Goal: Task Accomplishment & Management: Use online tool/utility

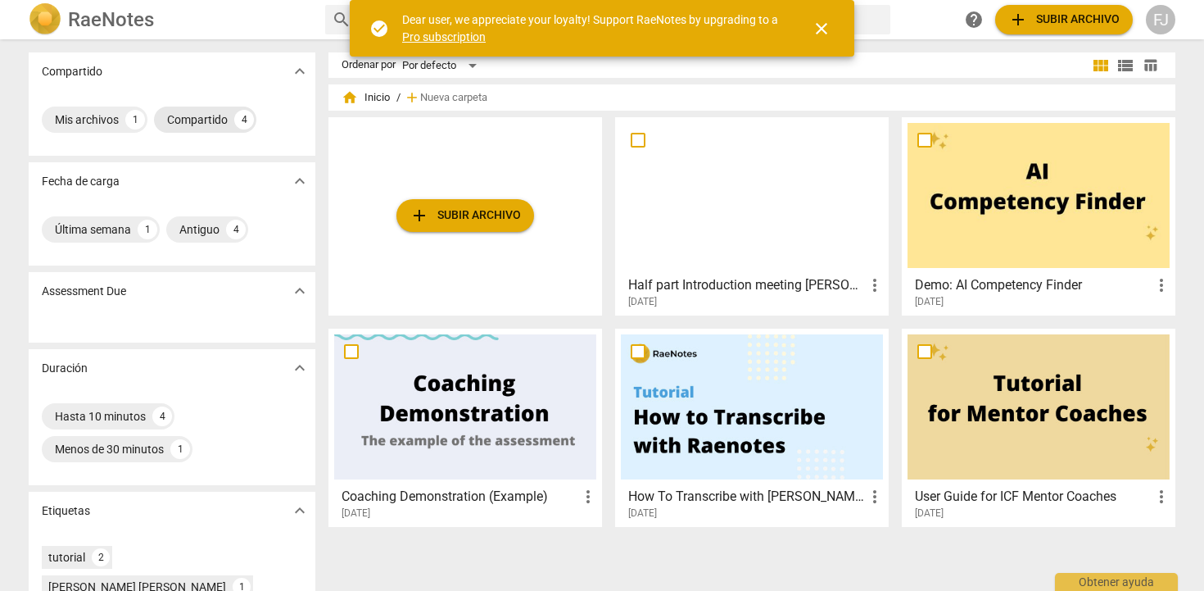
click at [234, 126] on div "Compartido 4" at bounding box center [205, 119] width 102 height 26
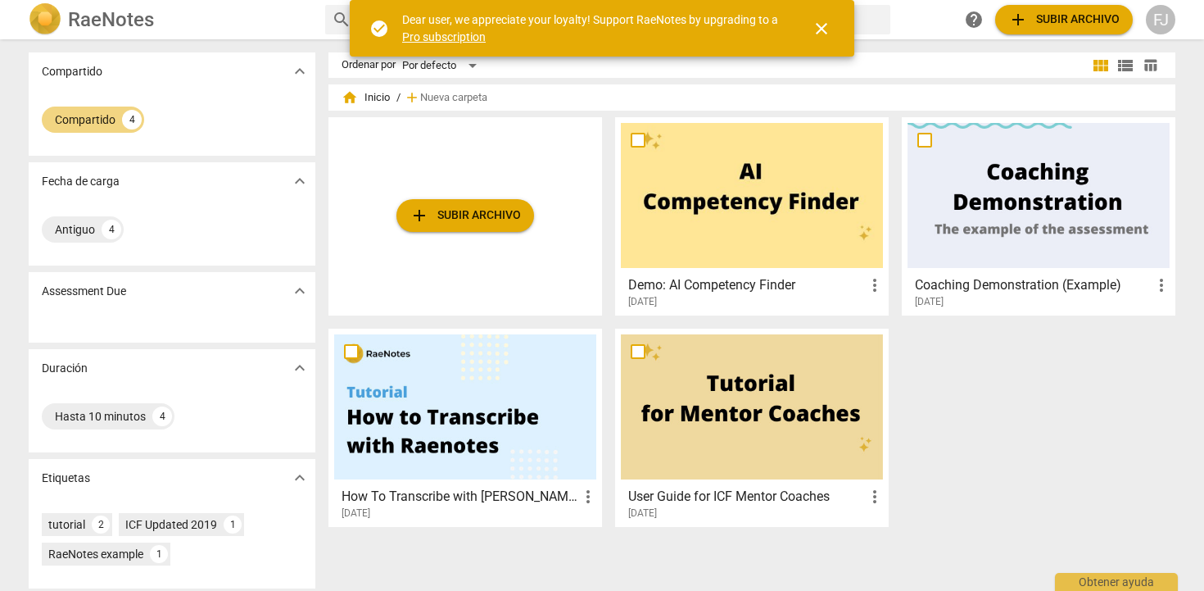
click at [817, 30] on span "close" at bounding box center [822, 29] width 20 height 20
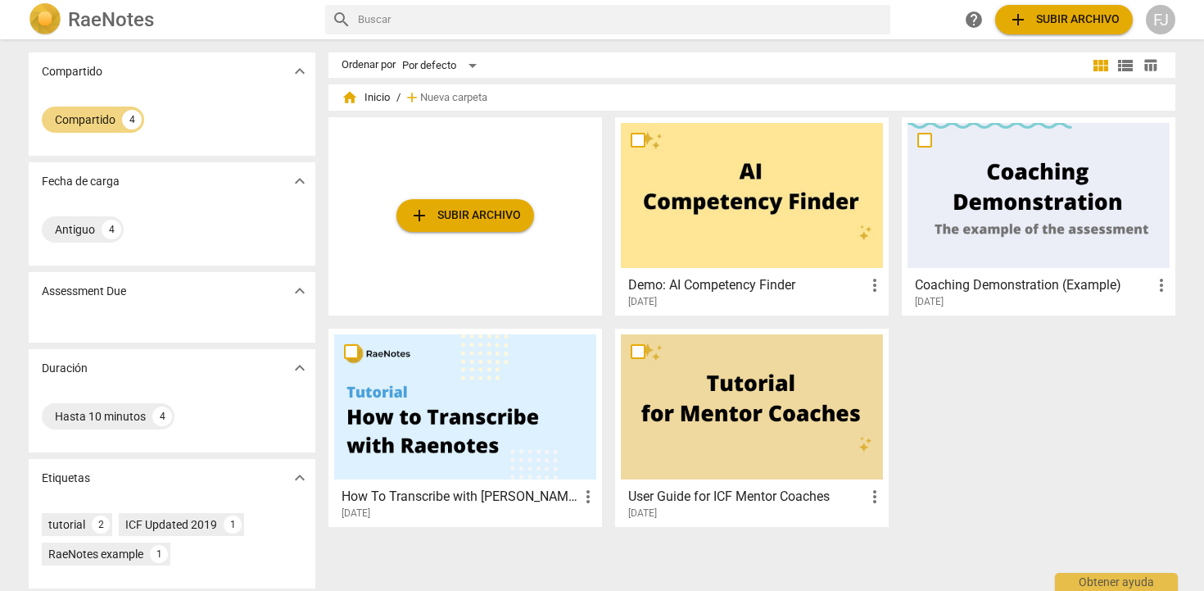
click at [293, 293] on span "expand_more" at bounding box center [300, 291] width 20 height 20
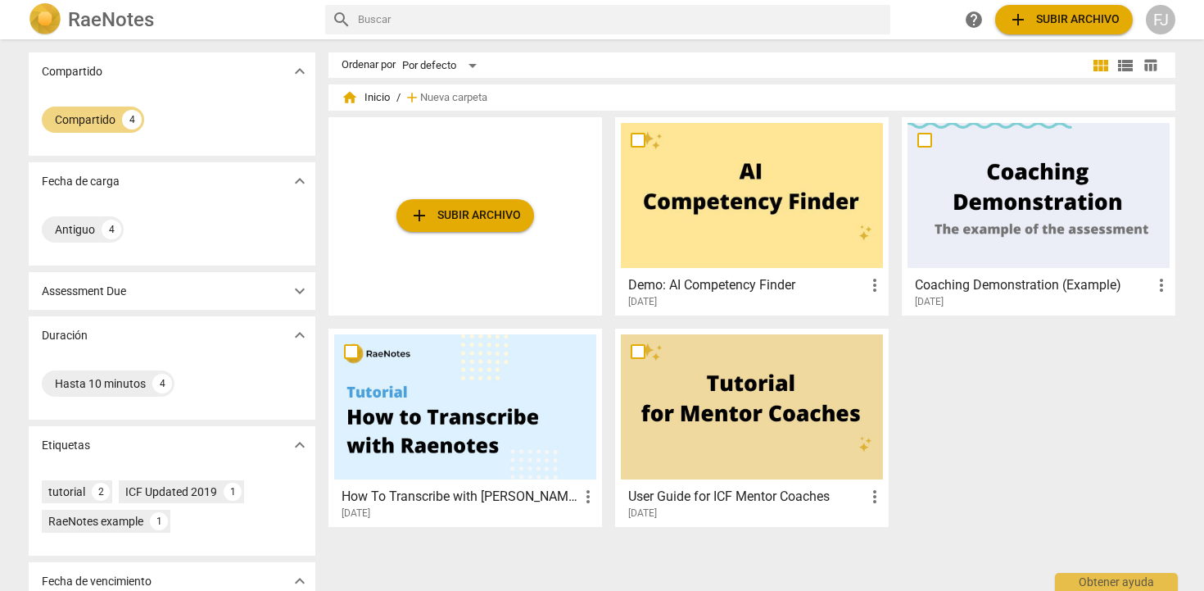
click at [296, 74] on span "expand_more" at bounding box center [300, 71] width 20 height 20
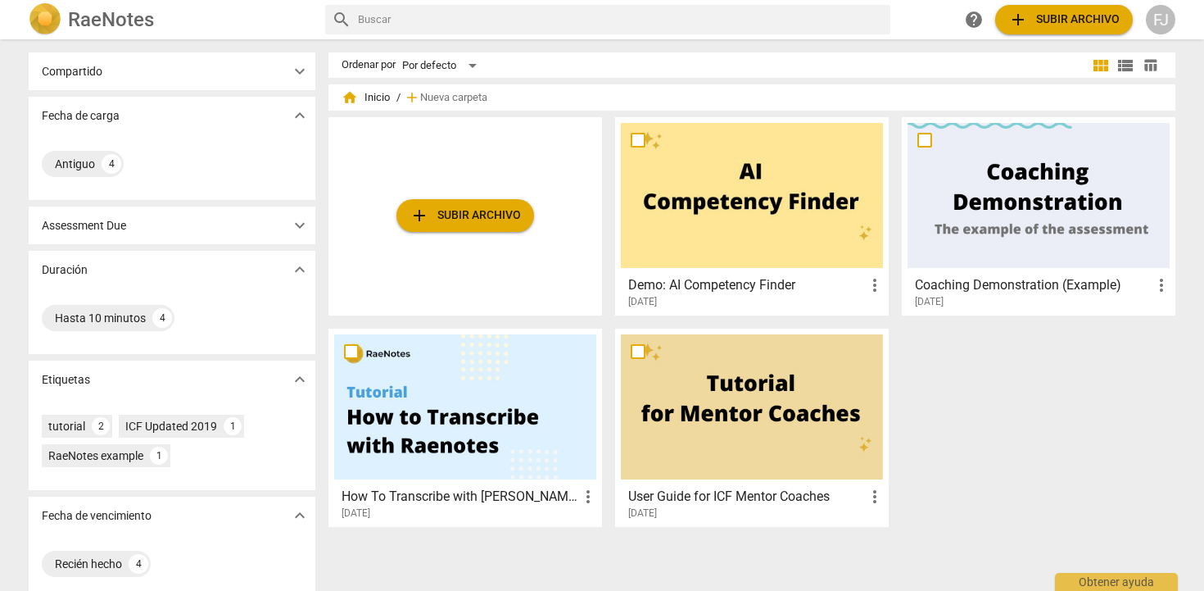
click at [348, 98] on span "home" at bounding box center [350, 97] width 16 height 16
click at [1161, 25] on div "FJ" at bounding box center [1160, 19] width 29 height 29
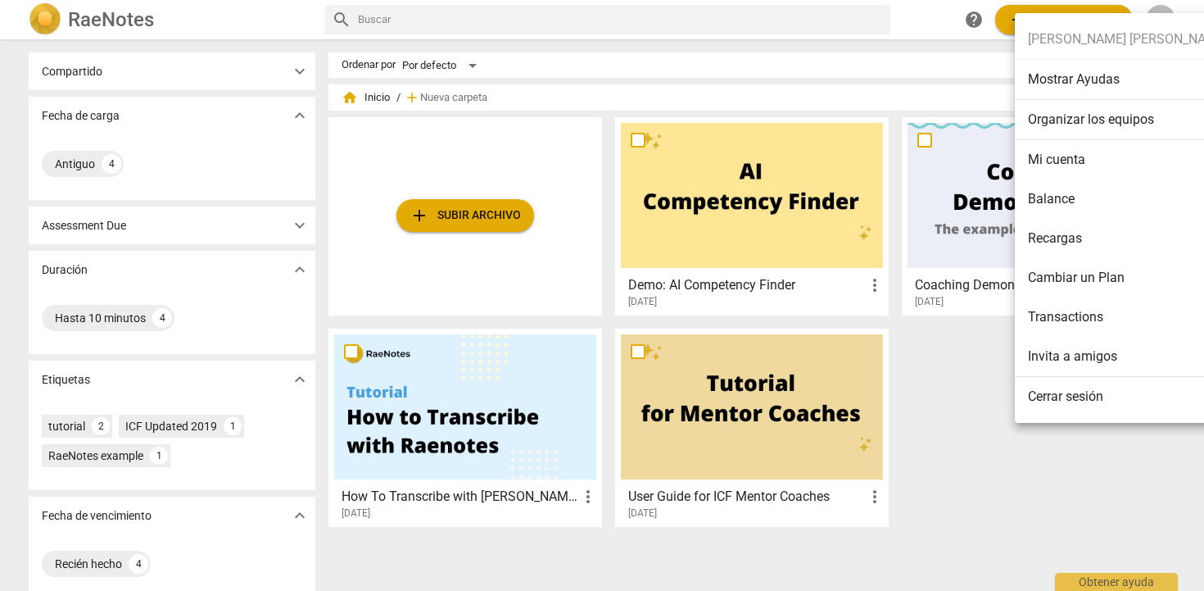
click at [1068, 194] on li "Balance" at bounding box center [1128, 198] width 226 height 39
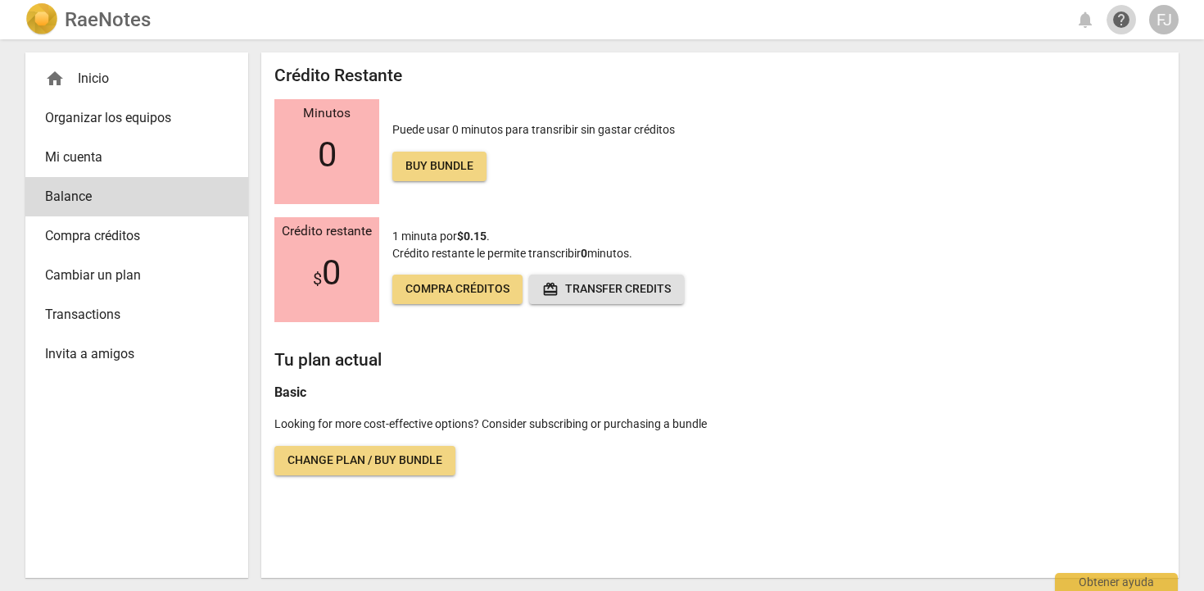
click at [1121, 23] on span "help" at bounding box center [1121, 20] width 20 height 20
click at [111, 118] on span "Organizar los equipos" at bounding box center [130, 118] width 170 height 20
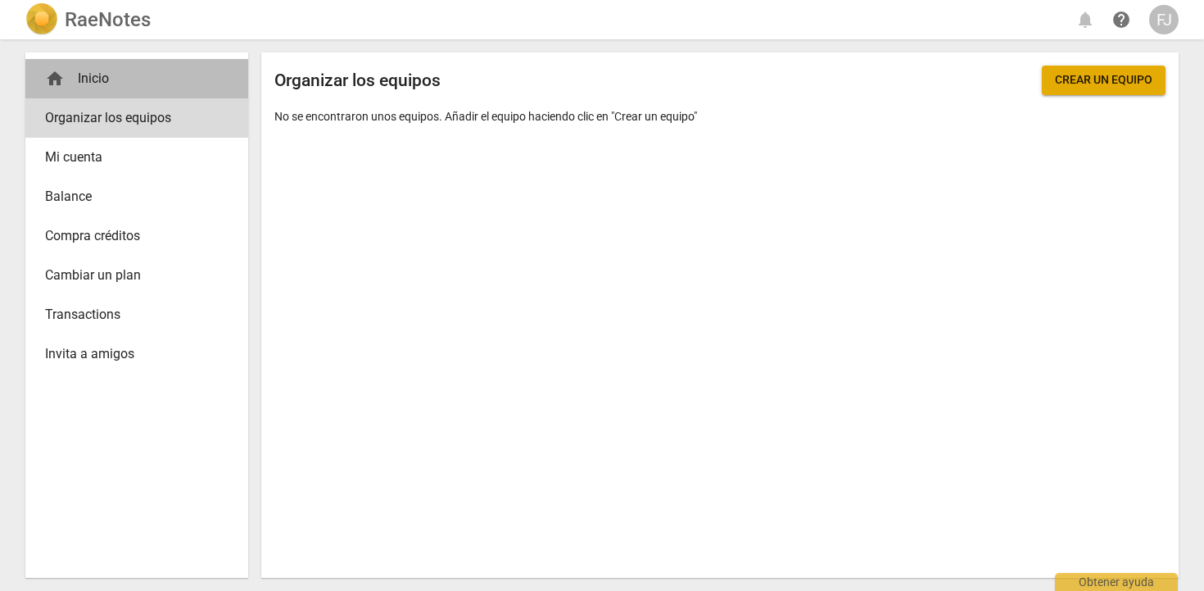
click at [105, 80] on div "home Inicio" at bounding box center [130, 79] width 170 height 20
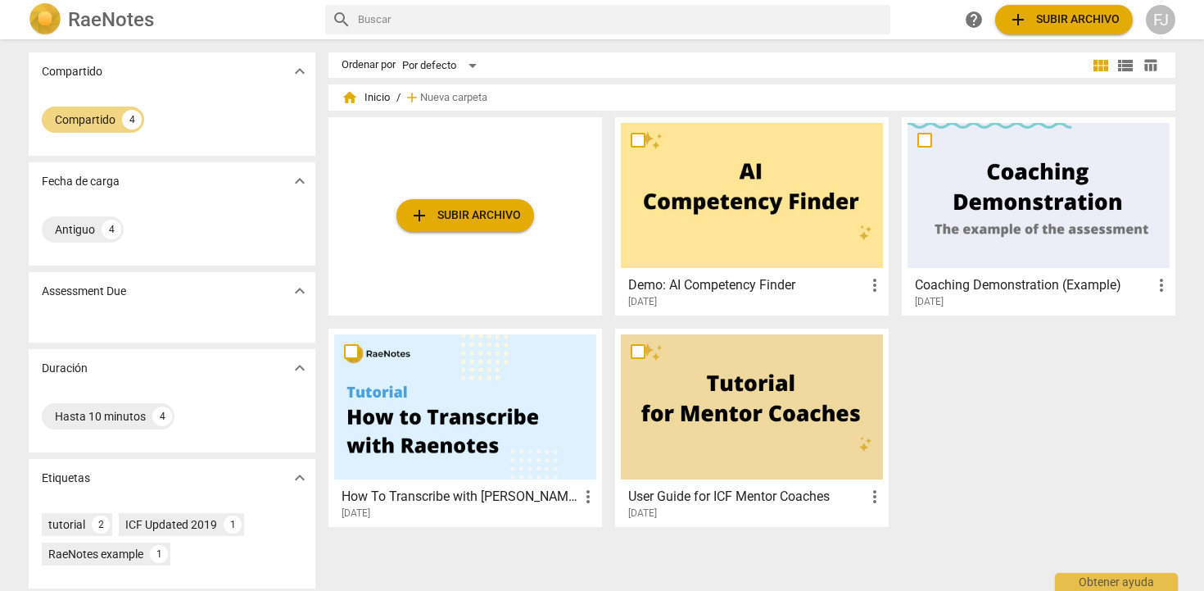
click at [493, 446] on div at bounding box center [465, 406] width 262 height 145
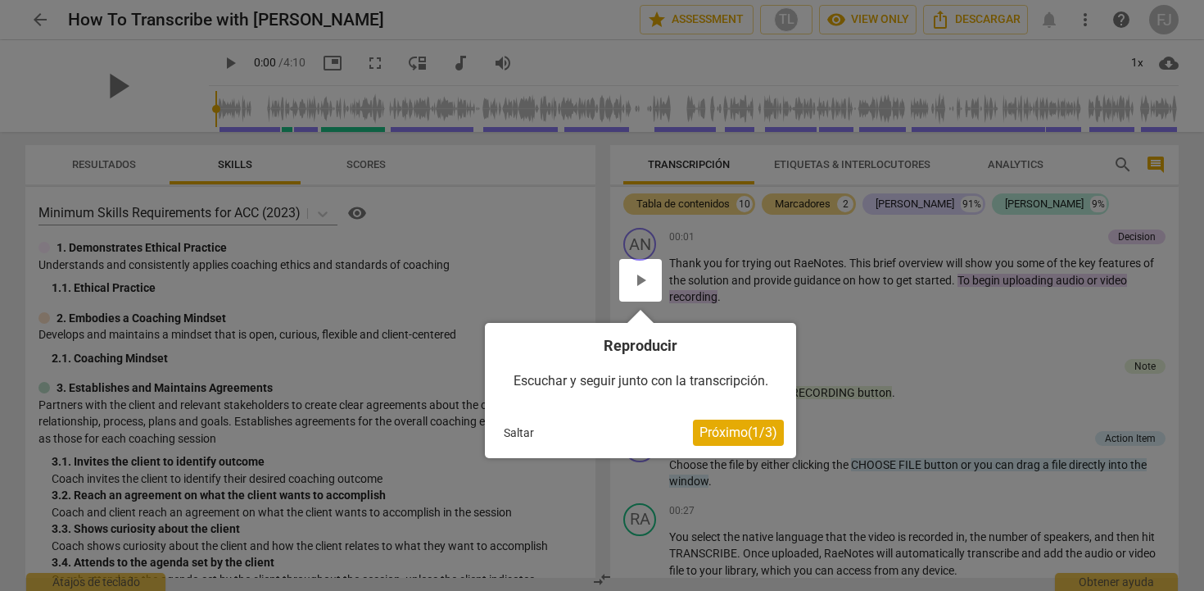
click at [645, 285] on div at bounding box center [640, 280] width 43 height 43
click at [638, 278] on div at bounding box center [640, 280] width 43 height 43
click at [521, 432] on button "Saltar" at bounding box center [518, 432] width 43 height 25
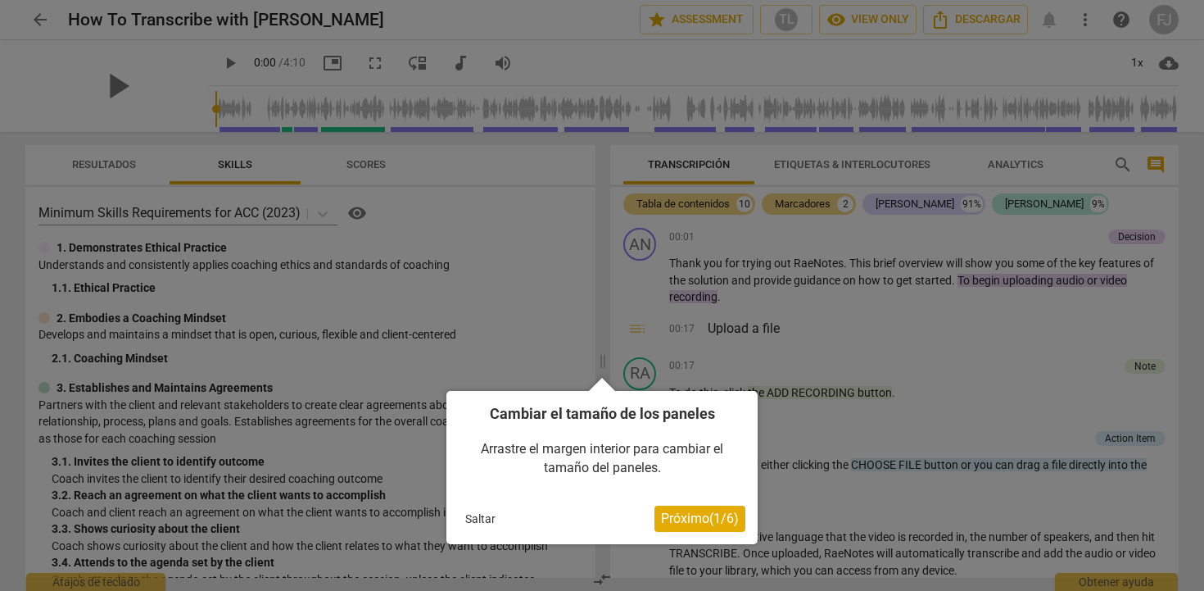
click at [663, 518] on span "Próximo ( 1 / 6 )" at bounding box center [700, 518] width 78 height 16
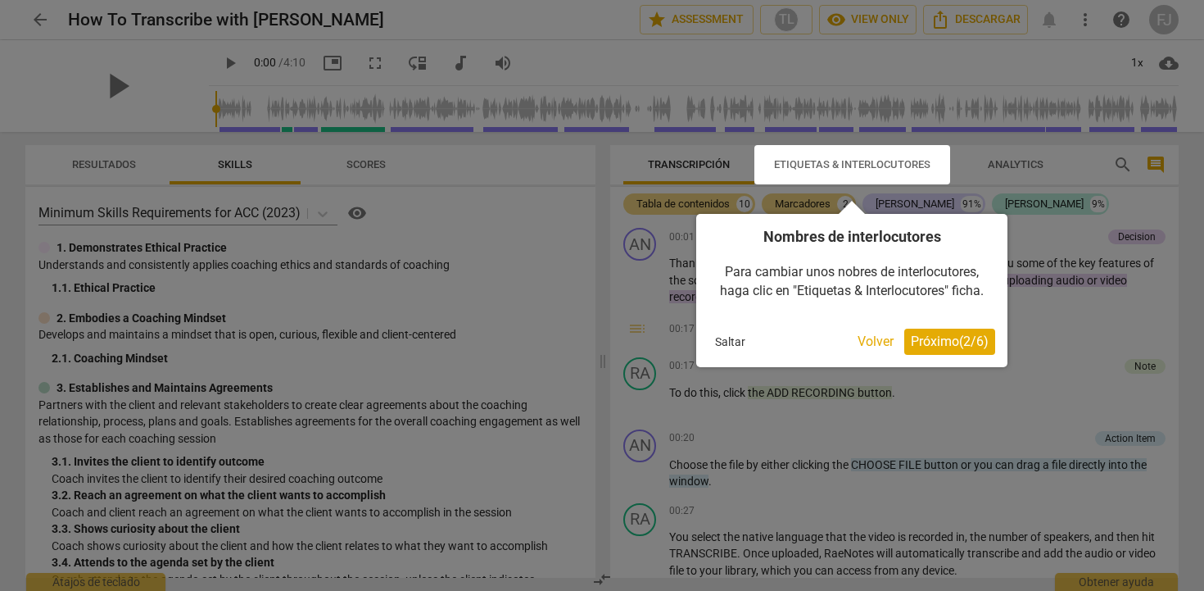
click at [921, 333] on button "Próximo ( 2 / 6 )" at bounding box center [949, 341] width 91 height 26
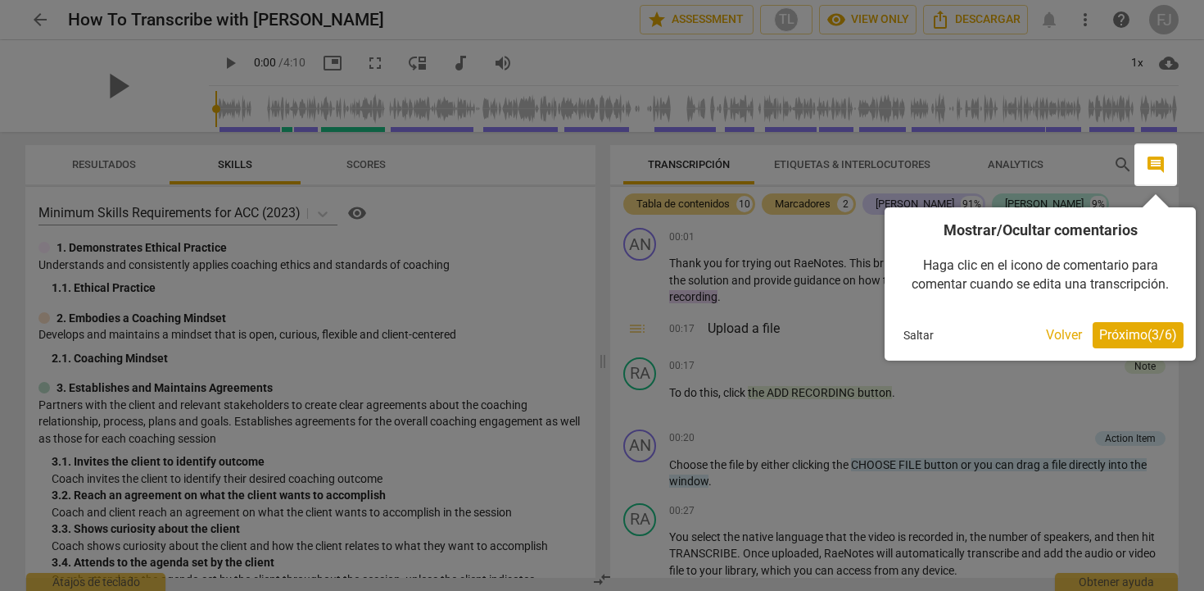
click at [1099, 339] on span "Próximo ( 3 / 6 )" at bounding box center [1138, 335] width 78 height 16
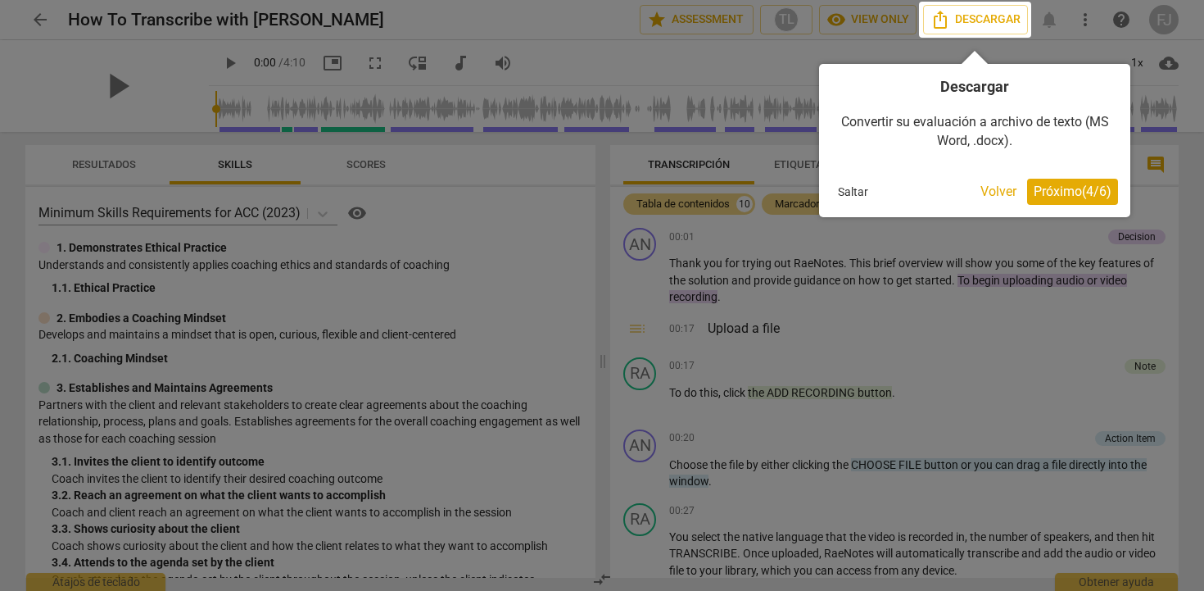
click at [1070, 196] on span "Próximo ( 4 / 6 )" at bounding box center [1073, 191] width 78 height 16
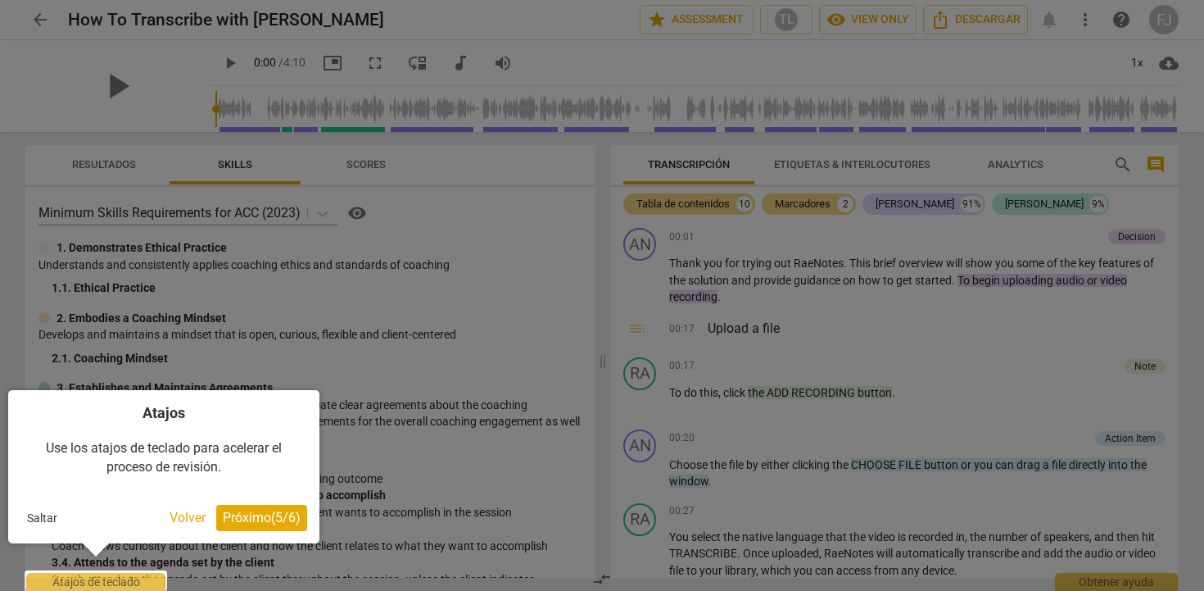
click at [276, 515] on span "Próximo ( 5 / 6 )" at bounding box center [262, 517] width 78 height 16
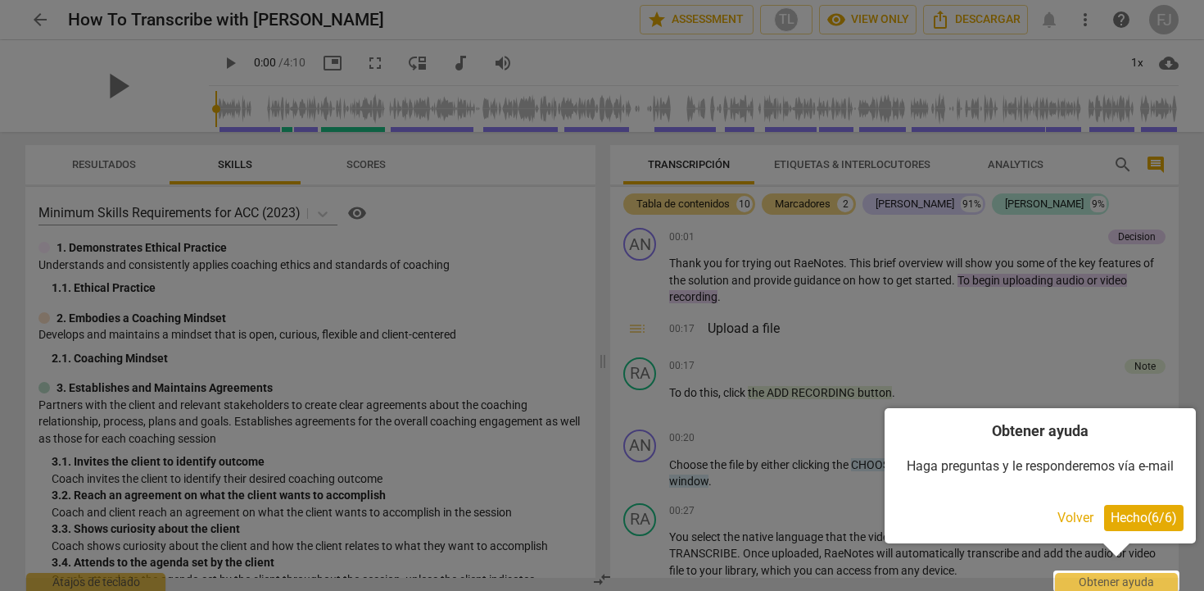
click at [1070, 521] on button "Volver" at bounding box center [1075, 518] width 49 height 26
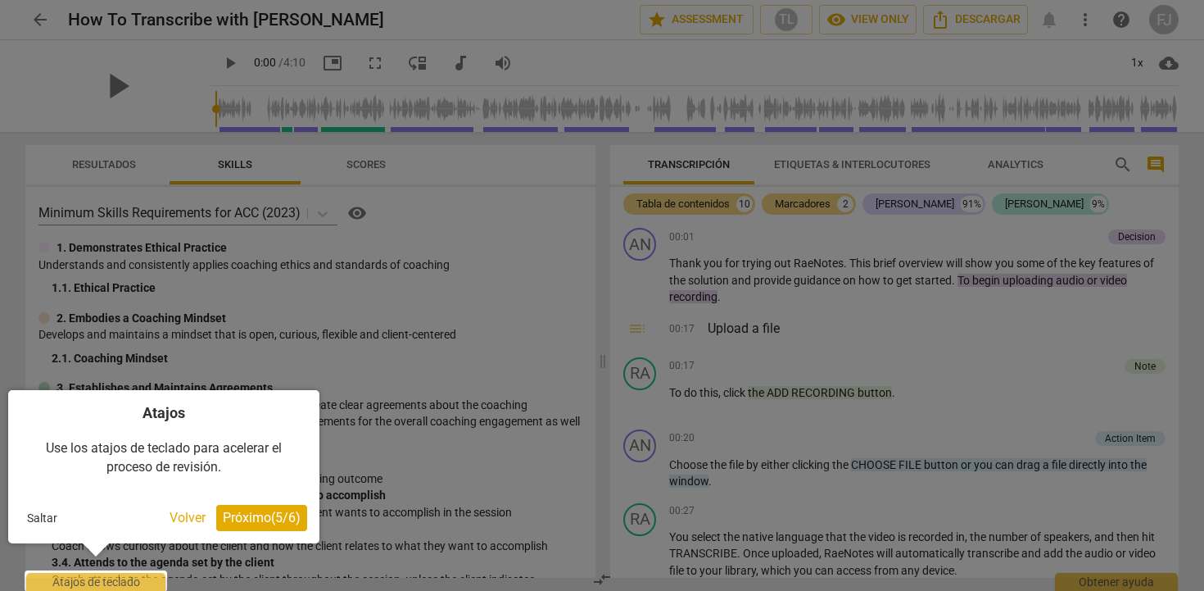
click at [244, 513] on span "Próximo ( 5 / 6 )" at bounding box center [262, 517] width 78 height 16
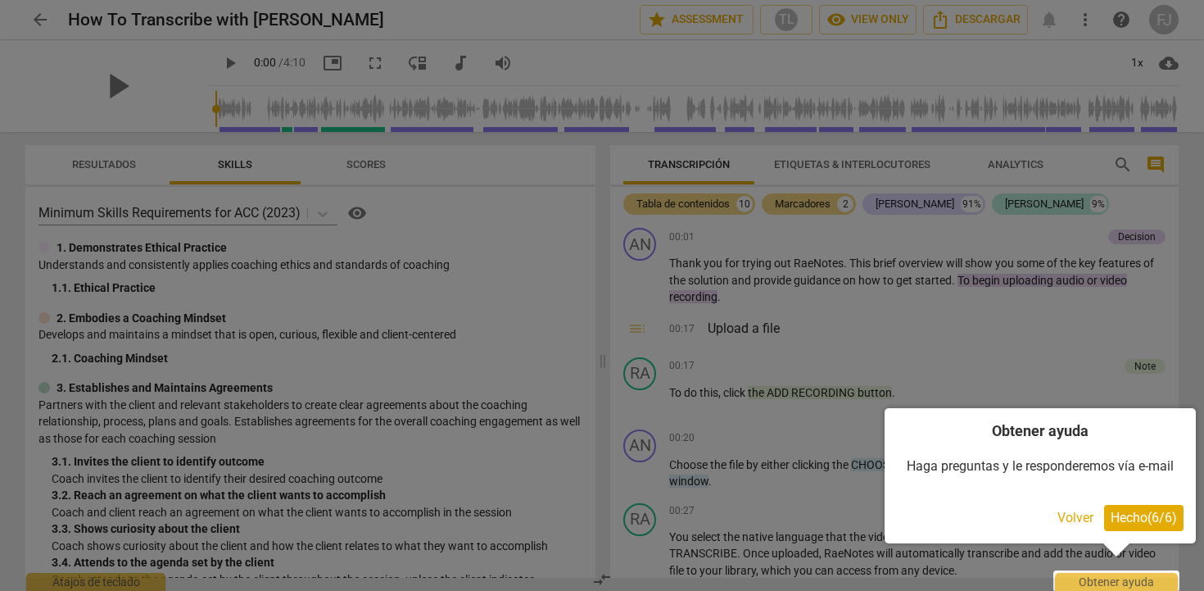
click at [1147, 519] on span "Hecho ( 6 / 6 )" at bounding box center [1144, 517] width 66 height 16
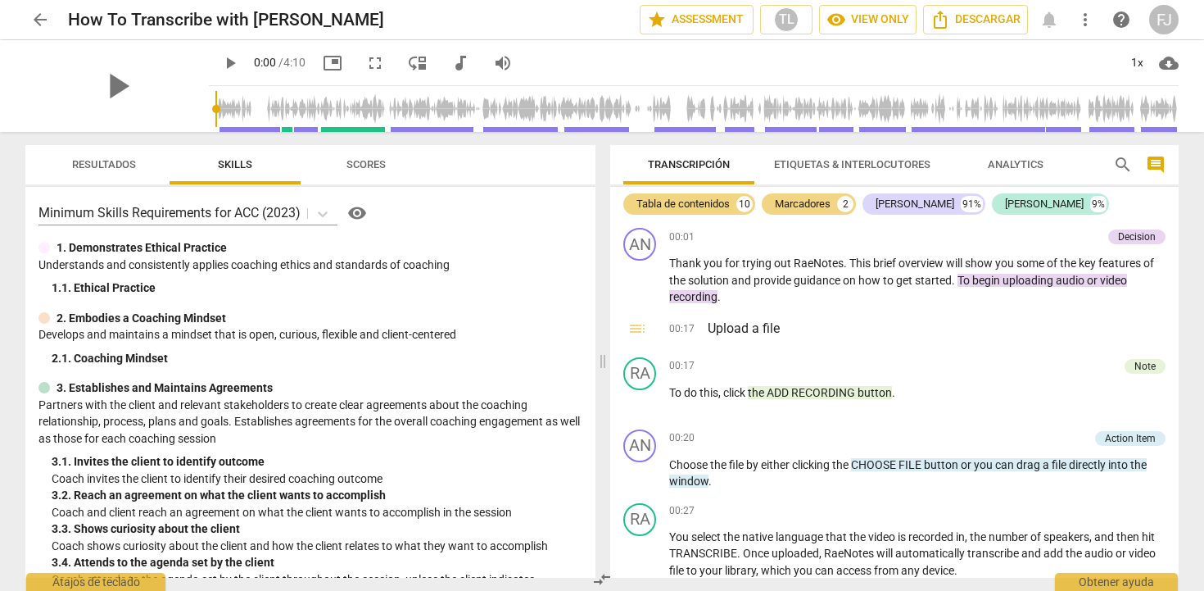
click at [117, 166] on span "Resultados" at bounding box center [104, 164] width 64 height 12
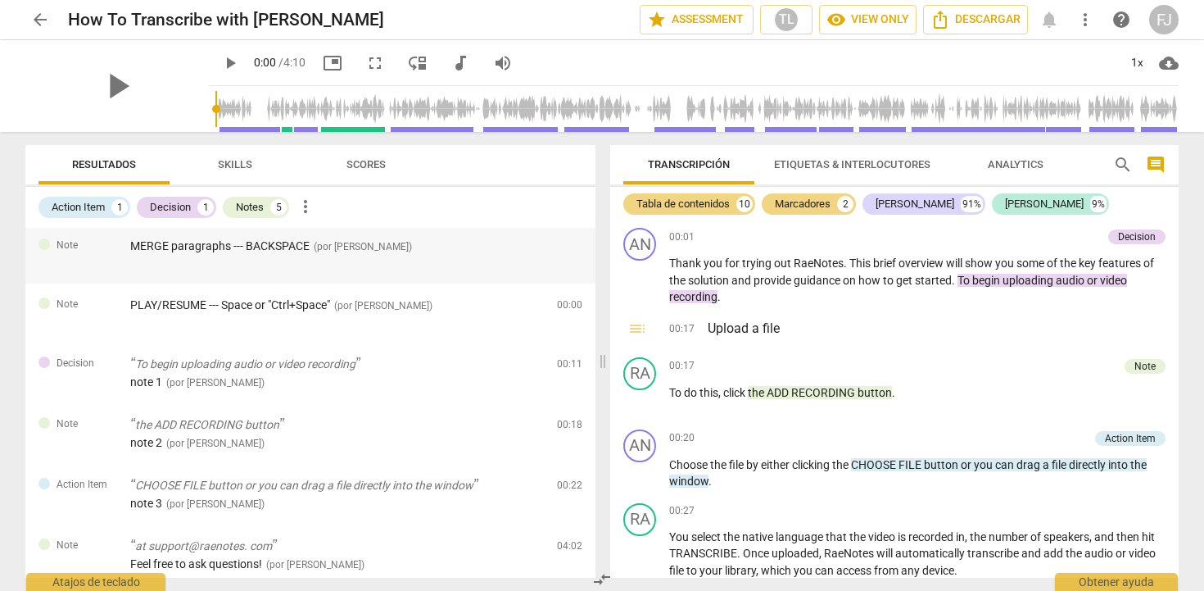
scroll to position [70, 0]
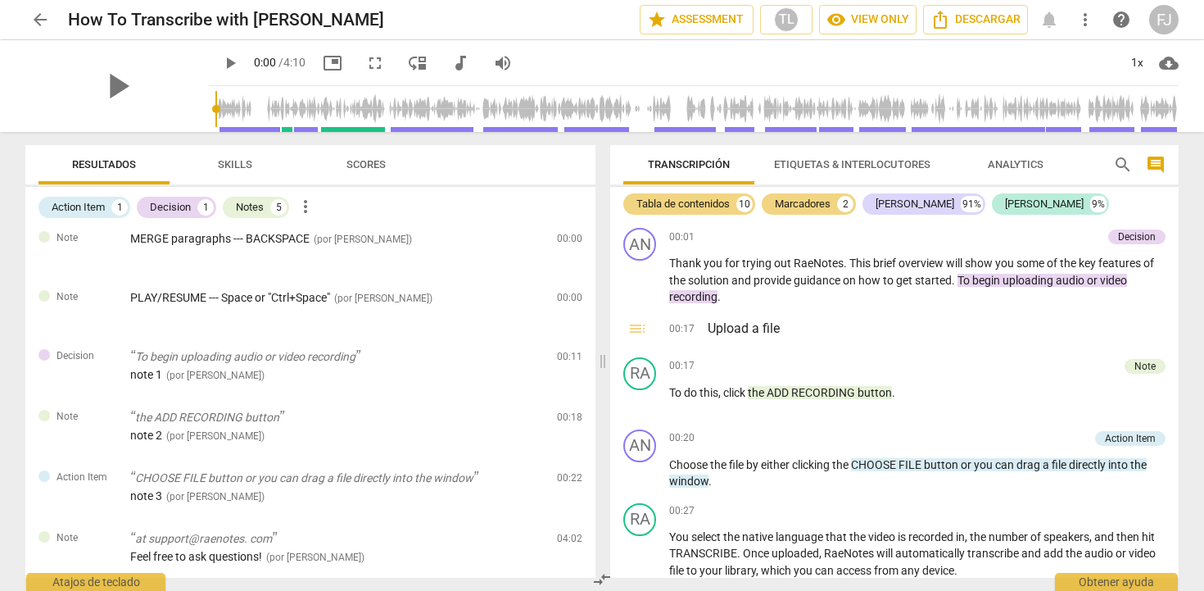
click at [227, 165] on span "Skills" at bounding box center [235, 164] width 34 height 12
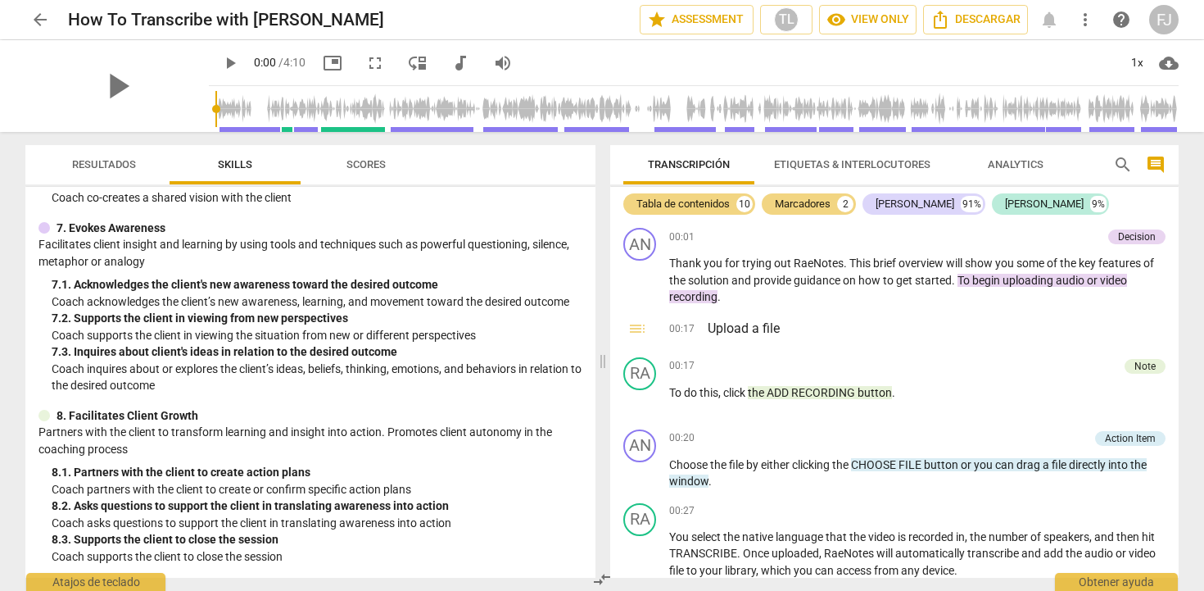
scroll to position [0, 0]
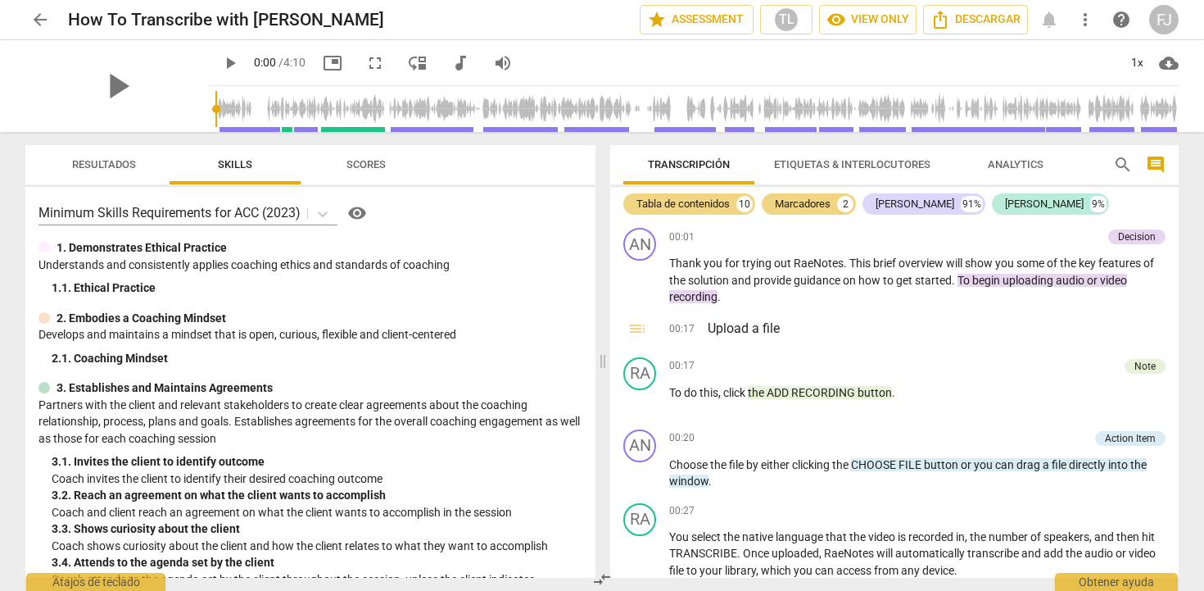
click at [372, 173] on span "Scores" at bounding box center [366, 165] width 79 height 22
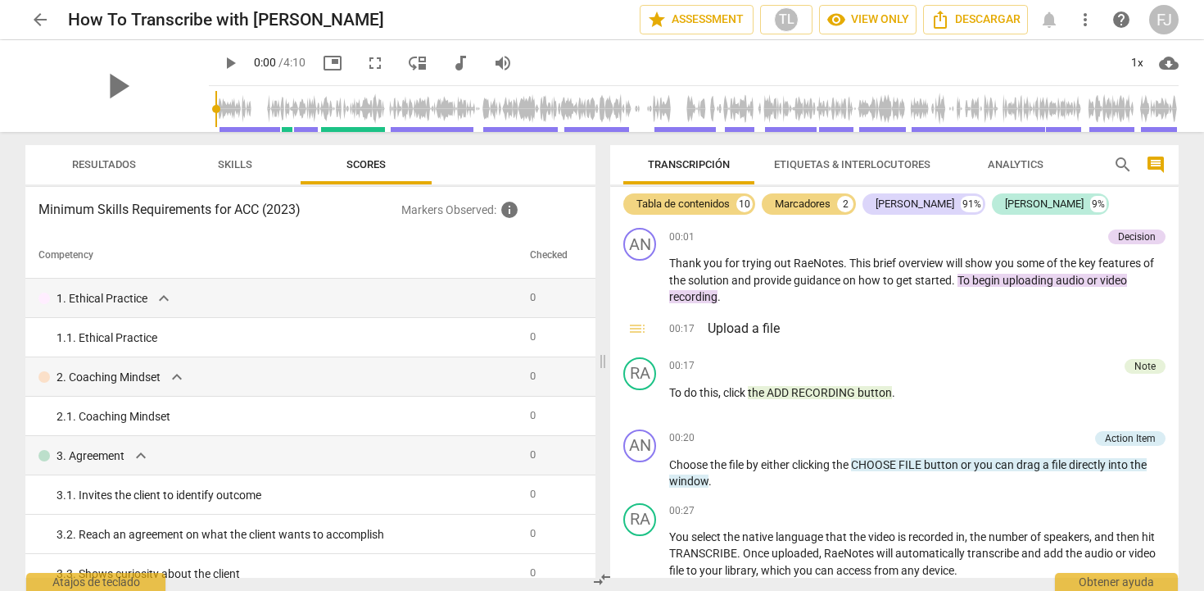
click at [789, 165] on span "Etiquetas & Interlocutores" at bounding box center [852, 164] width 156 height 12
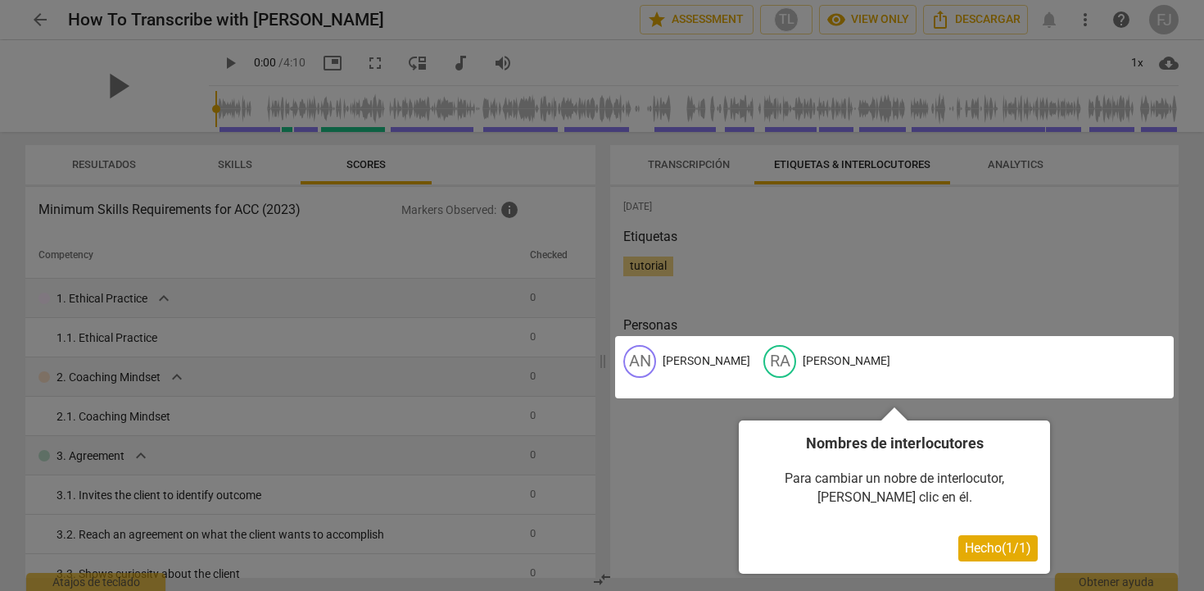
click at [990, 167] on div at bounding box center [602, 295] width 1204 height 591
click at [1002, 168] on div at bounding box center [602, 295] width 1204 height 591
click at [975, 546] on span "Hecho ( 1 / 1 )" at bounding box center [998, 548] width 66 height 16
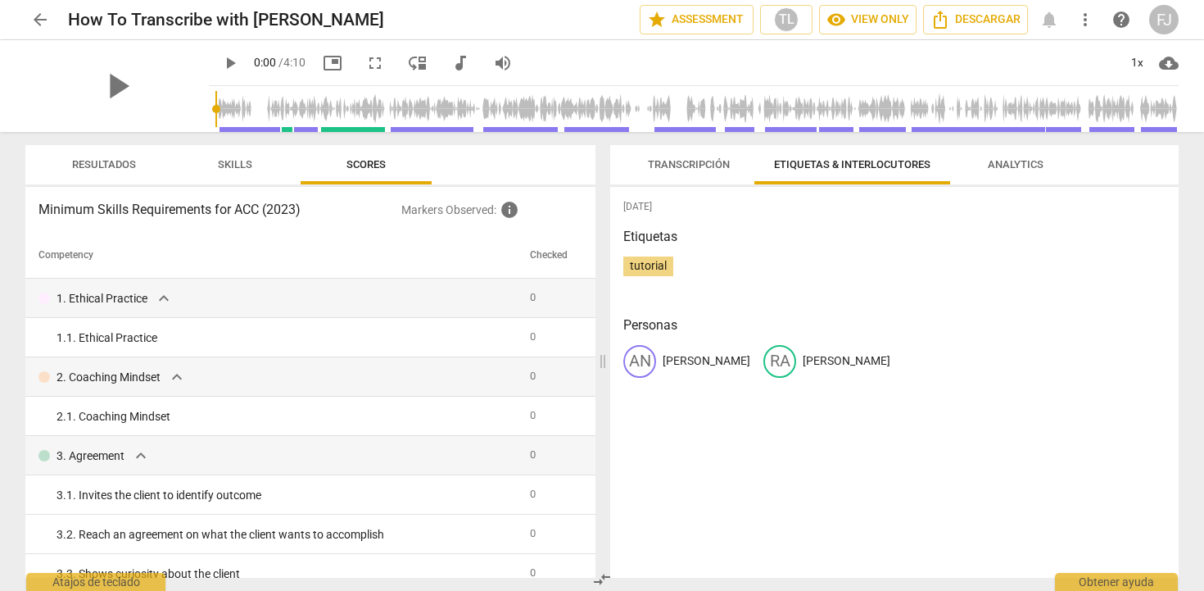
click at [1031, 170] on span "Analytics" at bounding box center [1015, 165] width 95 height 22
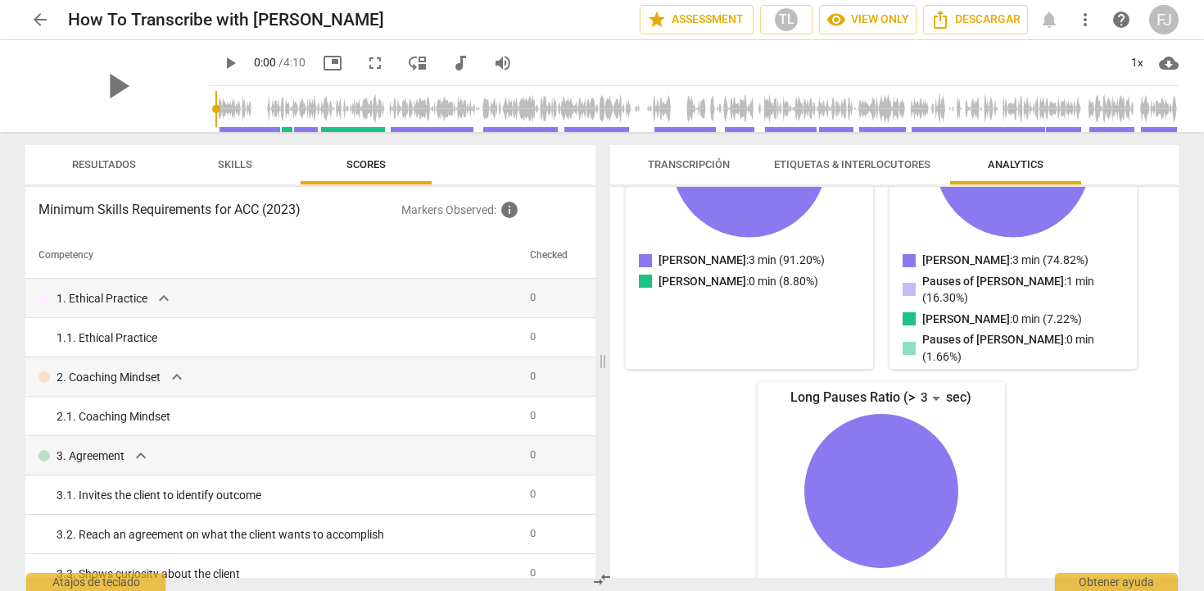
scroll to position [350, 0]
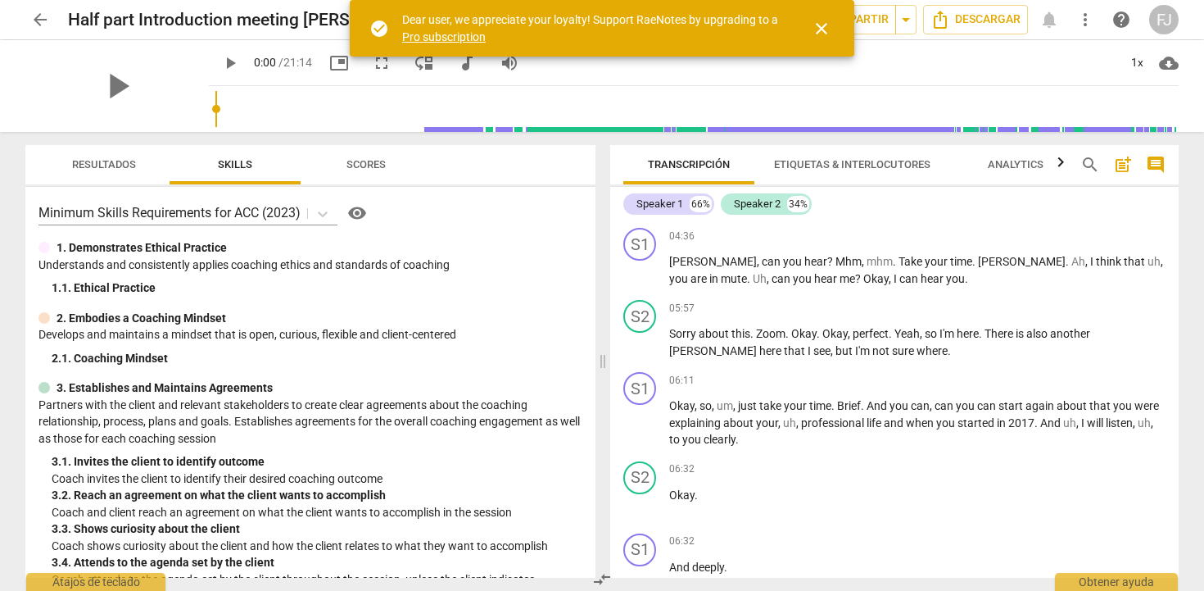
click at [817, 25] on span "close" at bounding box center [822, 29] width 20 height 20
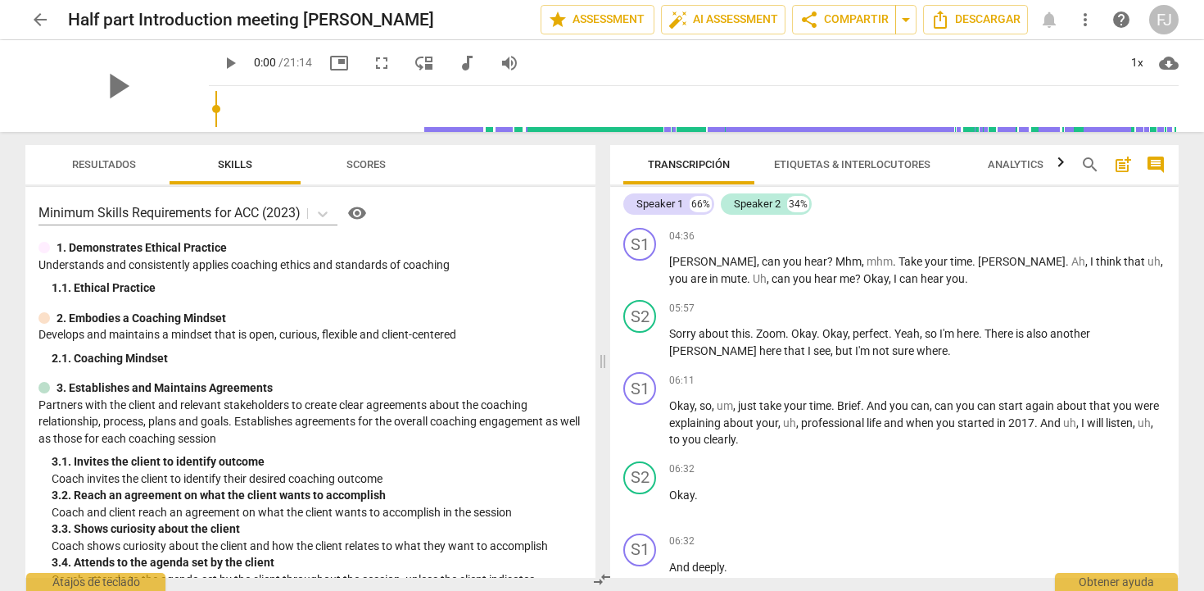
click at [839, 156] on span "Etiquetas & Interlocutores" at bounding box center [852, 165] width 196 height 22
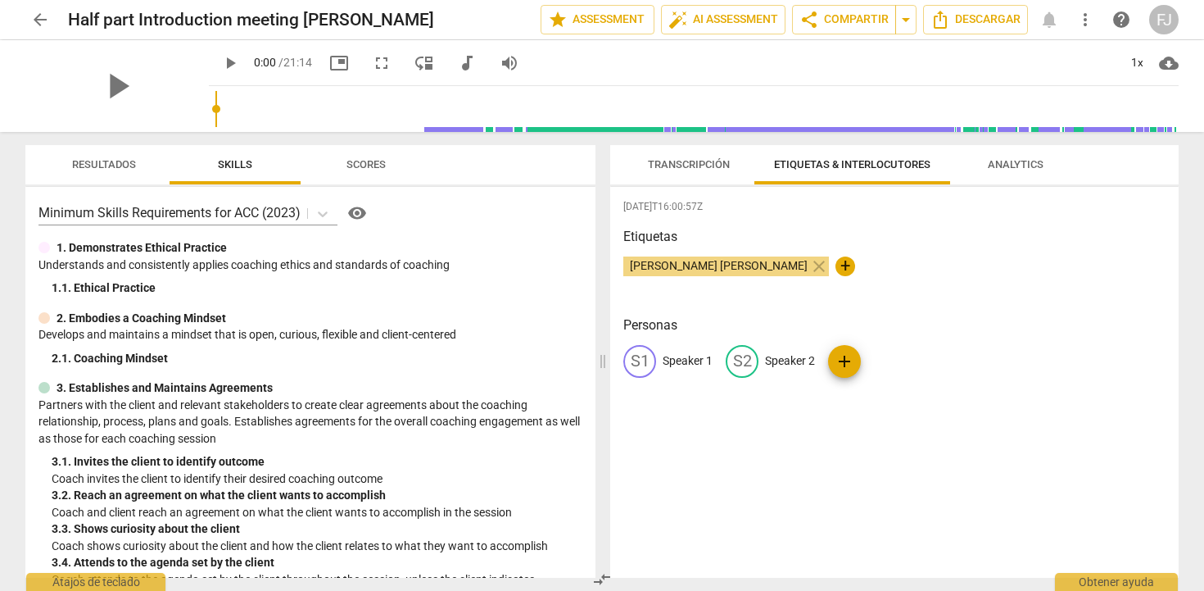
click at [686, 361] on p "Speaker 1" at bounding box center [688, 360] width 50 height 17
click at [716, 261] on span "[PERSON_NAME] [PERSON_NAME]" at bounding box center [718, 265] width 191 height 13
click at [700, 364] on p "Speaker 1" at bounding box center [688, 360] width 50 height 17
type input "f"
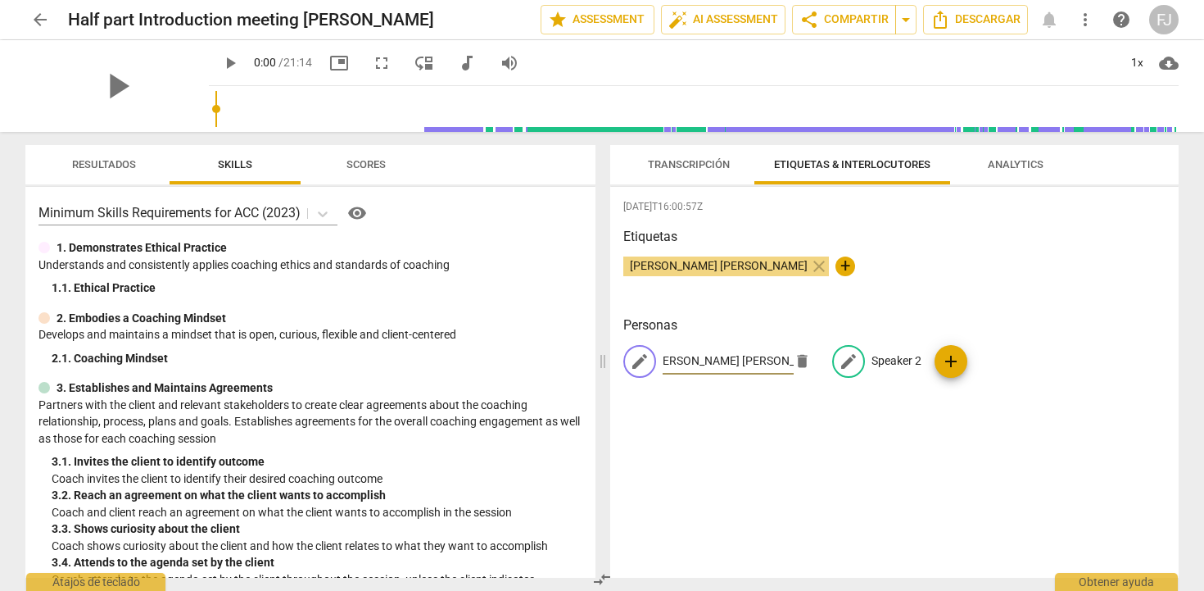
type input "[PERSON_NAME] [PERSON_NAME]"
click at [878, 362] on p "Speaker 2" at bounding box center [896, 360] width 50 height 17
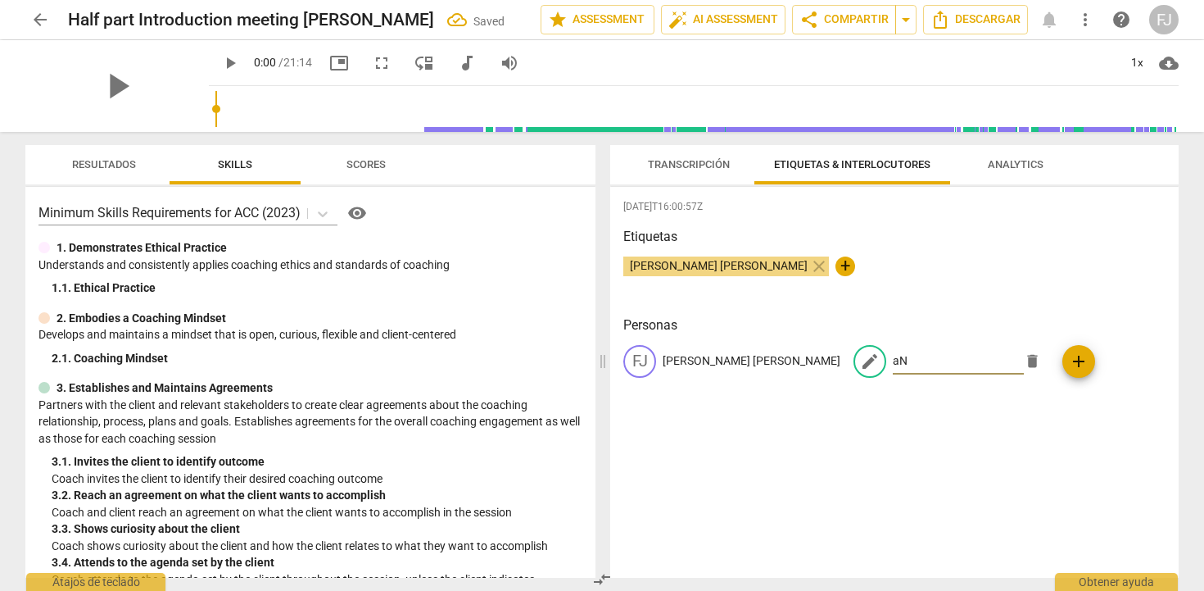
type input "a"
click at [897, 365] on input "[PERSON_NAME]" at bounding box center [958, 361] width 131 height 26
type input "[PERSON_NAME]"
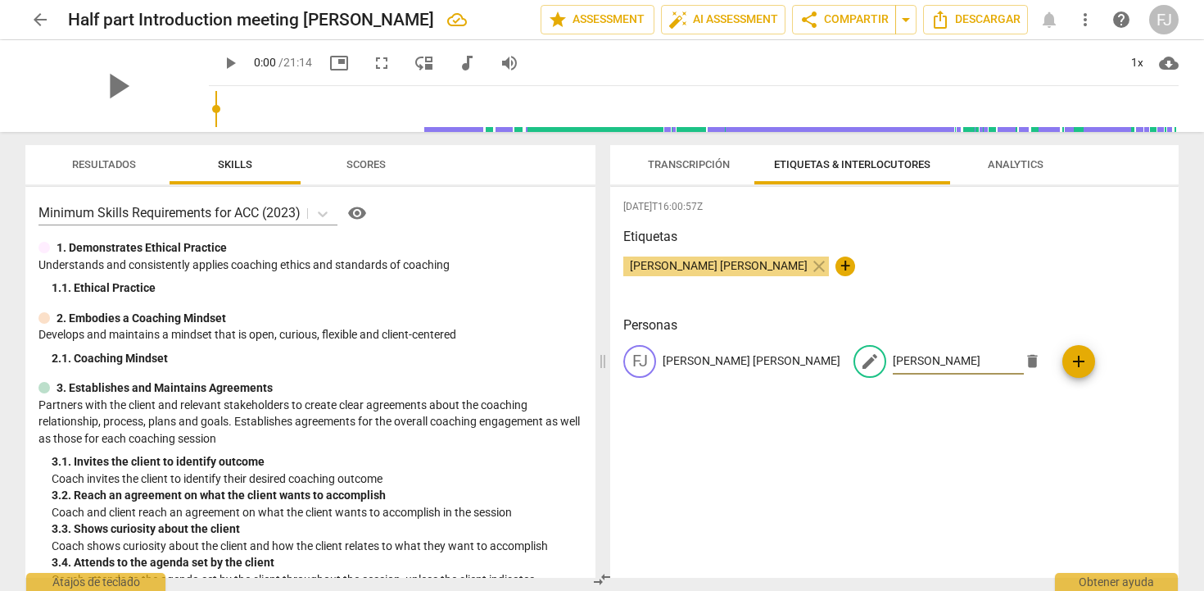
click at [1026, 410] on div "2025-09-02T16:00:57Z Etiquetas Fanny Jeanne BERNADET close + Personas FJ Fanny …" at bounding box center [894, 382] width 568 height 391
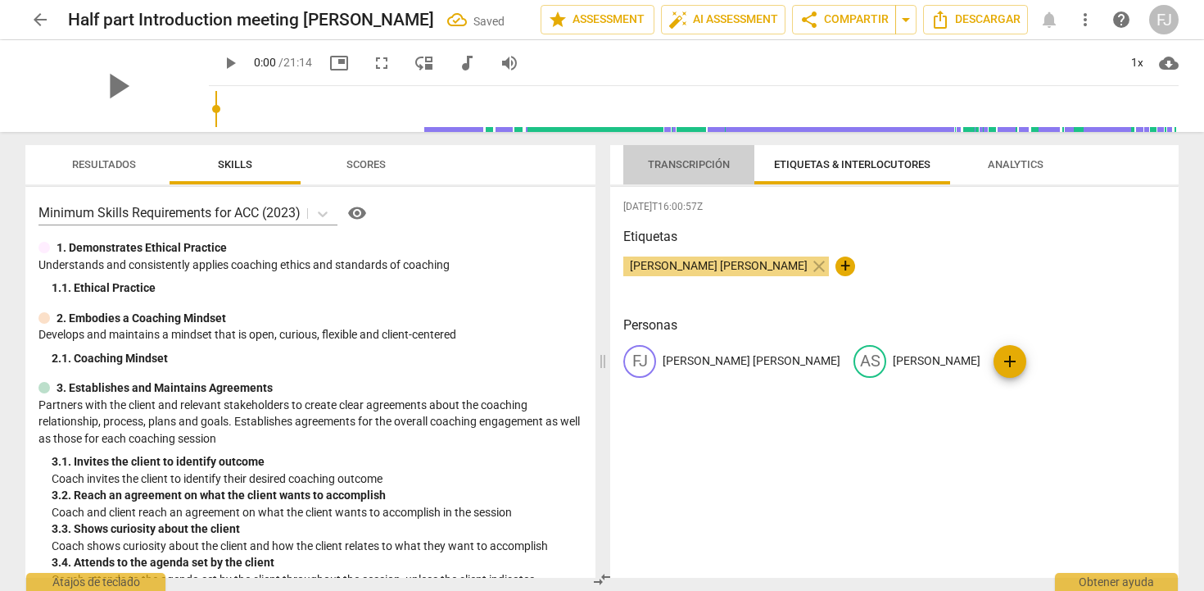
click at [704, 165] on span "Transcripción" at bounding box center [689, 164] width 82 height 12
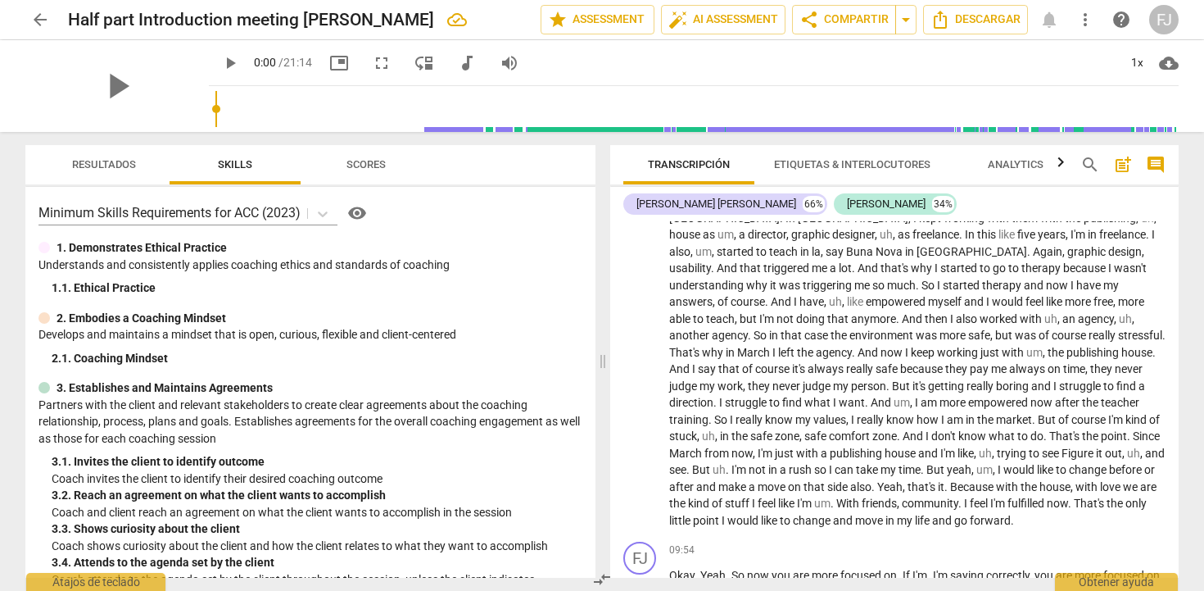
scroll to position [642, 0]
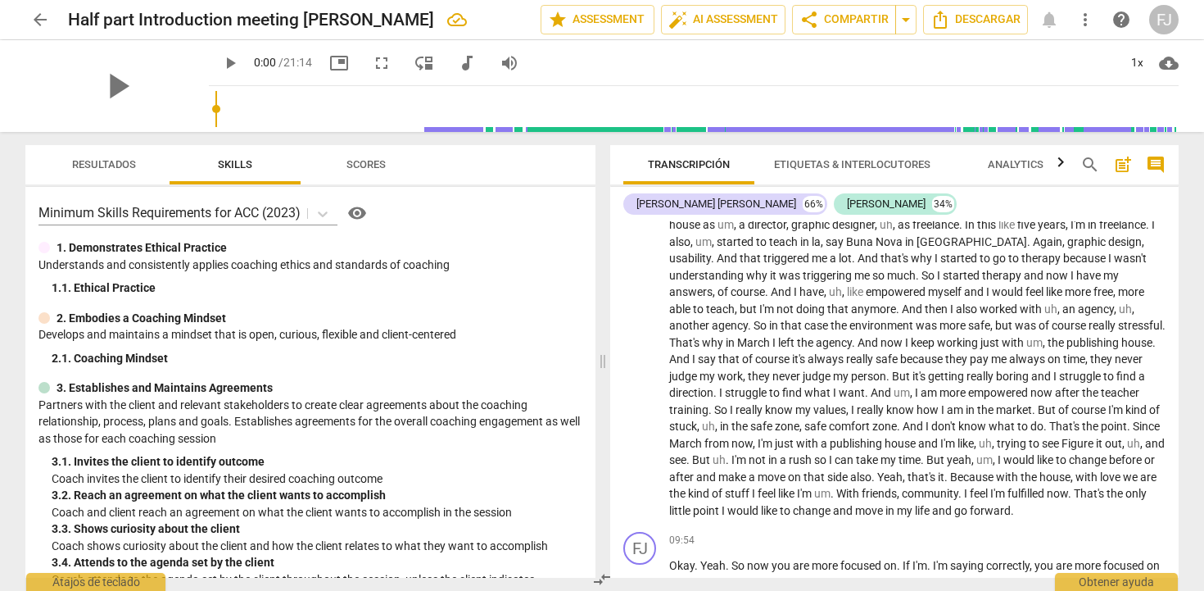
click at [109, 164] on span "Resultados" at bounding box center [104, 164] width 64 height 12
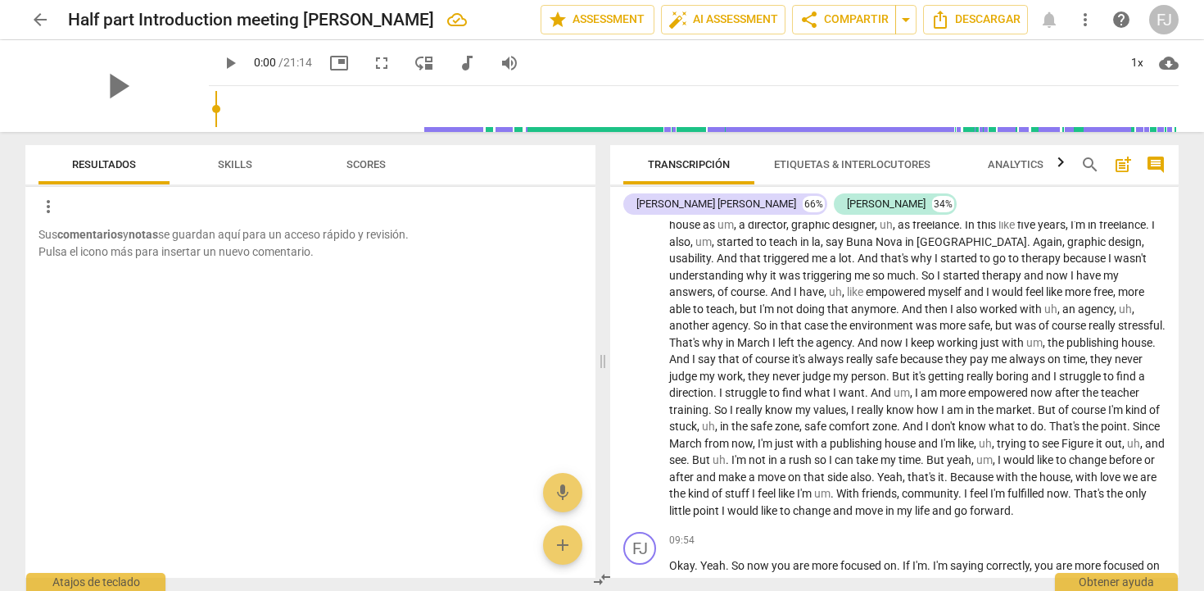
click at [229, 164] on span "Skills" at bounding box center [235, 164] width 34 height 12
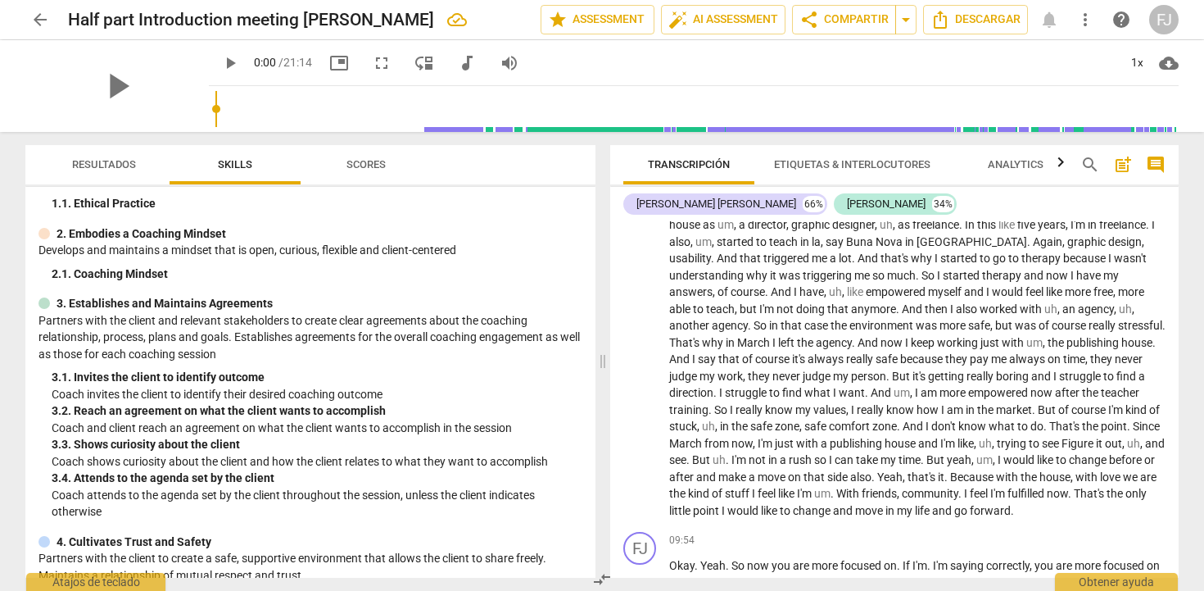
scroll to position [0, 0]
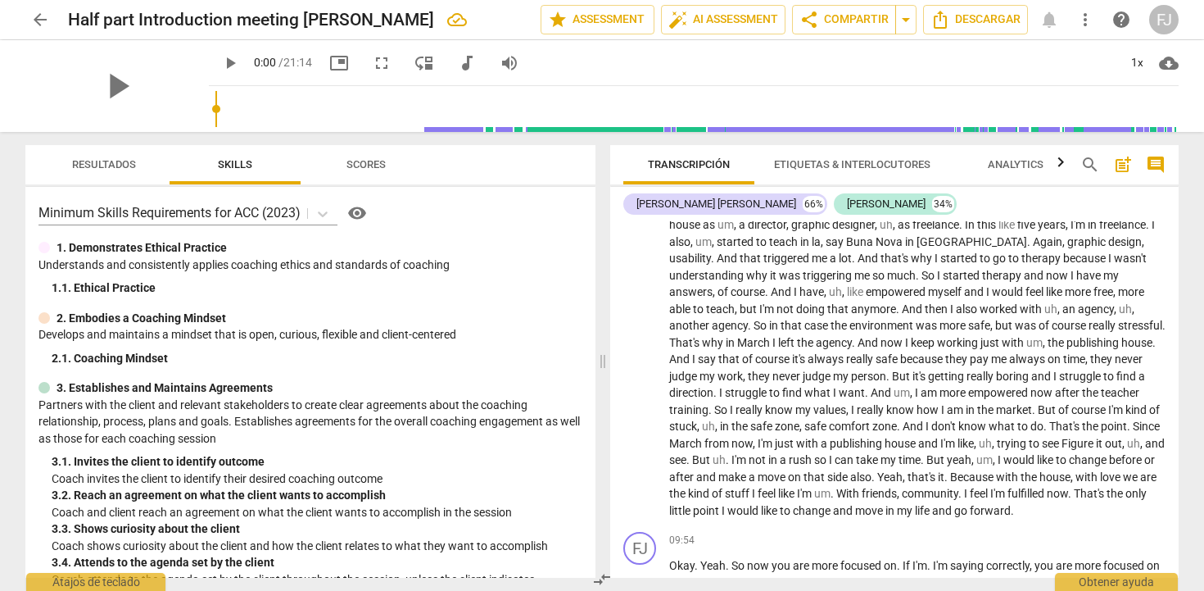
click at [871, 173] on span "Etiquetas & Interlocutores" at bounding box center [852, 165] width 196 height 22
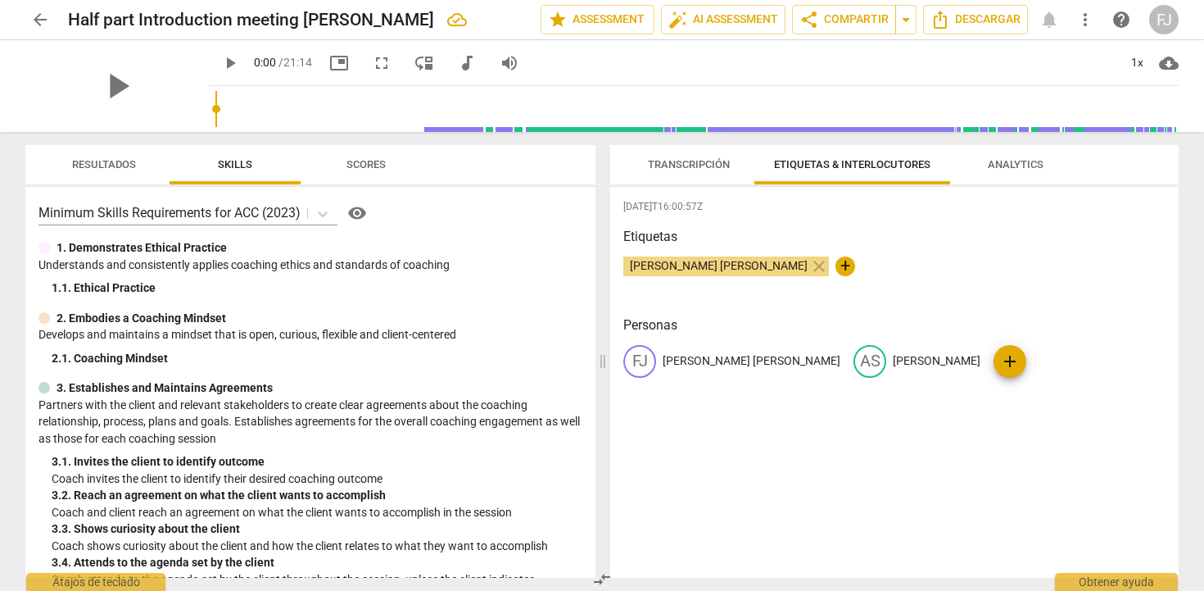
click at [988, 169] on span "Analytics" at bounding box center [1016, 164] width 56 height 12
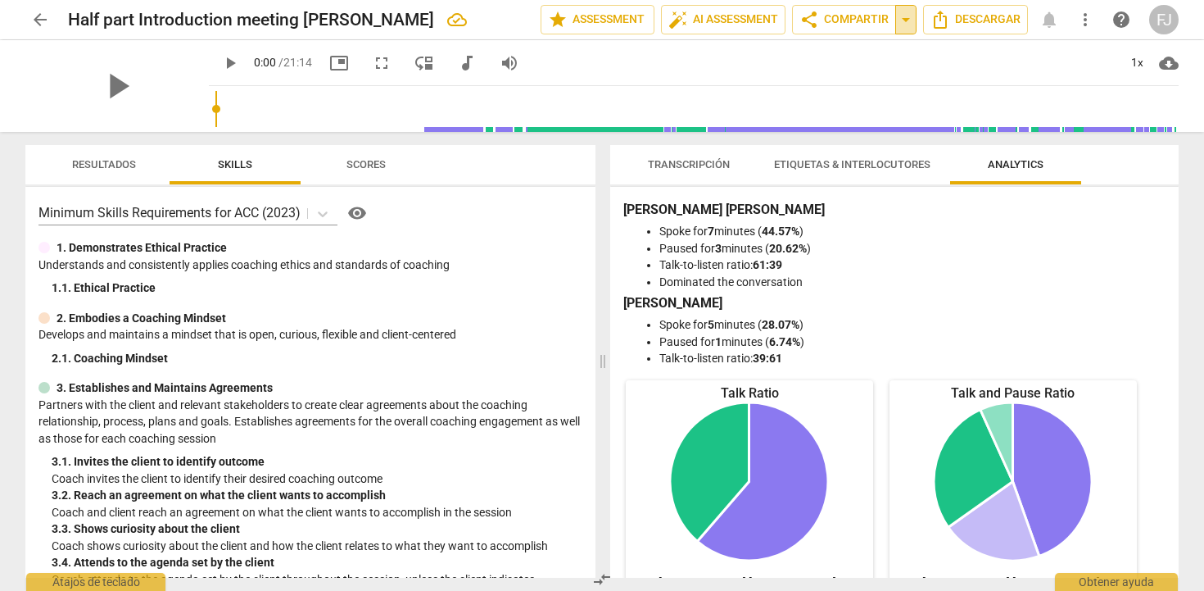
click at [895, 25] on button "arrow_drop_down" at bounding box center [905, 19] width 21 height 29
click at [372, 159] on span "Scores" at bounding box center [365, 164] width 39 height 12
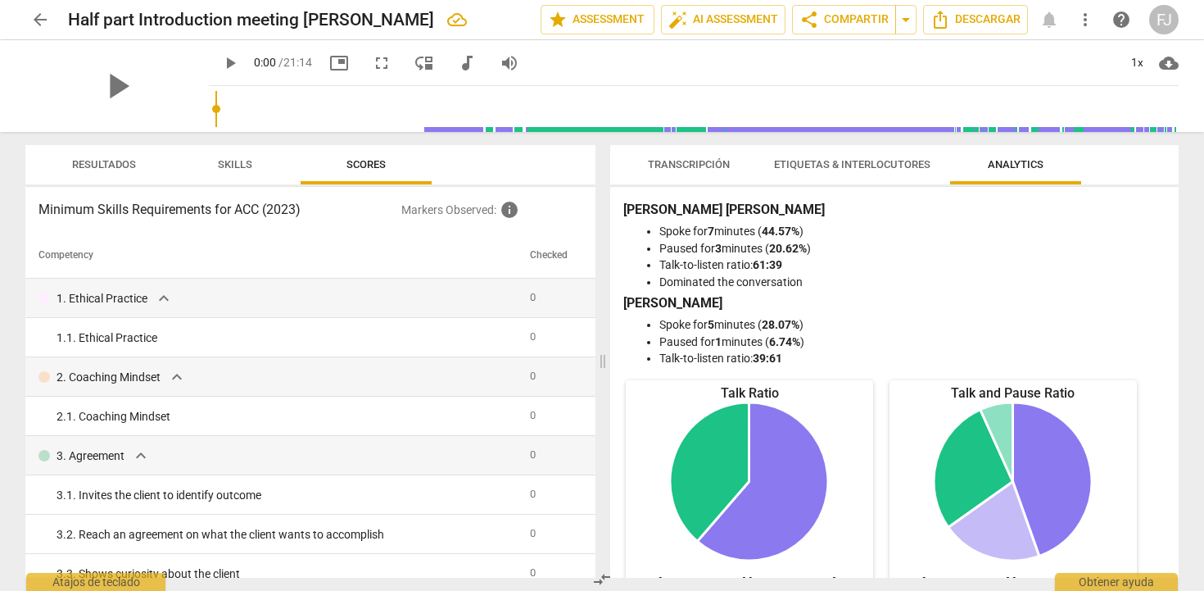
click at [113, 164] on span "Resultados" at bounding box center [104, 164] width 64 height 12
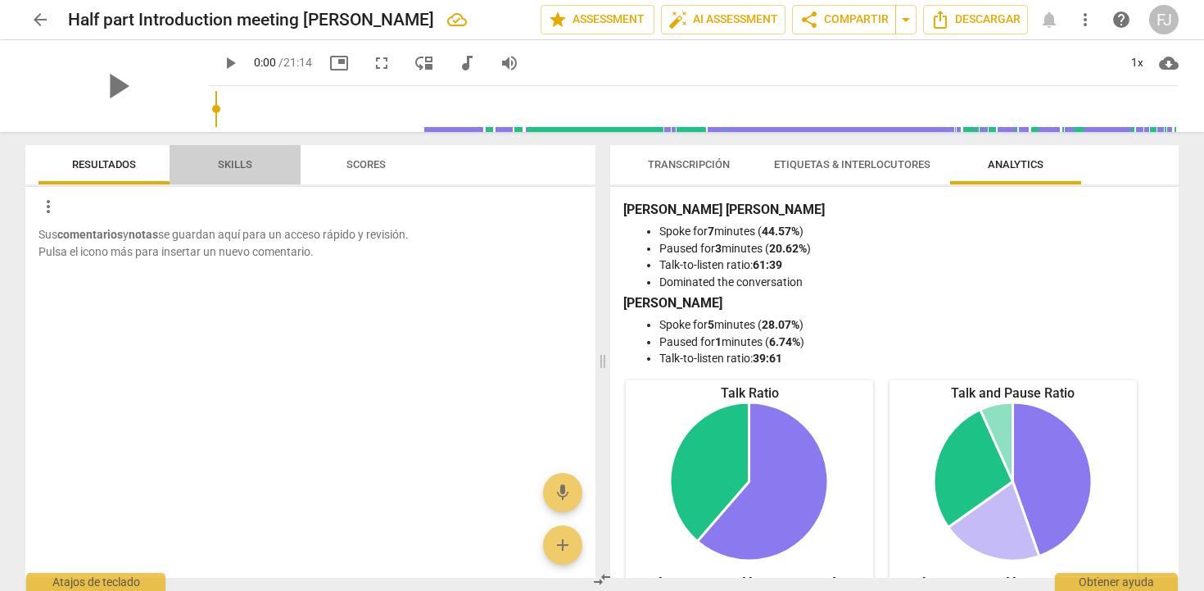
click at [237, 167] on span "Skills" at bounding box center [235, 164] width 34 height 12
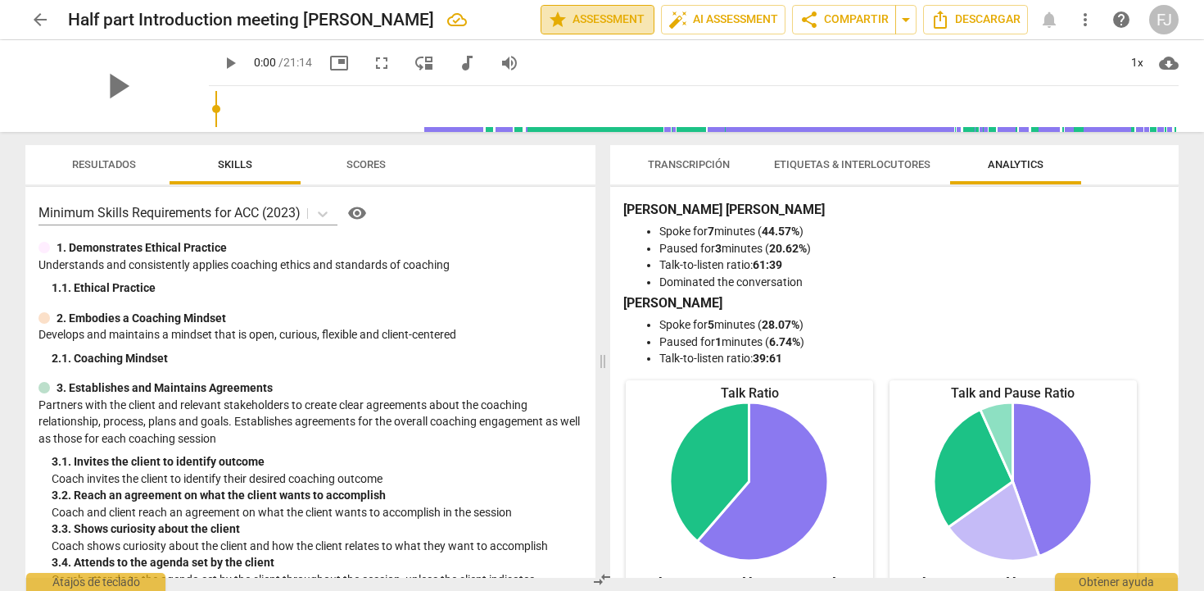
click at [581, 16] on span "star Assessment" at bounding box center [597, 20] width 99 height 20
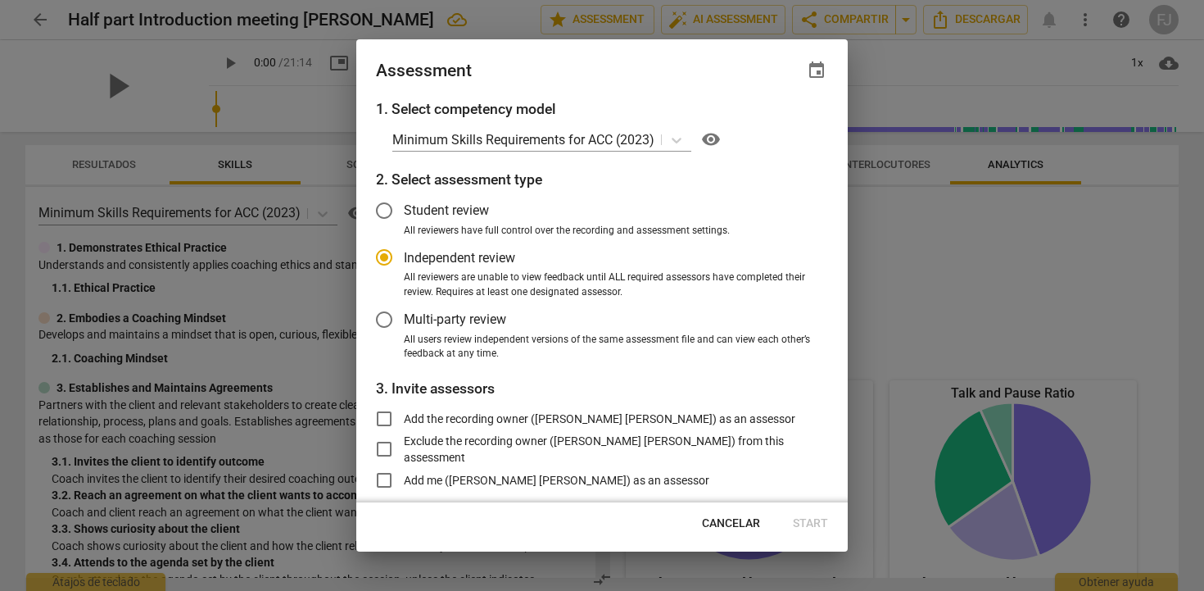
radio input "false"
click at [389, 210] on input "Student review" at bounding box center [383, 210] width 39 height 39
radio input "false"
click at [382, 257] on input "Independent review" at bounding box center [383, 257] width 39 height 39
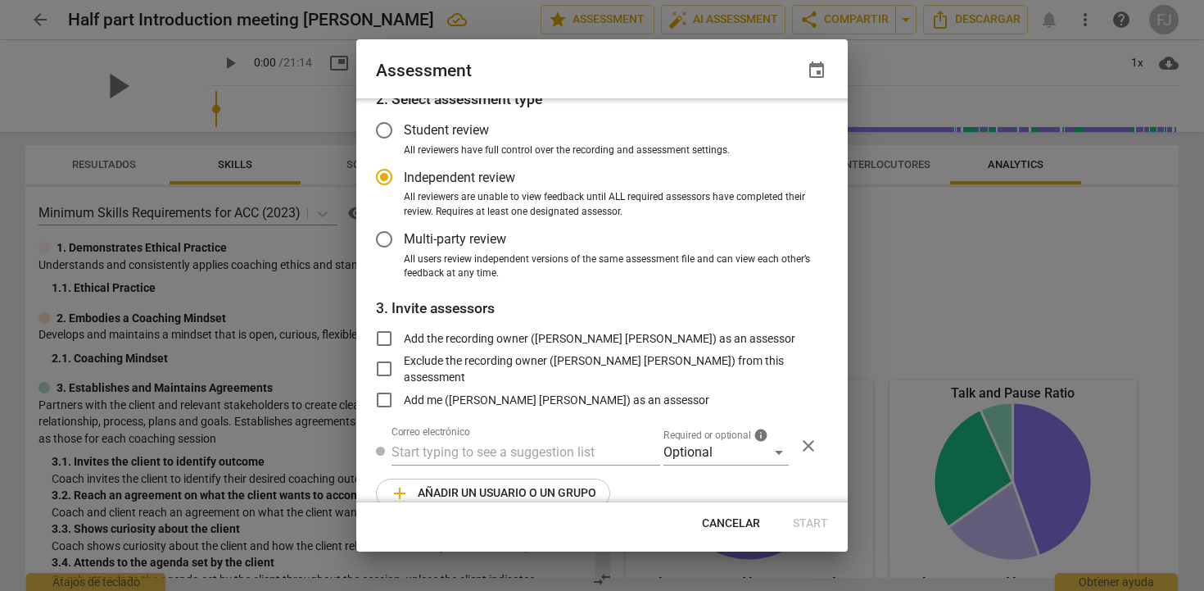
scroll to position [105, 0]
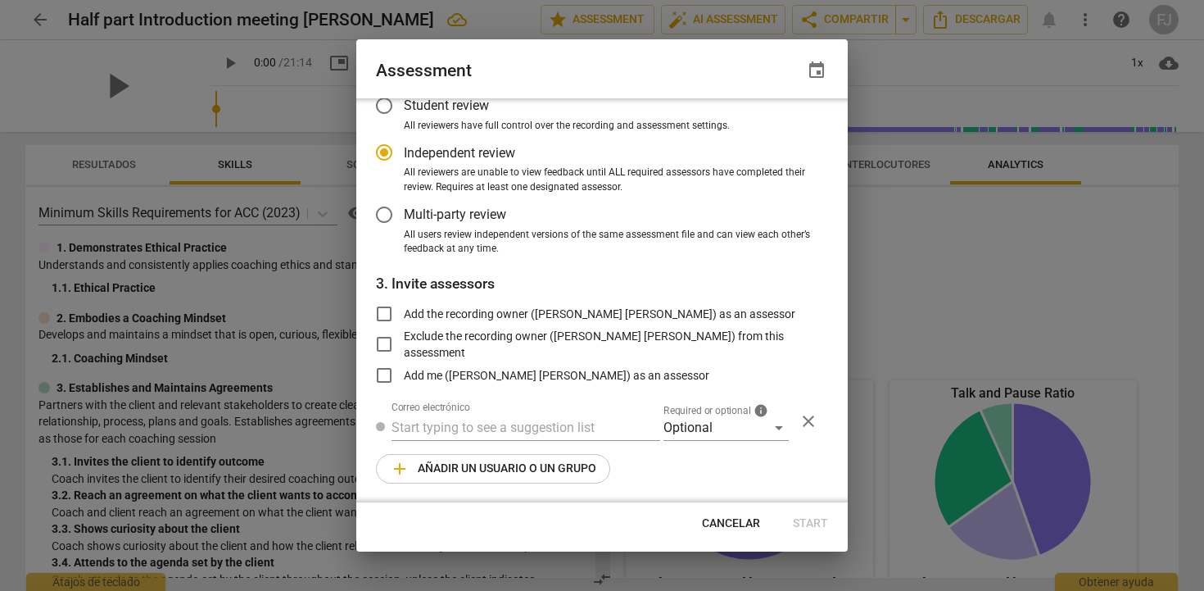
radio input "false"
click at [387, 318] on input "Add the recording owner (Fanny Jeanne BERNADET) as an assessor" at bounding box center [383, 313] width 39 height 39
checkbox input "true"
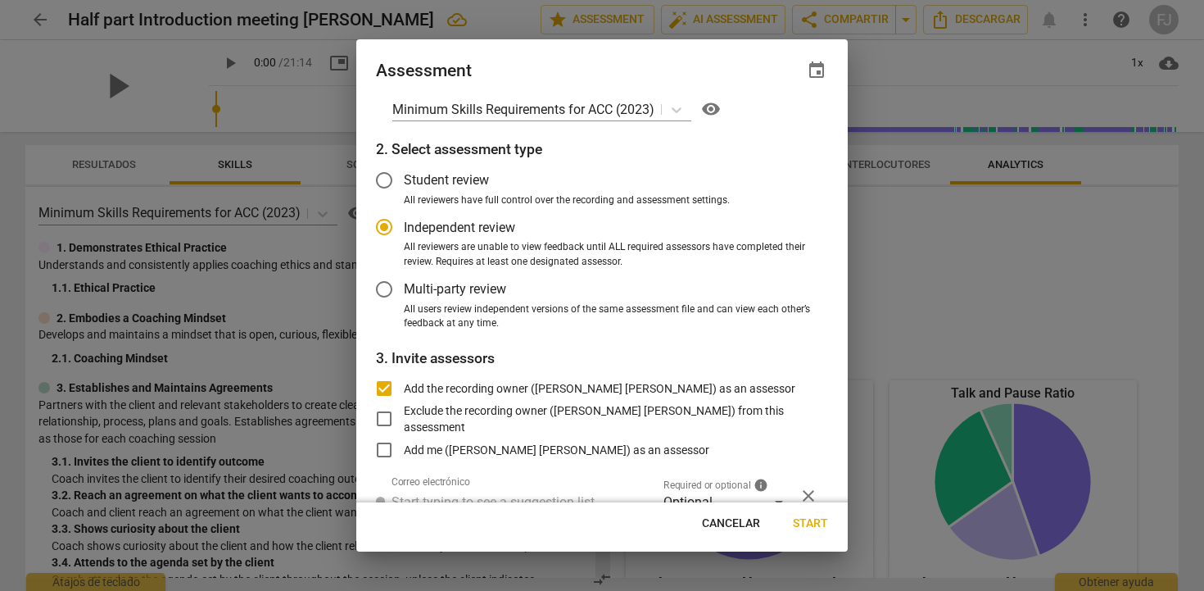
scroll to position [0, 0]
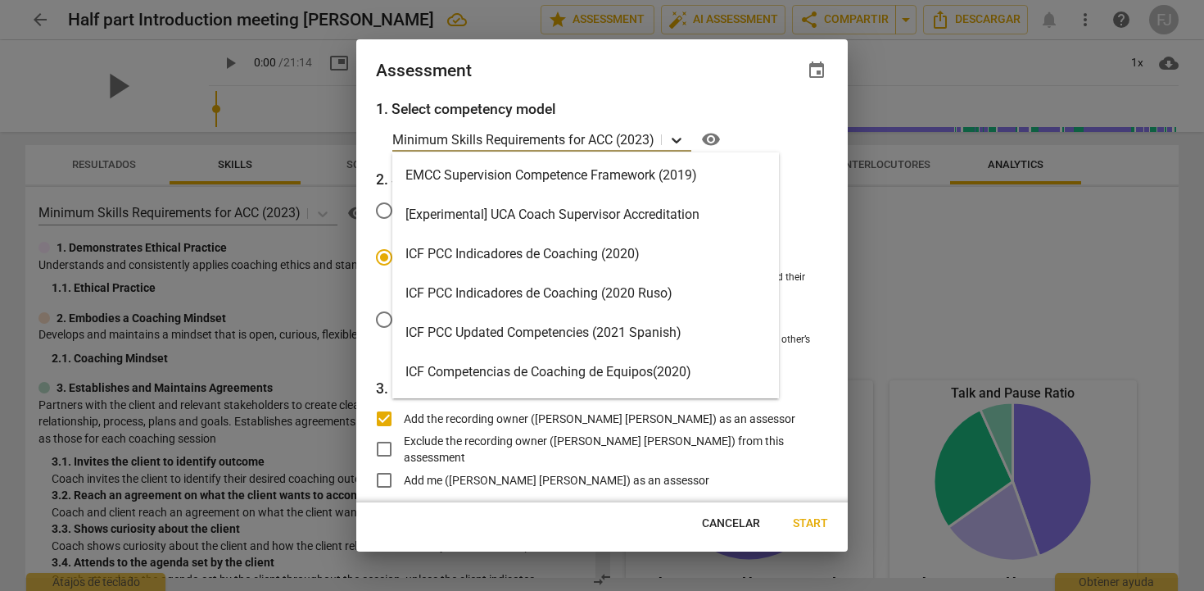
click at [679, 142] on icon at bounding box center [677, 141] width 10 height 6
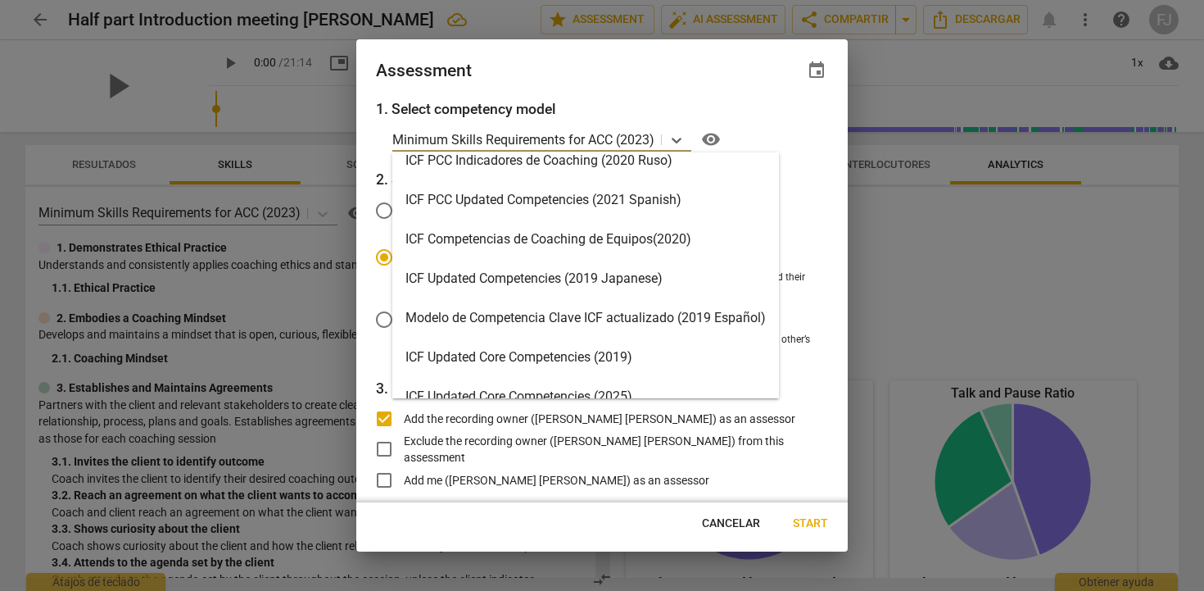
scroll to position [390, 0]
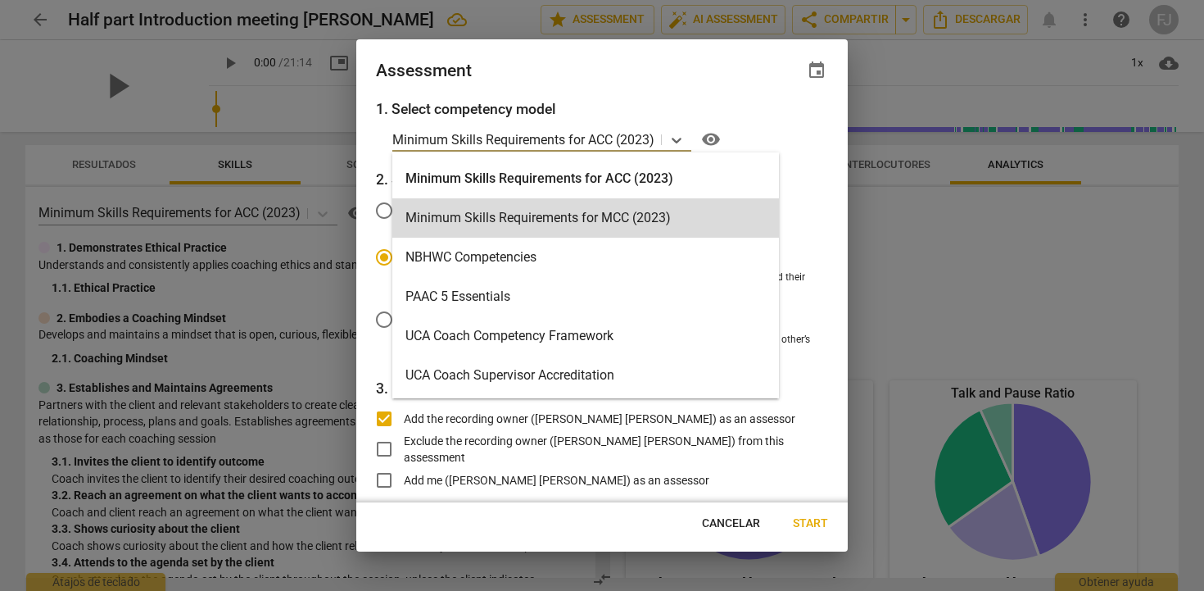
click at [787, 119] on h3 "1. Select competency model" at bounding box center [602, 108] width 452 height 21
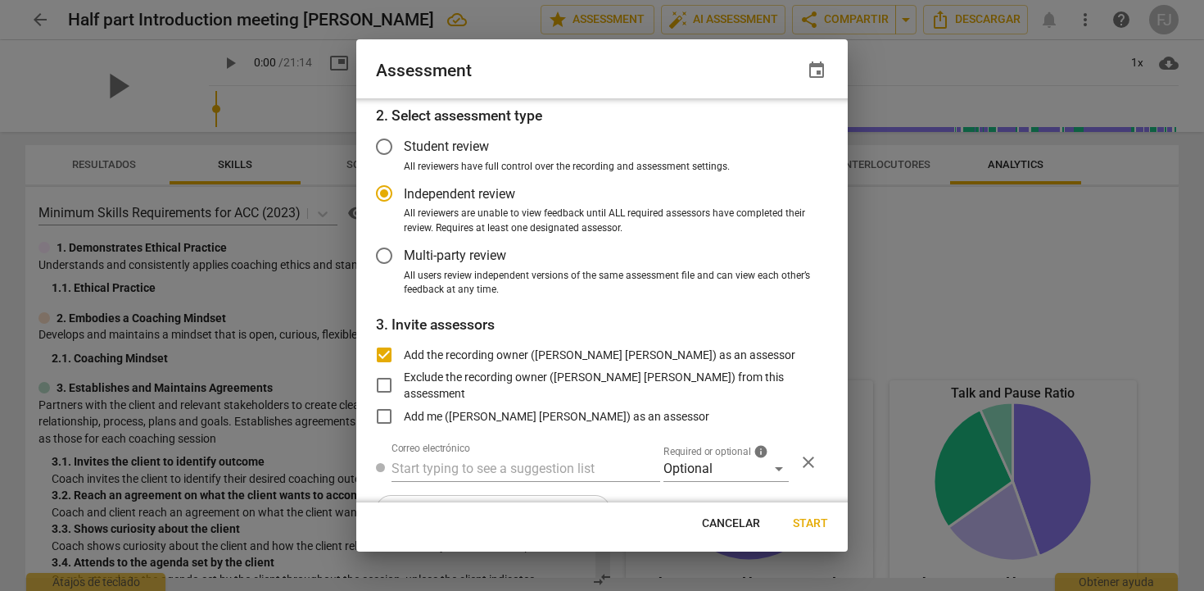
radio input "false"
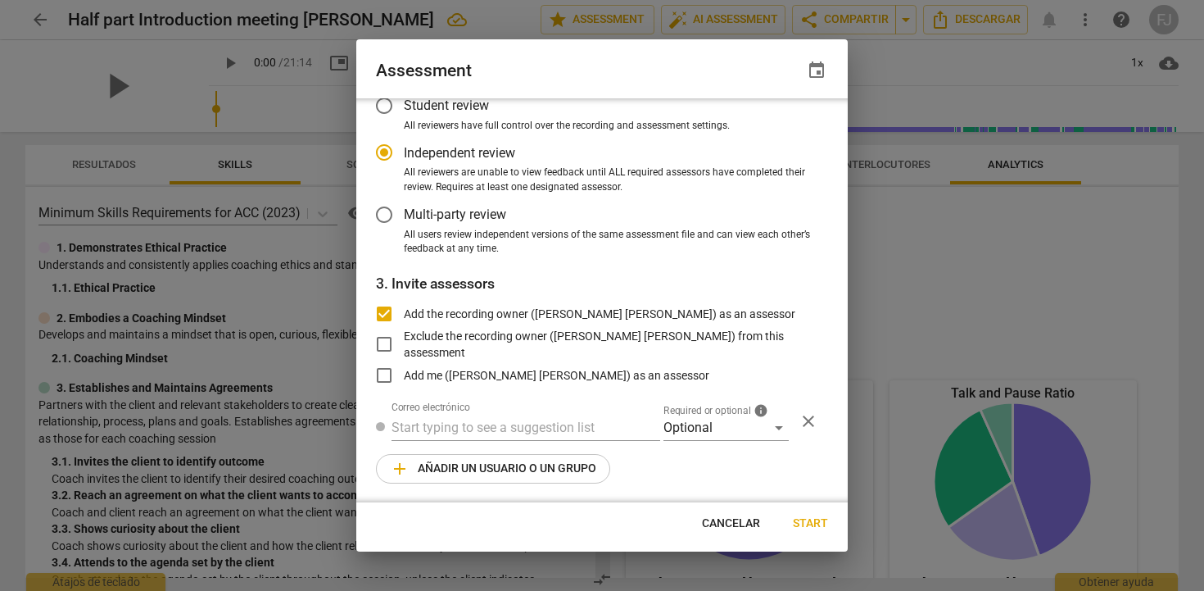
click at [803, 518] on span "Start" at bounding box center [810, 523] width 35 height 16
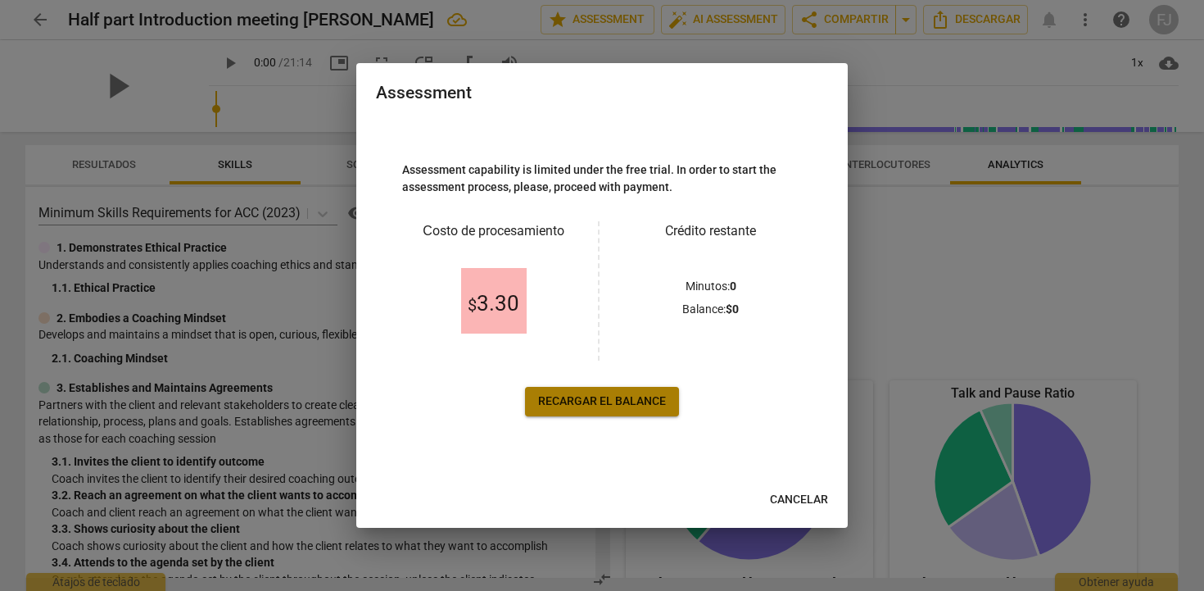
click at [627, 410] on link "Recargar el balance" at bounding box center [602, 401] width 154 height 29
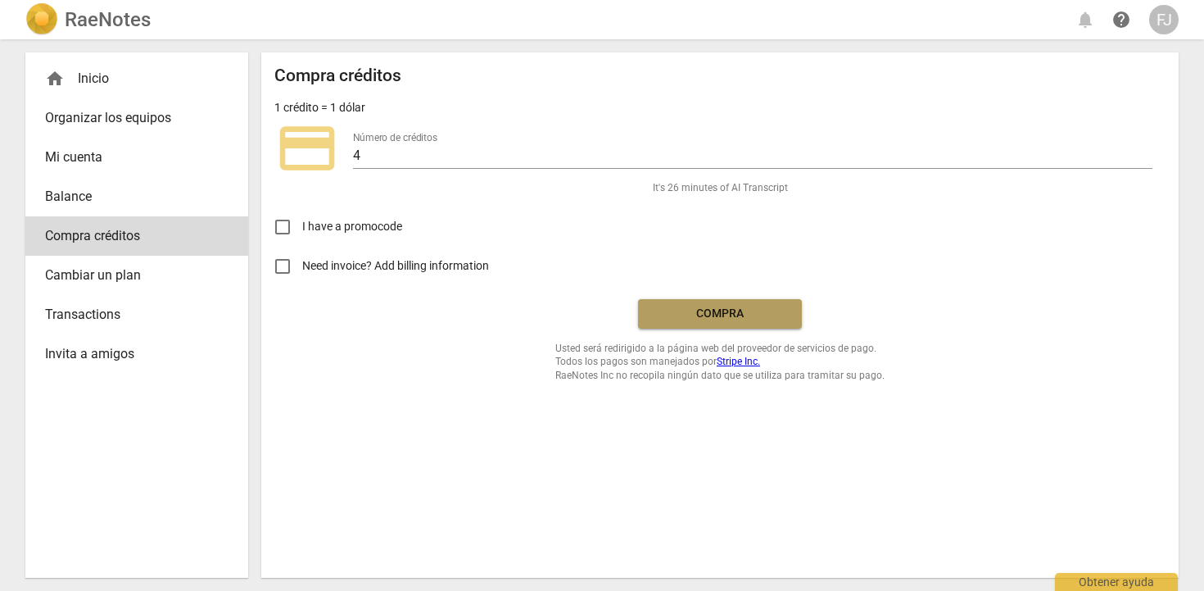
click at [720, 311] on span "Compra" at bounding box center [720, 313] width 138 height 16
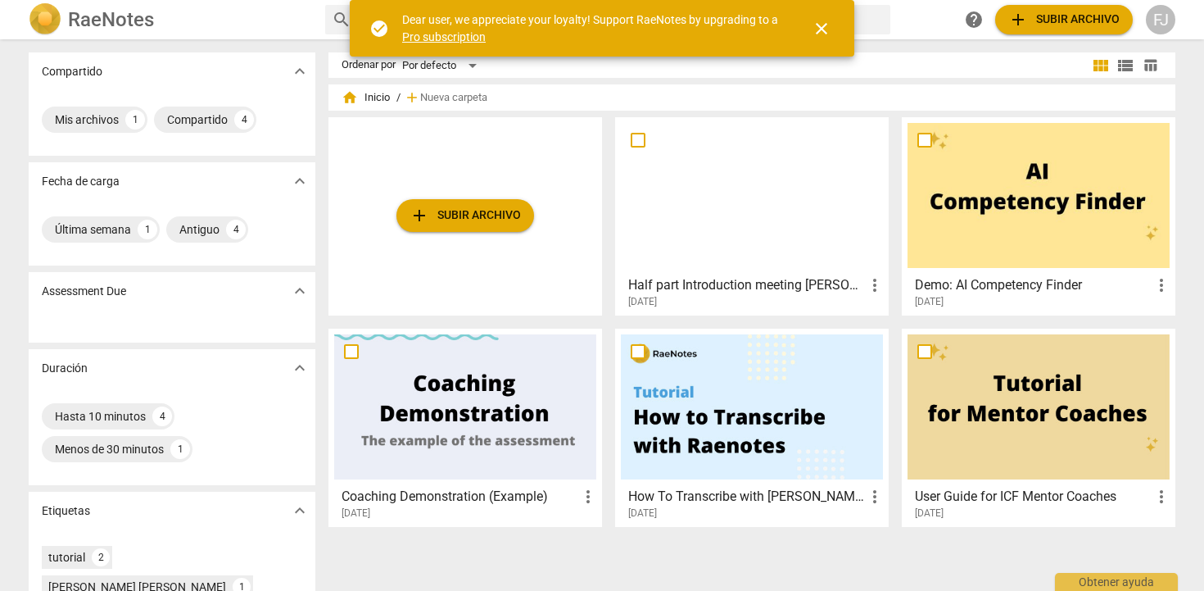
click at [821, 28] on span "close" at bounding box center [822, 29] width 20 height 20
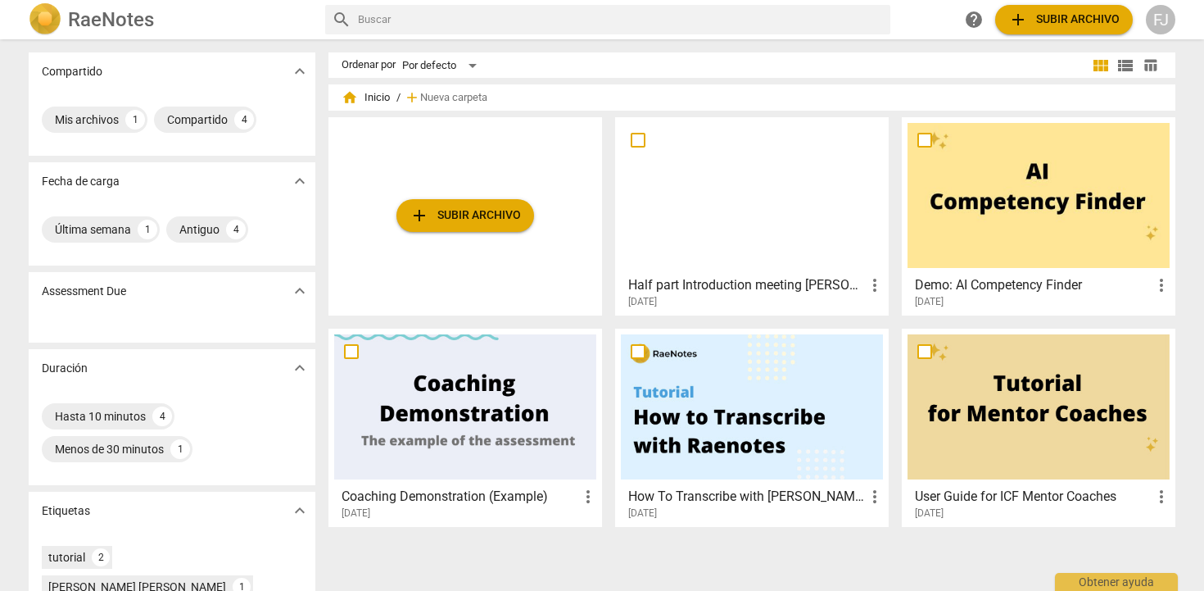
click at [758, 194] on div at bounding box center [752, 195] width 262 height 145
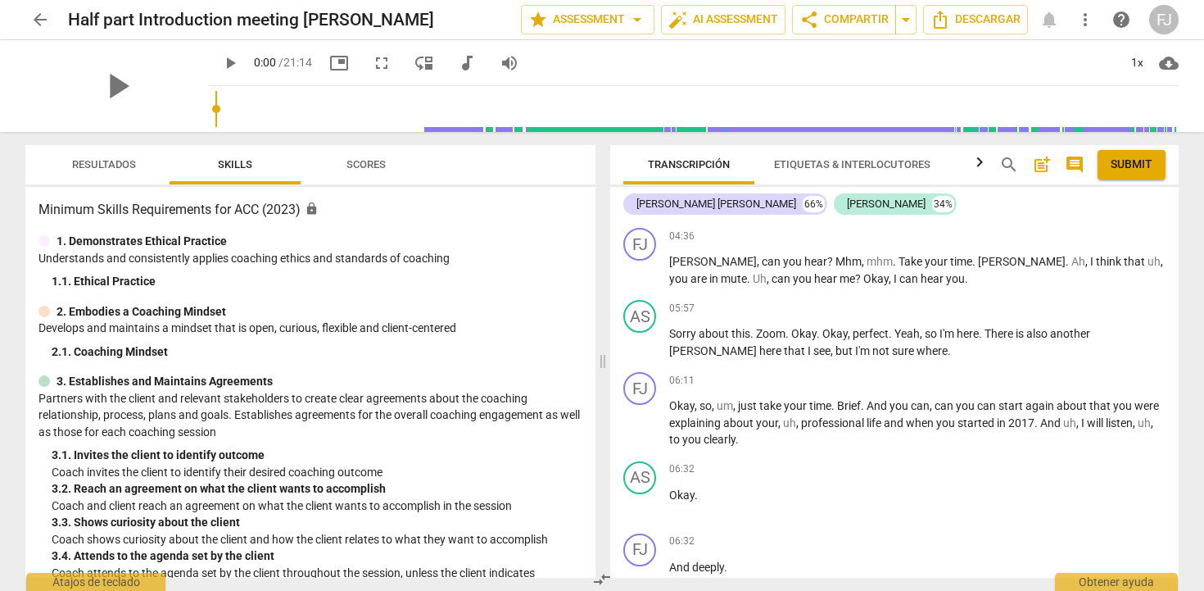
click at [122, 174] on span "Resultados" at bounding box center [103, 165] width 103 height 22
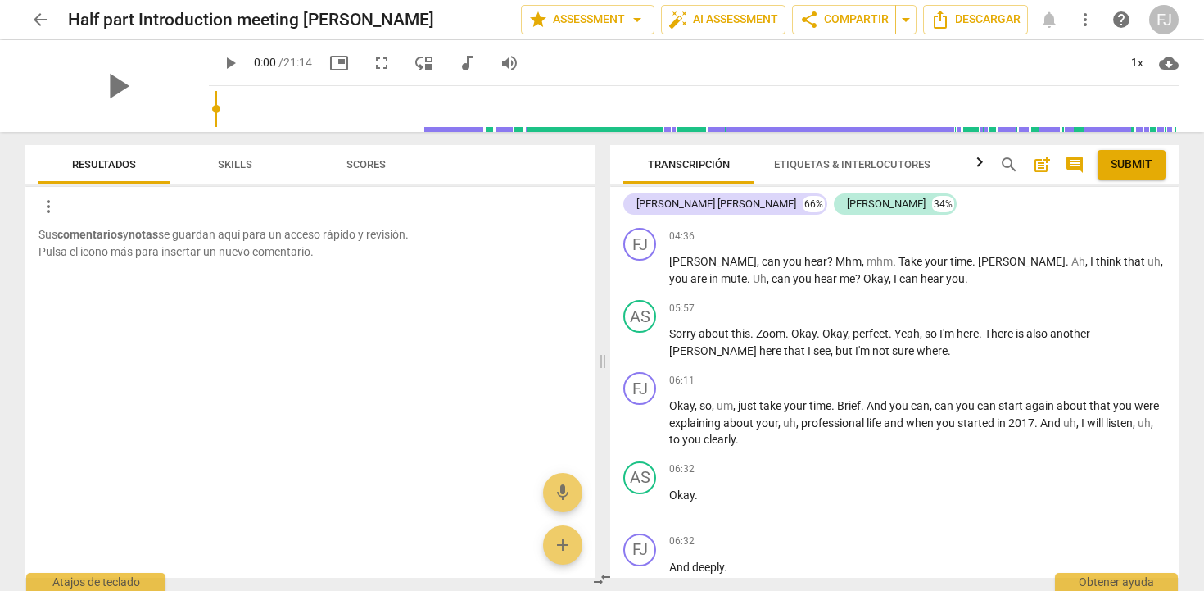
click at [355, 158] on span "Scores" at bounding box center [365, 164] width 39 height 12
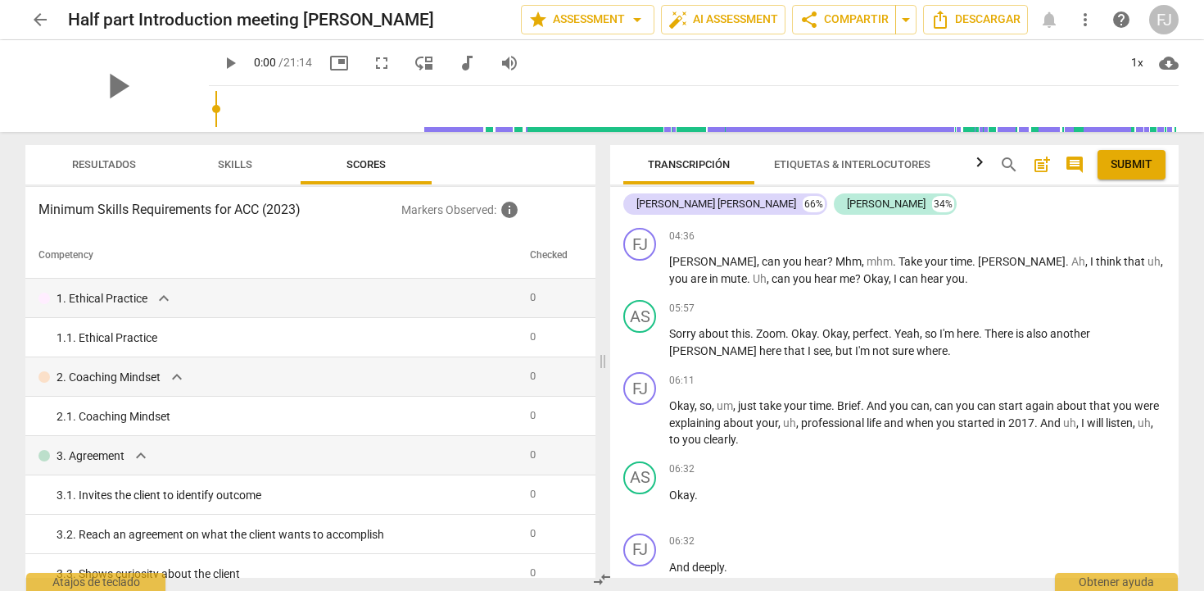
click at [43, 18] on span "arrow_back" at bounding box center [40, 20] width 20 height 20
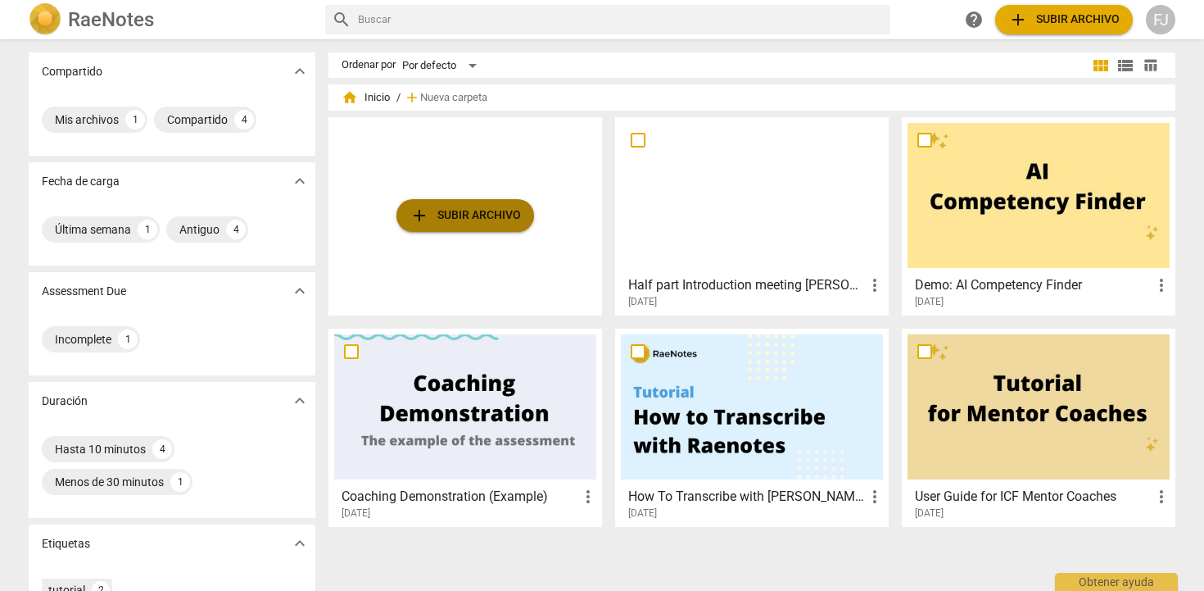
click at [497, 215] on span "add Subir archivo" at bounding box center [465, 216] width 111 height 20
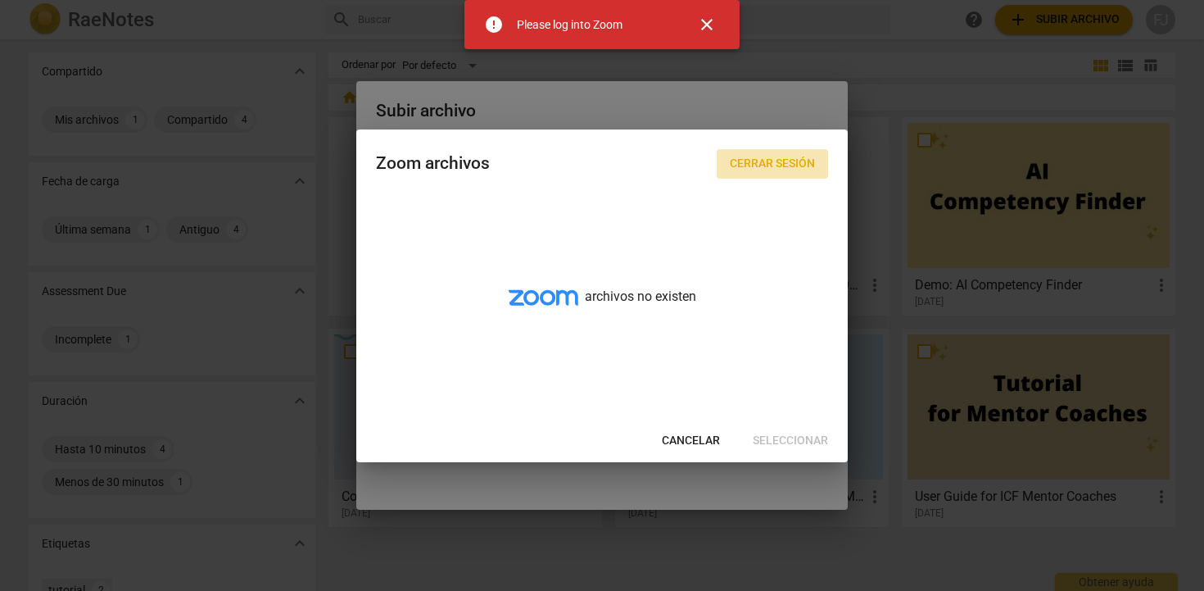
click at [746, 159] on span "Cerrar sesión" at bounding box center [772, 164] width 85 height 16
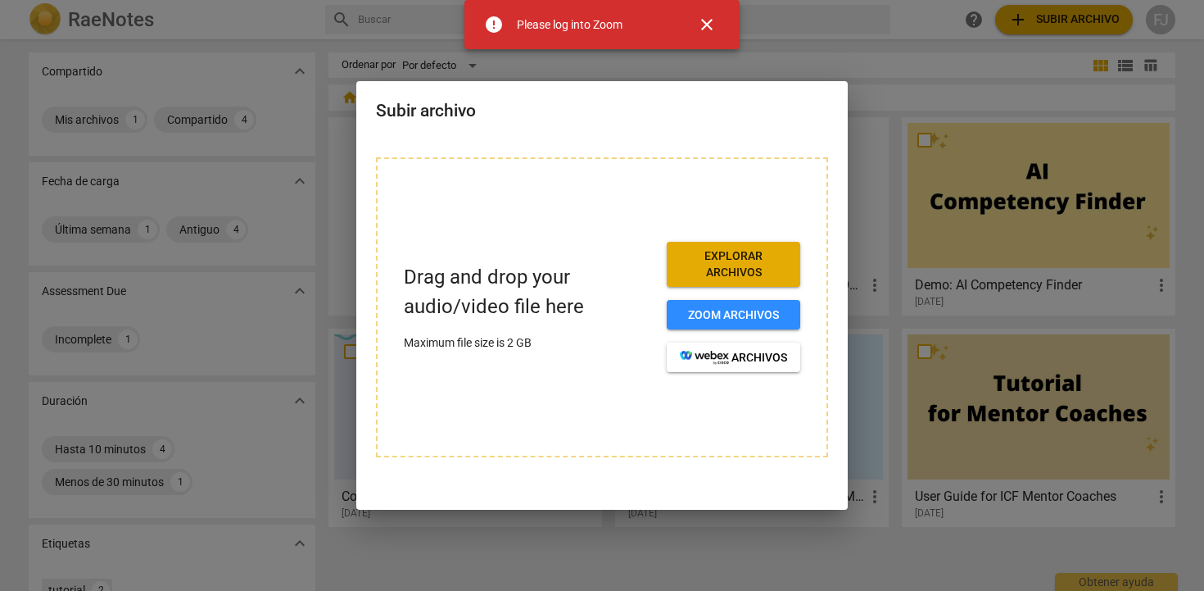
click at [726, 262] on span "Explorar archivos" at bounding box center [733, 264] width 107 height 32
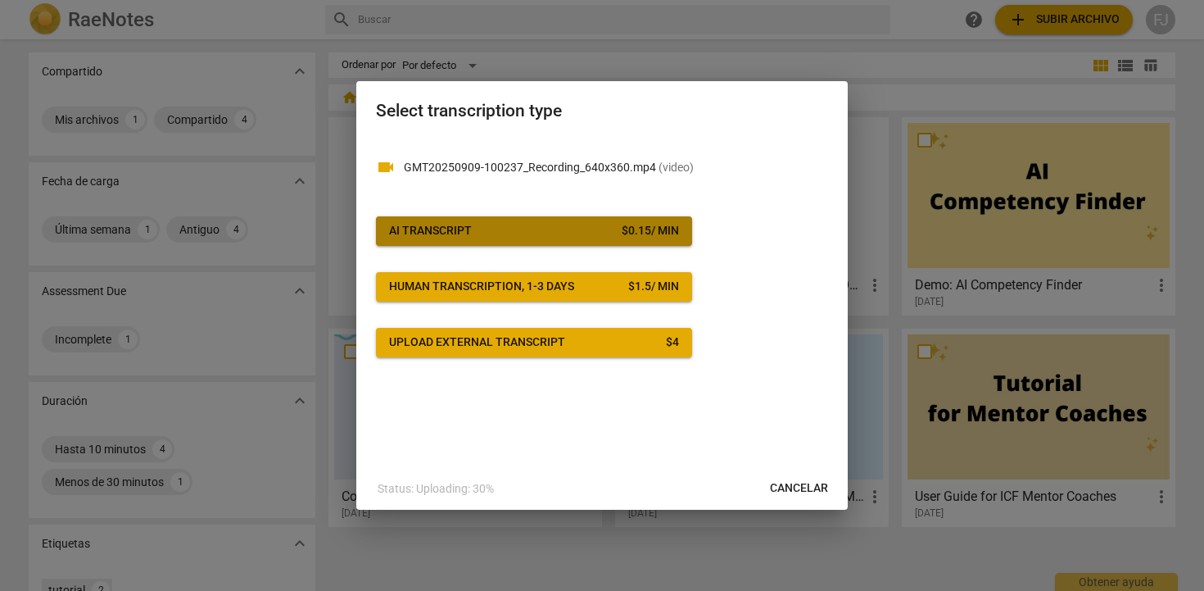
click at [623, 238] on div "$ 0.15 / min" at bounding box center [650, 231] width 57 height 16
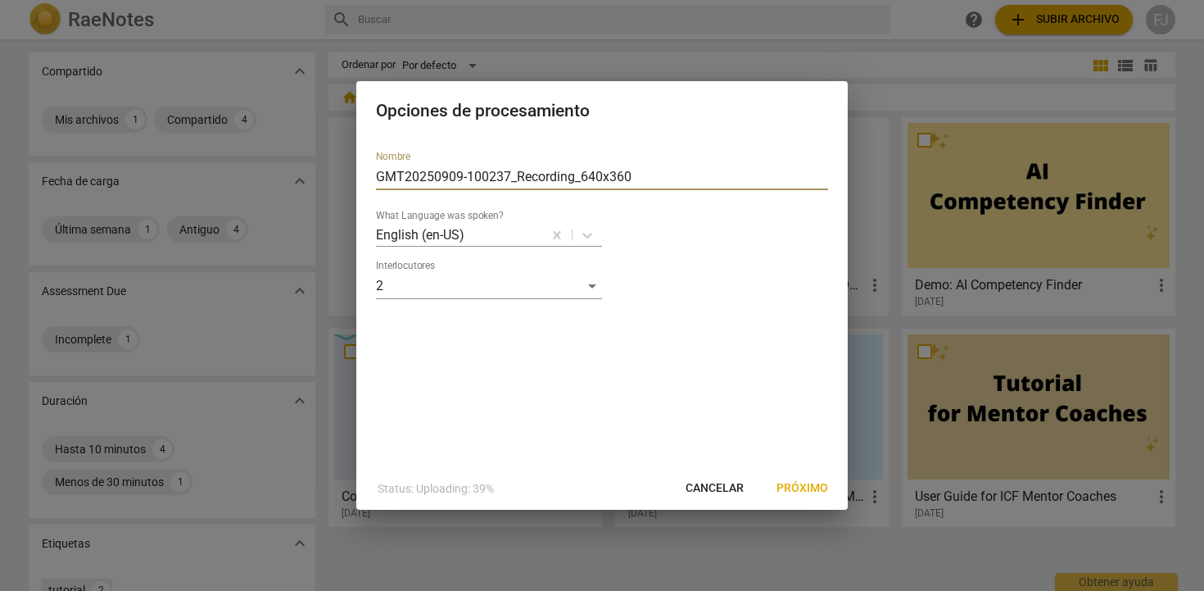
click at [652, 165] on input "GMT20250909-100237_Recording_640x360" at bounding box center [602, 177] width 452 height 26
drag, startPoint x: 642, startPoint y: 177, endPoint x: 259, endPoint y: 153, distance: 384.0
click at [259, 153] on div "Opciones de procesamiento Nombre GMT20250909-100237_Recording_640x360 What Lang…" at bounding box center [602, 295] width 1204 height 591
type input "SESSION 1 LA-FANNY JEANNE BERNADET"
click at [790, 487] on span "Próximo" at bounding box center [802, 488] width 52 height 16
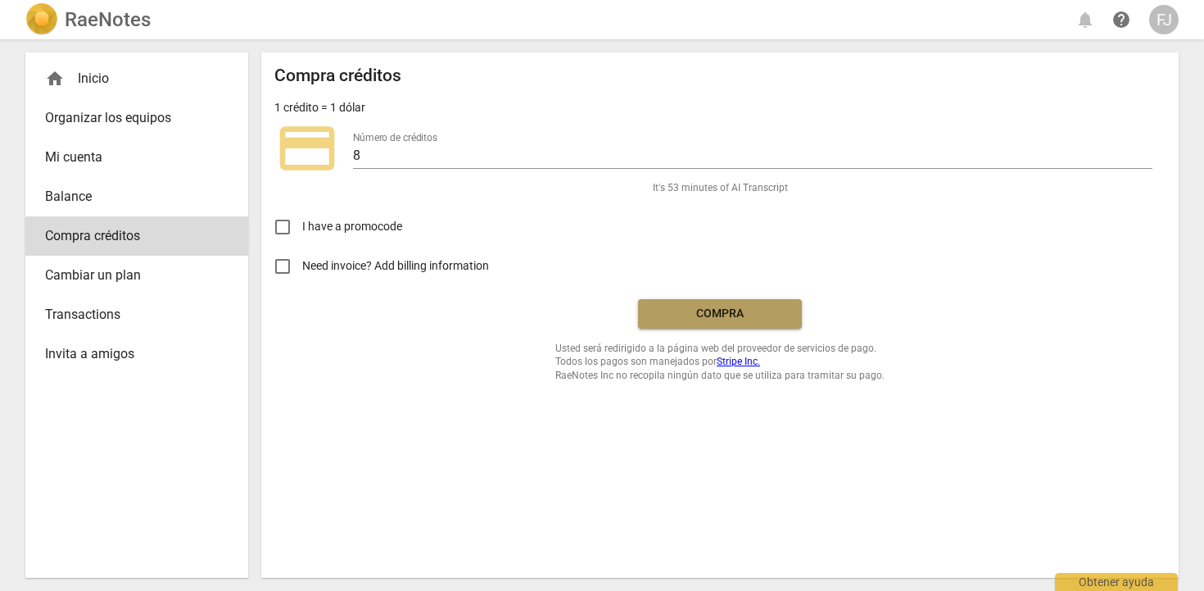
click at [736, 315] on span "Compra" at bounding box center [720, 313] width 138 height 16
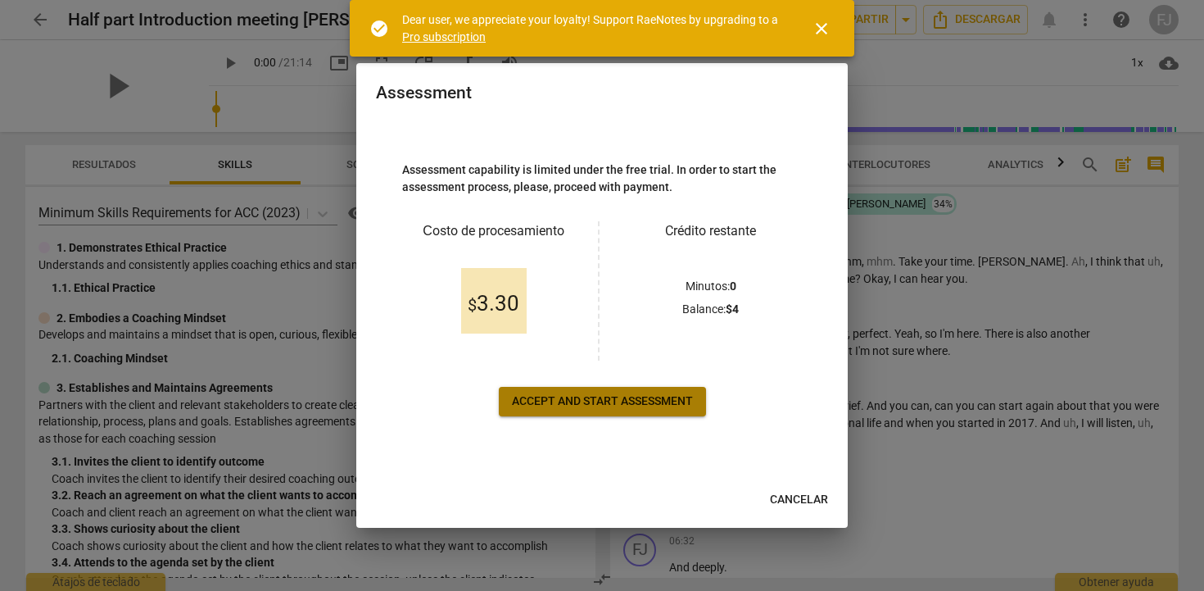
click at [622, 409] on span "Accept and start assessment" at bounding box center [602, 401] width 181 height 16
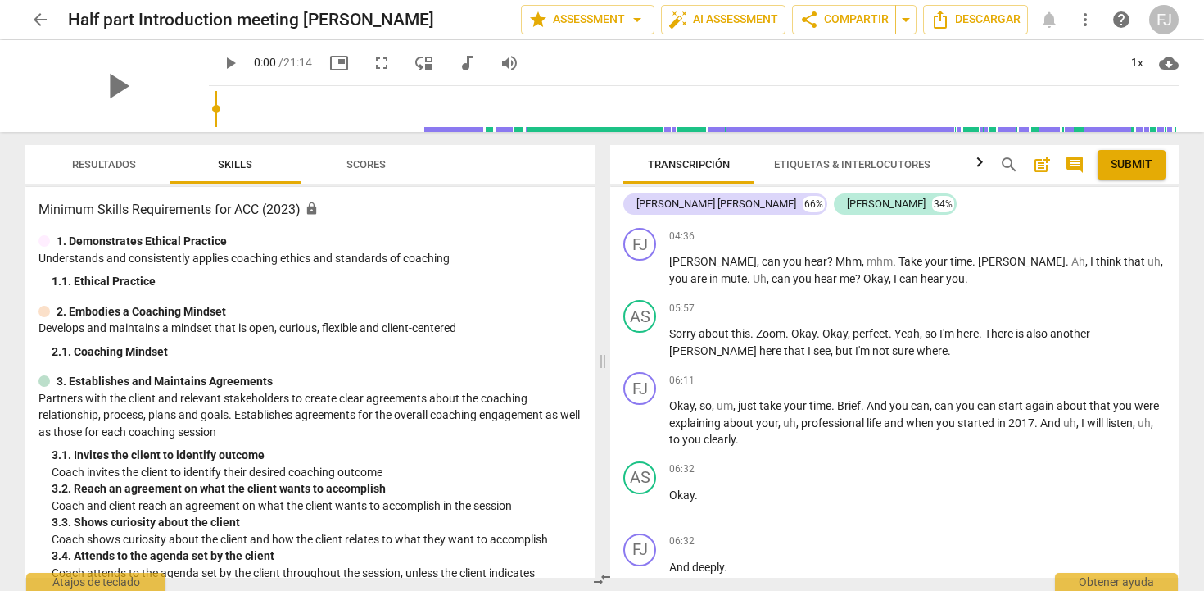
click at [111, 171] on span "Resultados" at bounding box center [103, 165] width 103 height 22
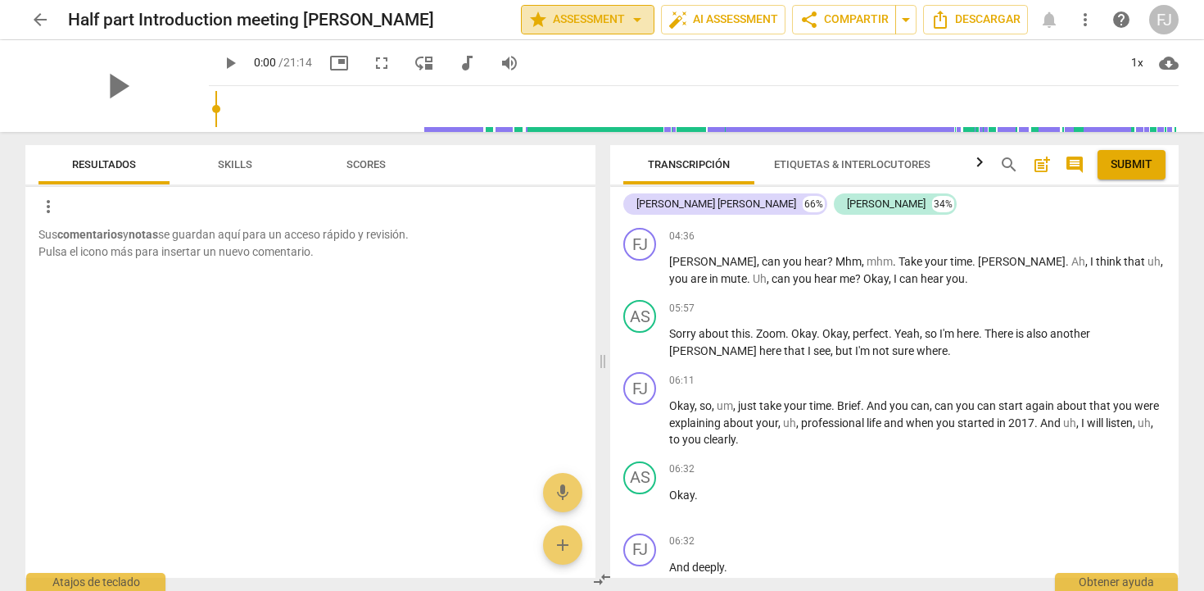
click at [633, 26] on span "arrow_drop_down" at bounding box center [637, 20] width 20 height 20
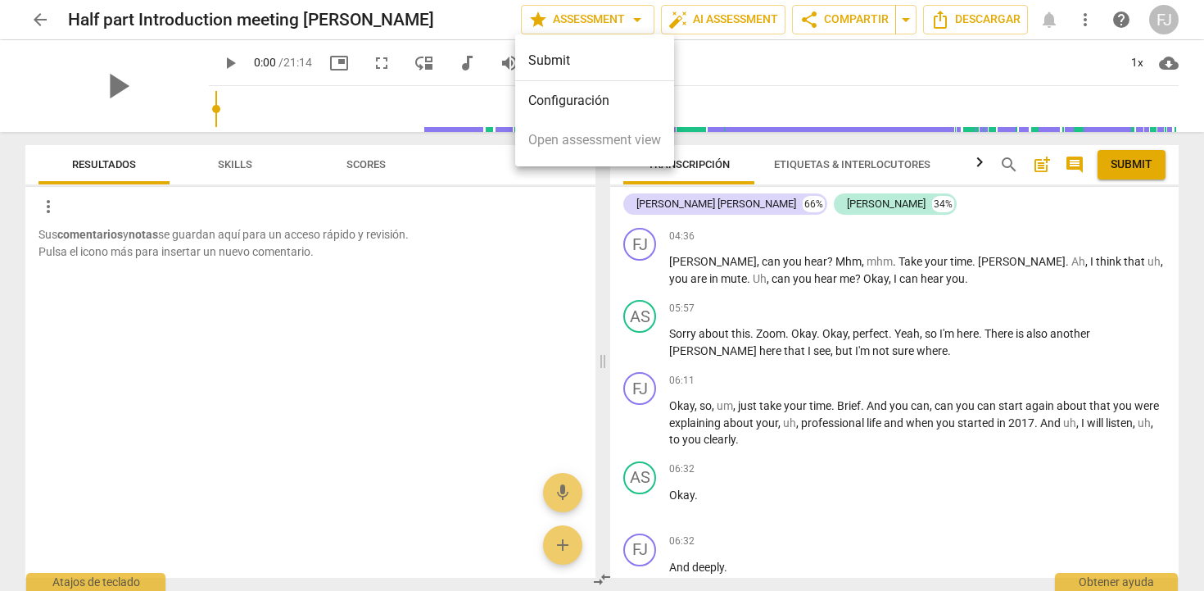
click at [518, 251] on div at bounding box center [602, 295] width 1204 height 591
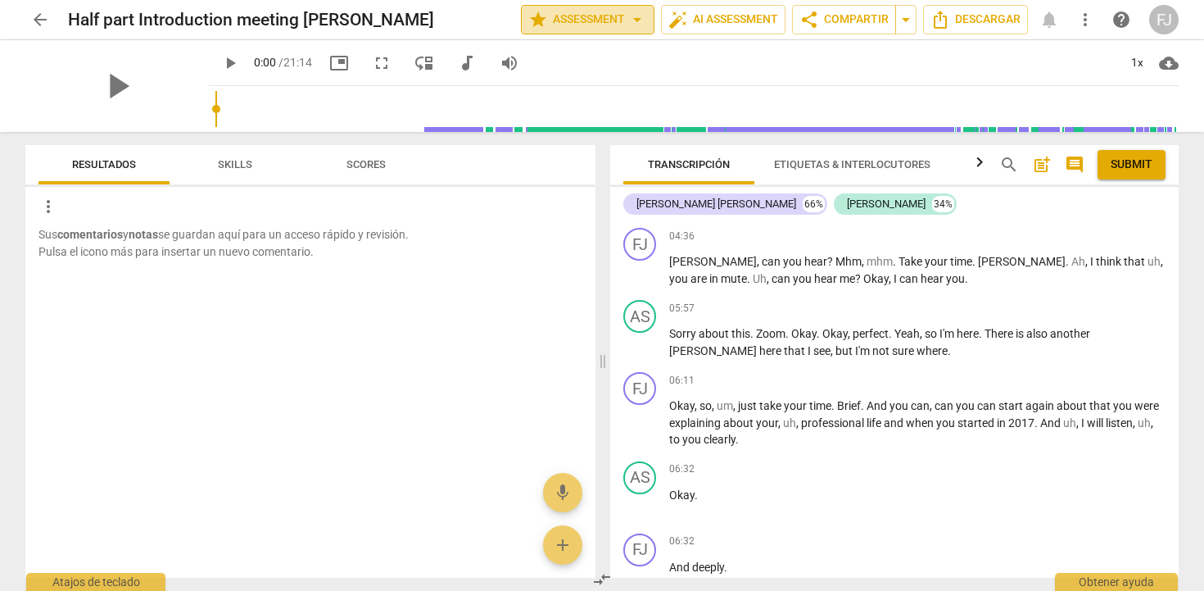
click at [562, 22] on span "star Assessment arrow_drop_down" at bounding box center [587, 20] width 119 height 20
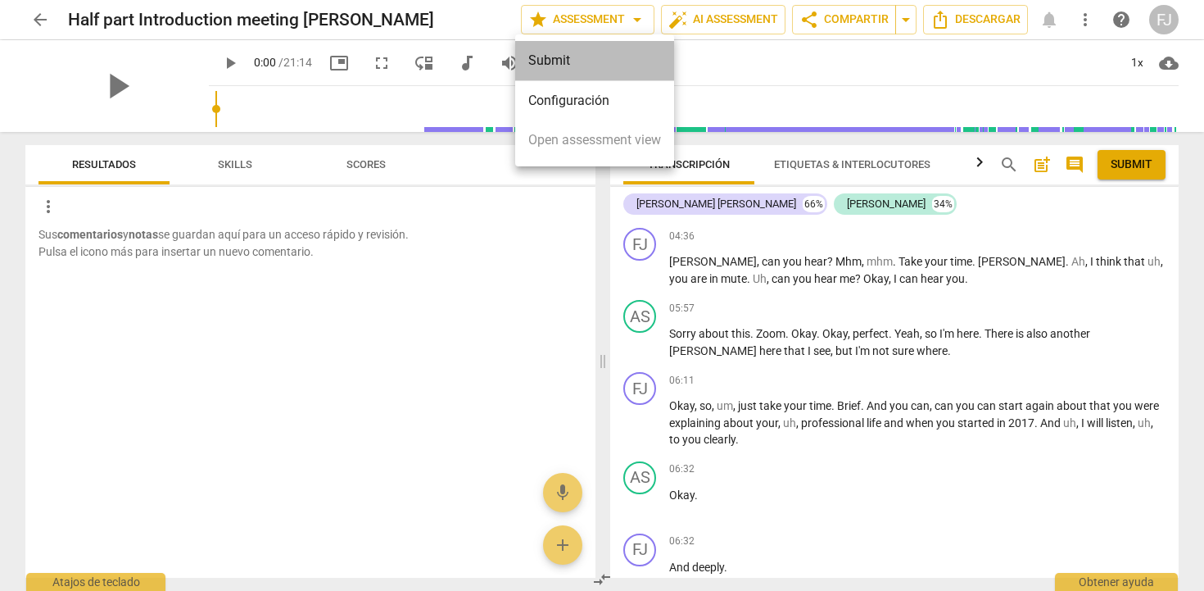
click at [565, 58] on div "Submit" at bounding box center [594, 60] width 159 height 39
click at [474, 309] on div at bounding box center [602, 295] width 1204 height 591
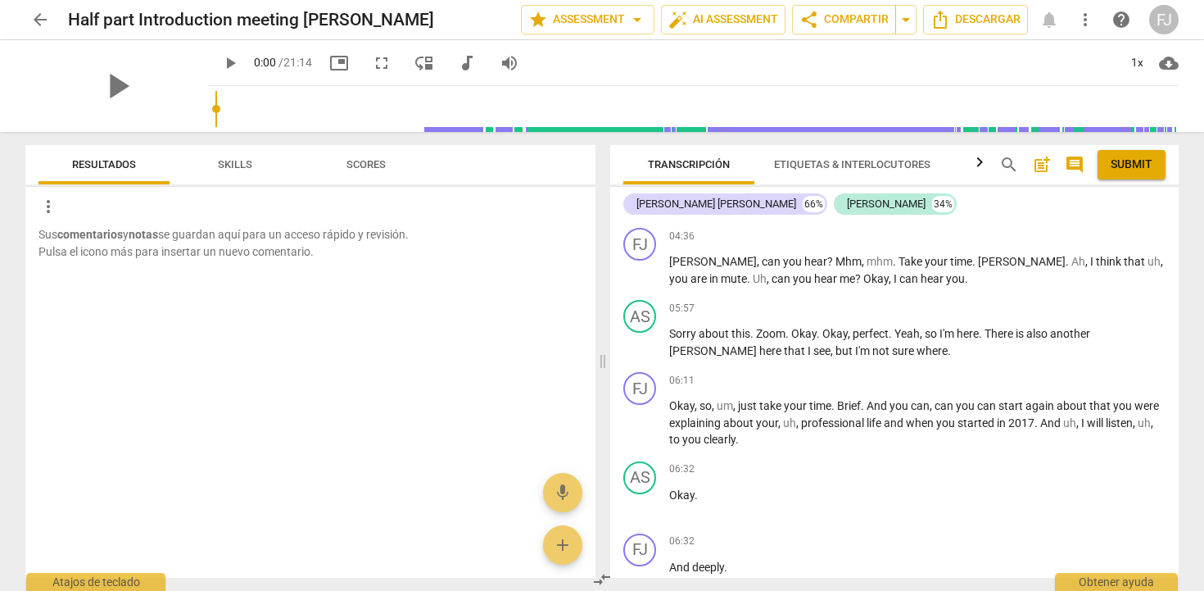
click at [231, 171] on span "Skills" at bounding box center [235, 165] width 74 height 22
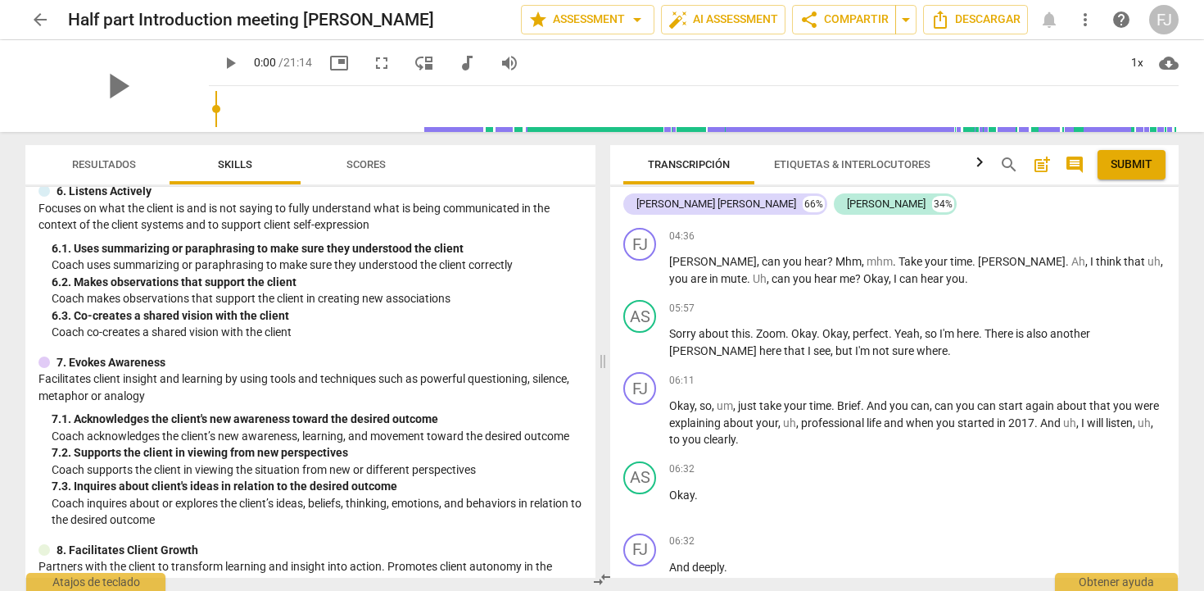
scroll to position [921, 0]
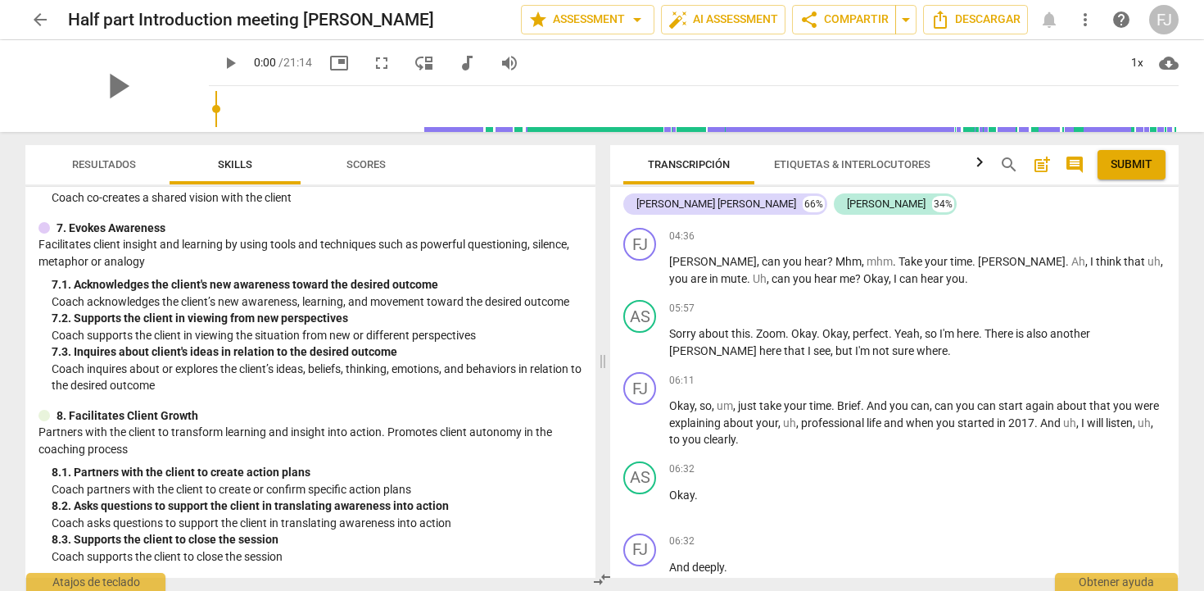
click at [362, 168] on span "Scores" at bounding box center [365, 164] width 39 height 12
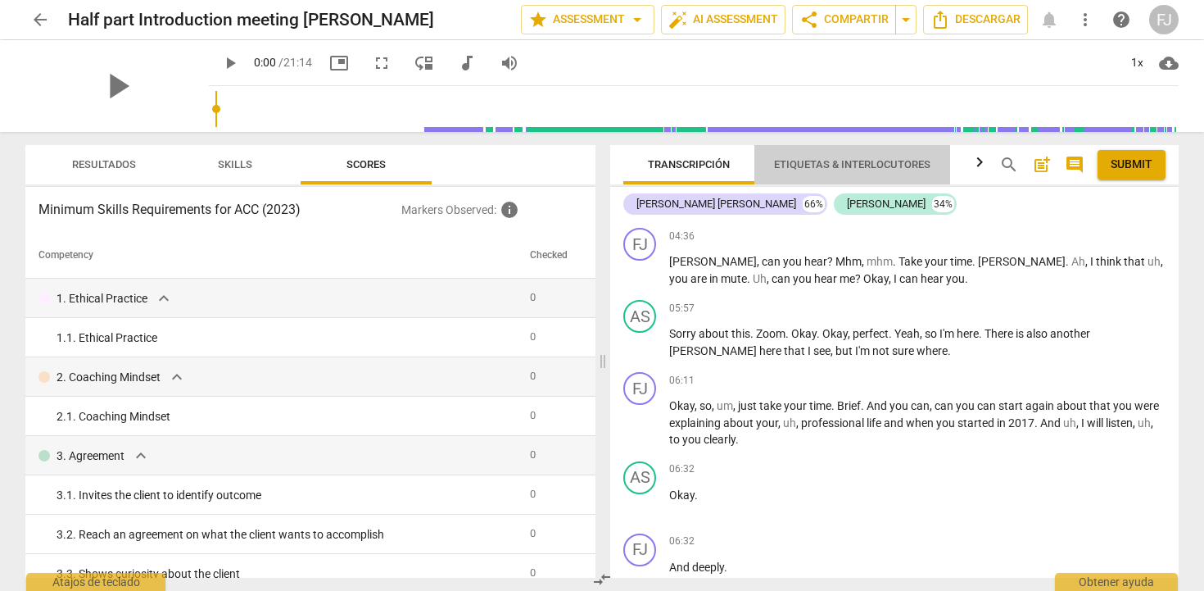
click at [896, 161] on span "Etiquetas & Interlocutores" at bounding box center [852, 164] width 156 height 12
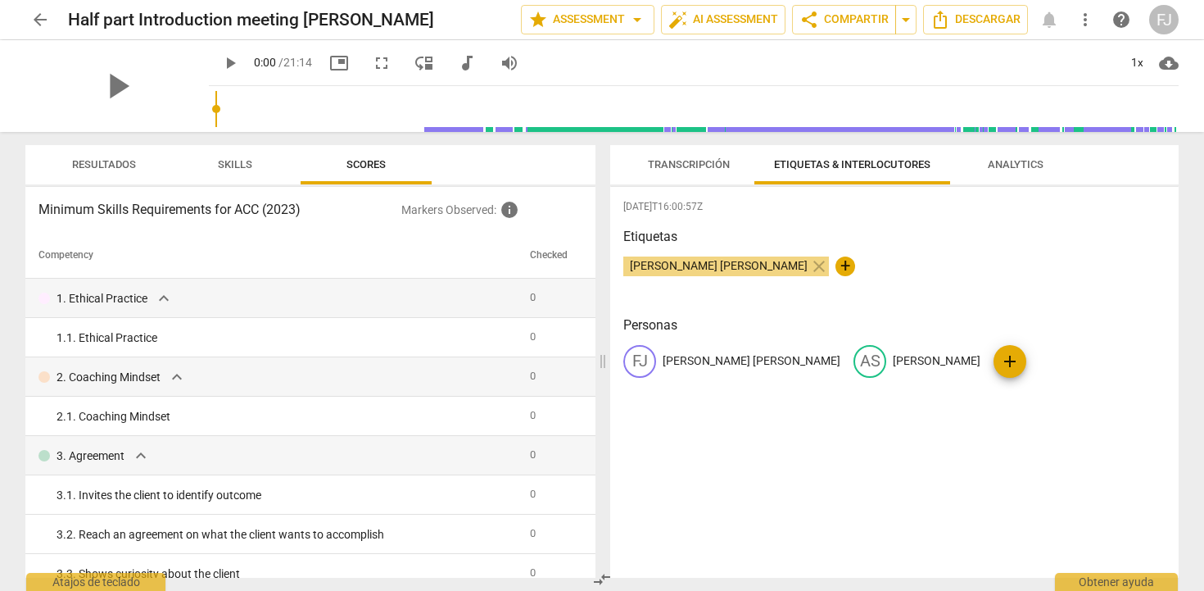
click at [686, 170] on span "Transcripción" at bounding box center [688, 165] width 121 height 22
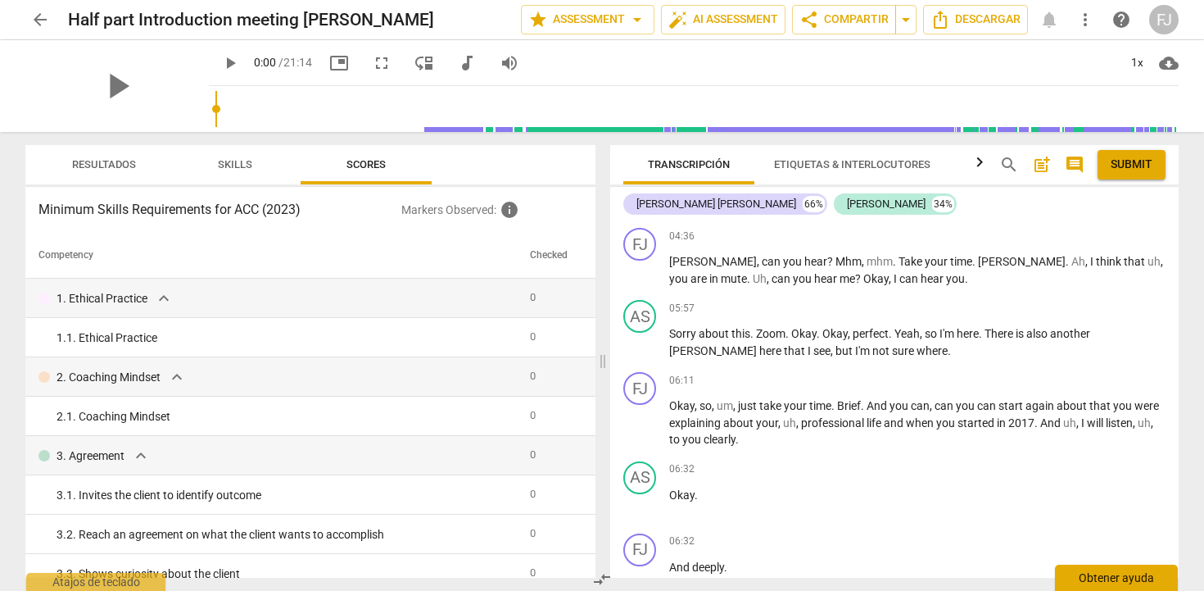
click at [1120, 578] on div "Obtener ayuda" at bounding box center [1116, 577] width 123 height 26
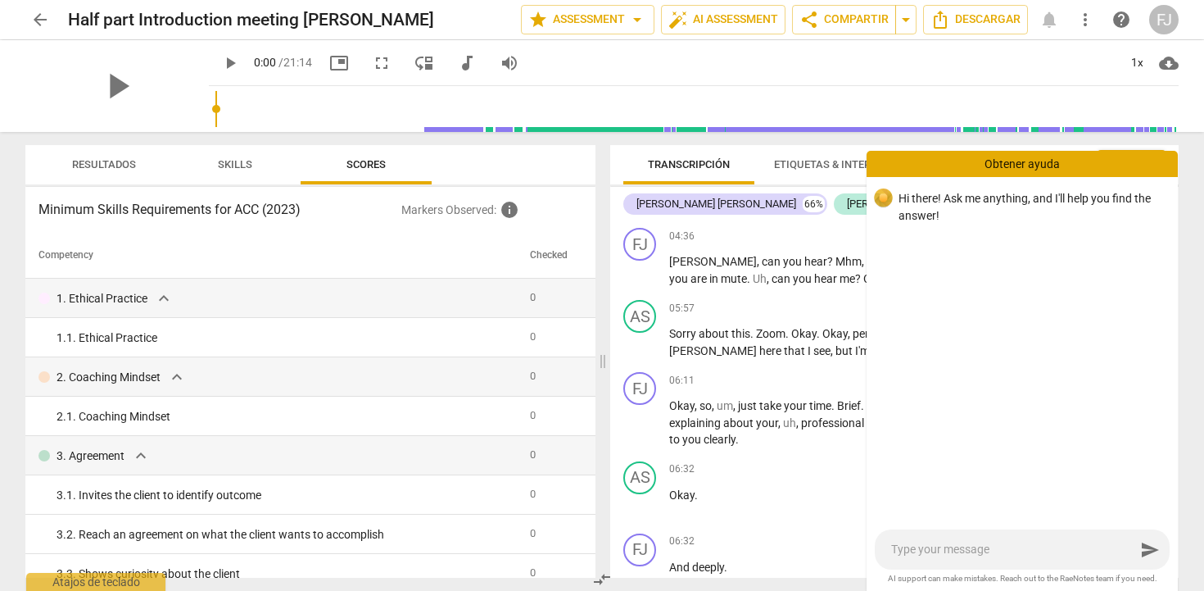
type textarea "i"
type textarea "i A"
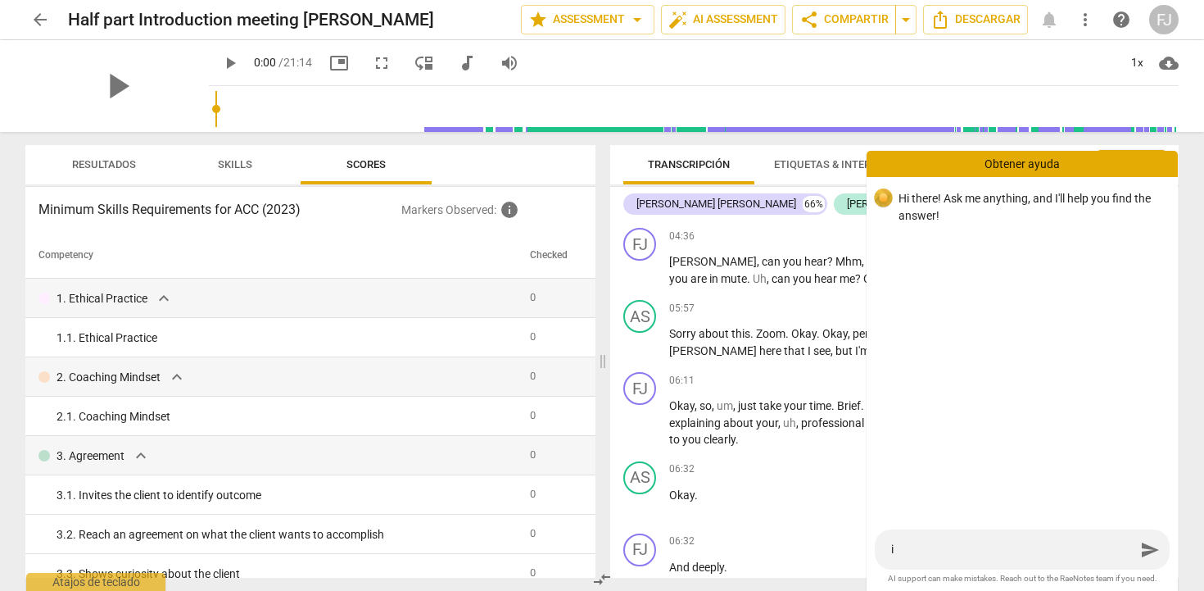
type textarea "i A"
type textarea "i AS"
type textarea "i ASJ"
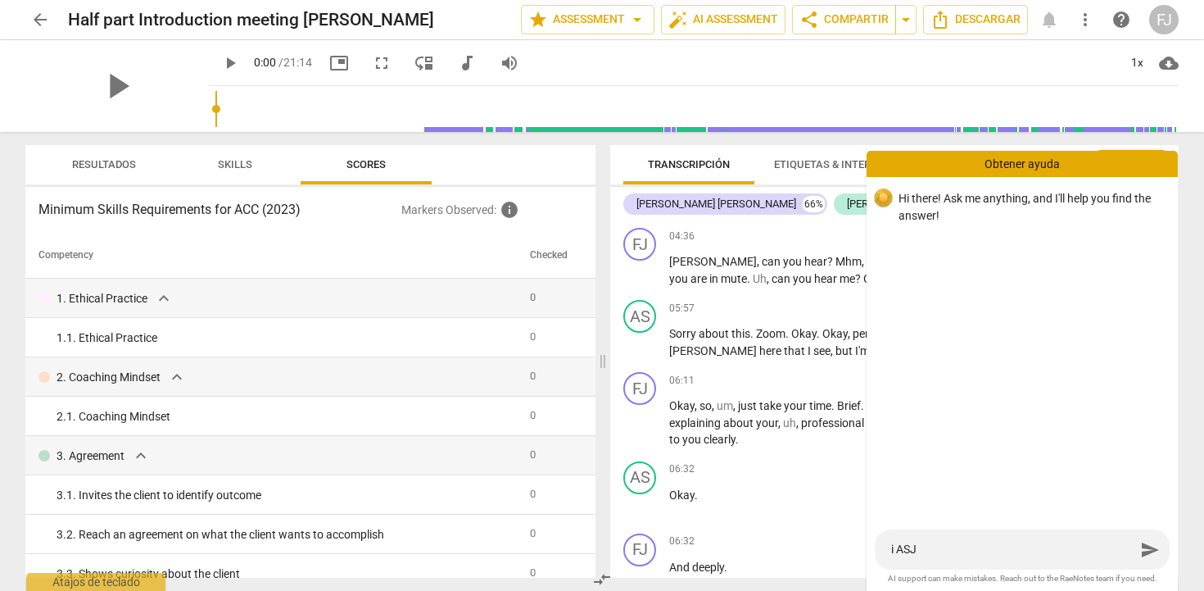
type textarea "i AS"
type textarea "i ASK"
type textarea "i ASKE"
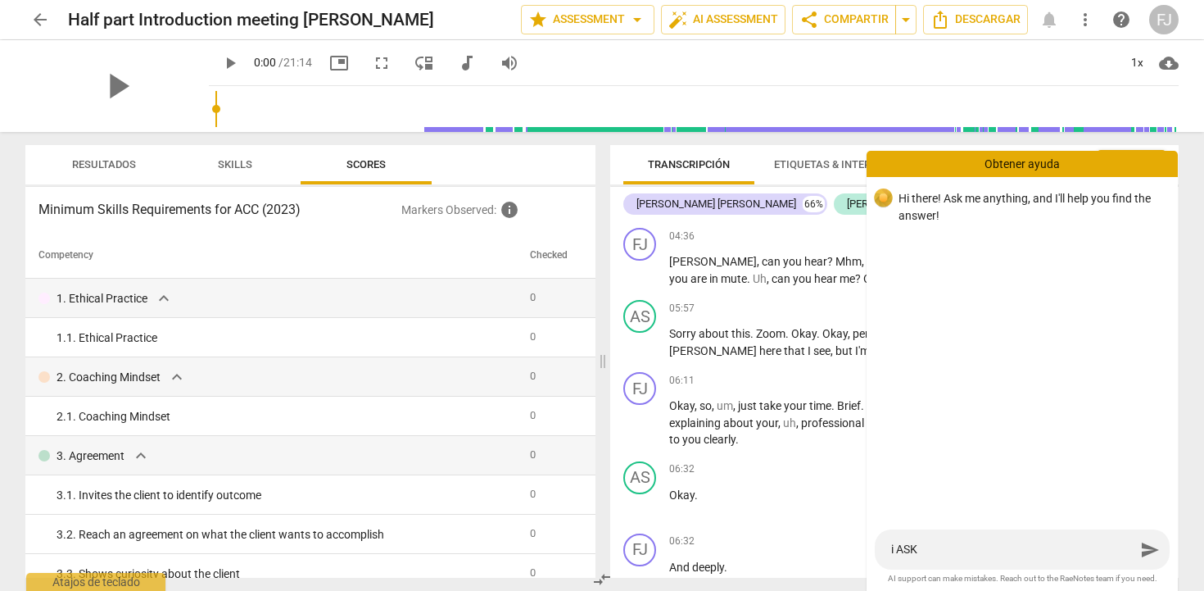
type textarea "i ASKE"
type textarea "i ASKED"
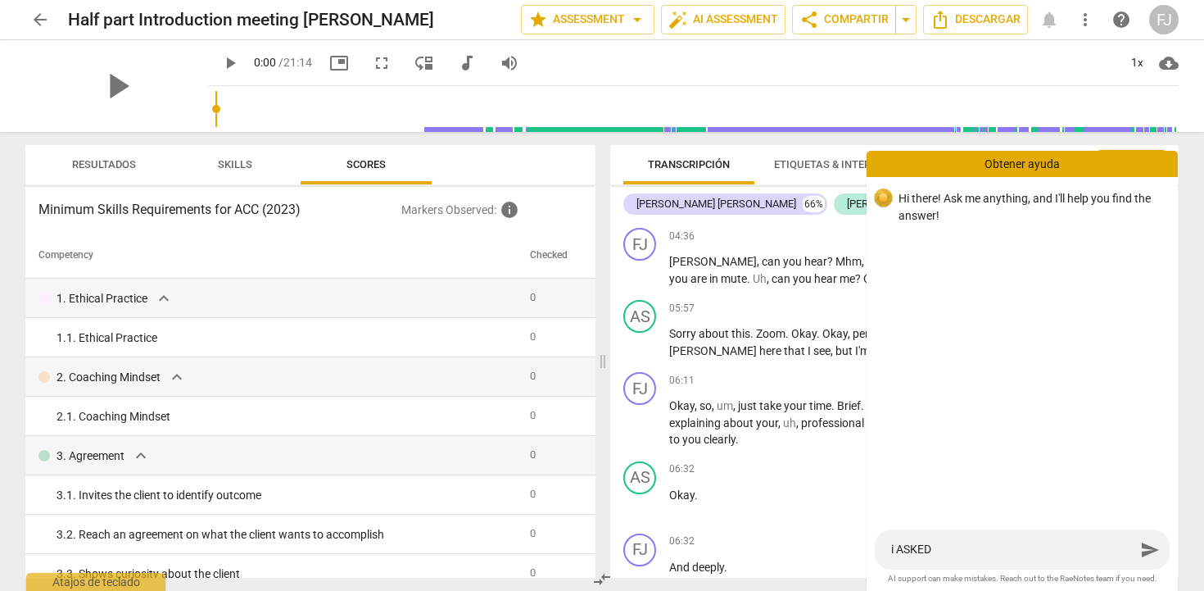
type textarea "i ASKED F"
type textarea "i ASKED FO"
type textarea "i ASKED FOR"
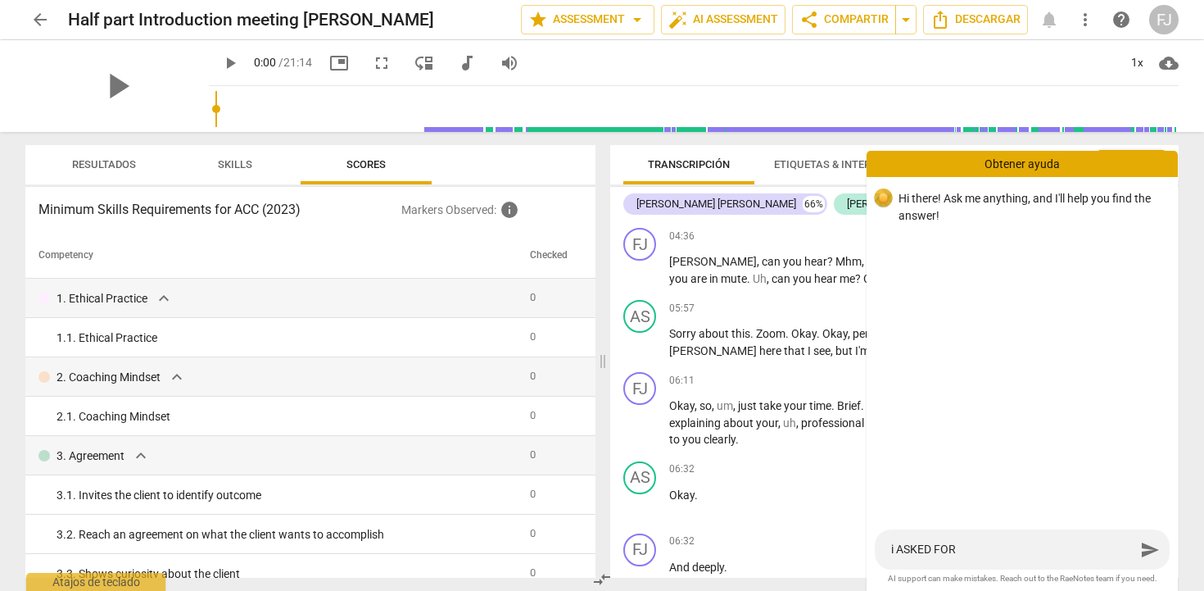
type textarea "i ASKED FOR"
type textarea "i ASKED FOR A"
type textarea "i ASKED FOR AS"
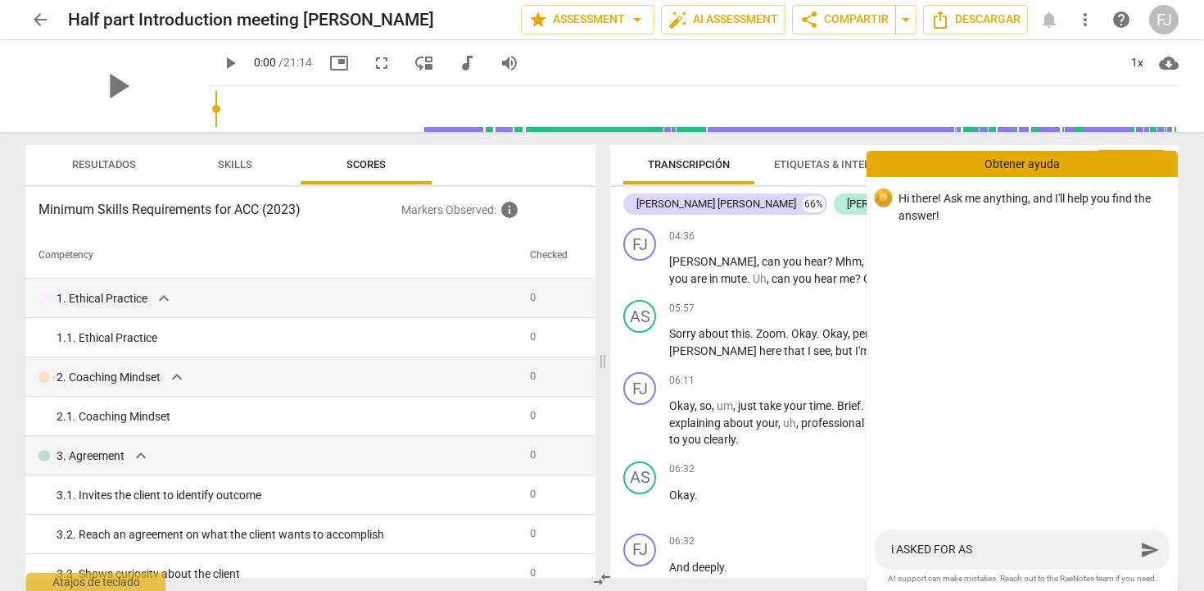
type textarea "i ASKED FOR ASS"
type textarea "i ASKED FOR ASSE"
type textarea "i ASKED FOR ASSES"
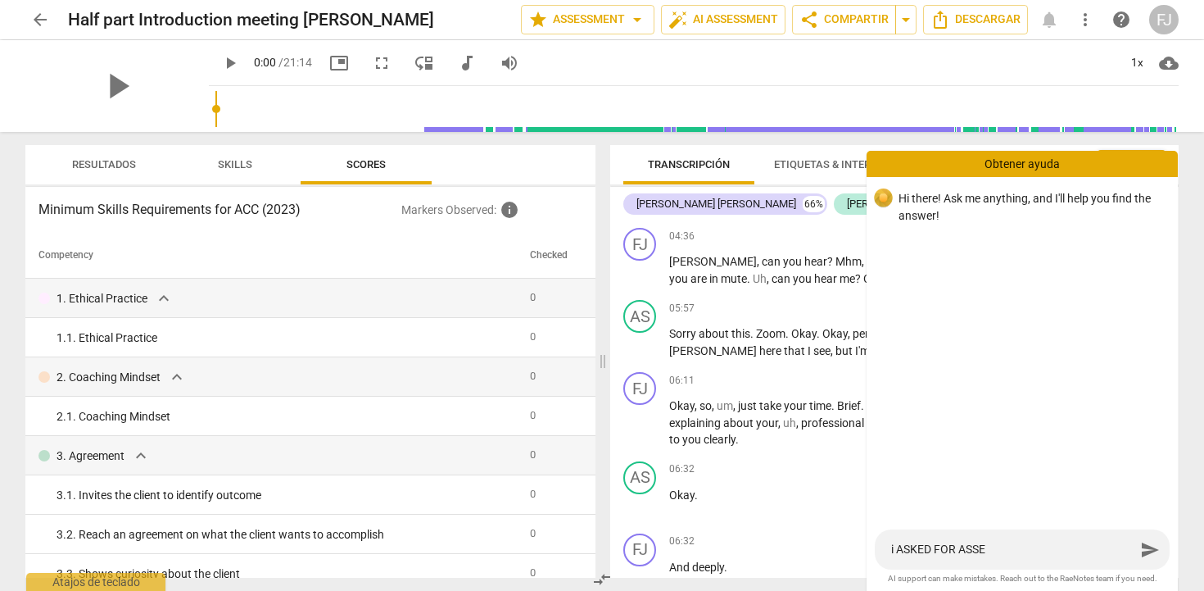
type textarea "i ASKED FOR ASSES"
type textarea "i ASKED FOR ASSESS"
type textarea "i ASKED FOR ASSESSM"
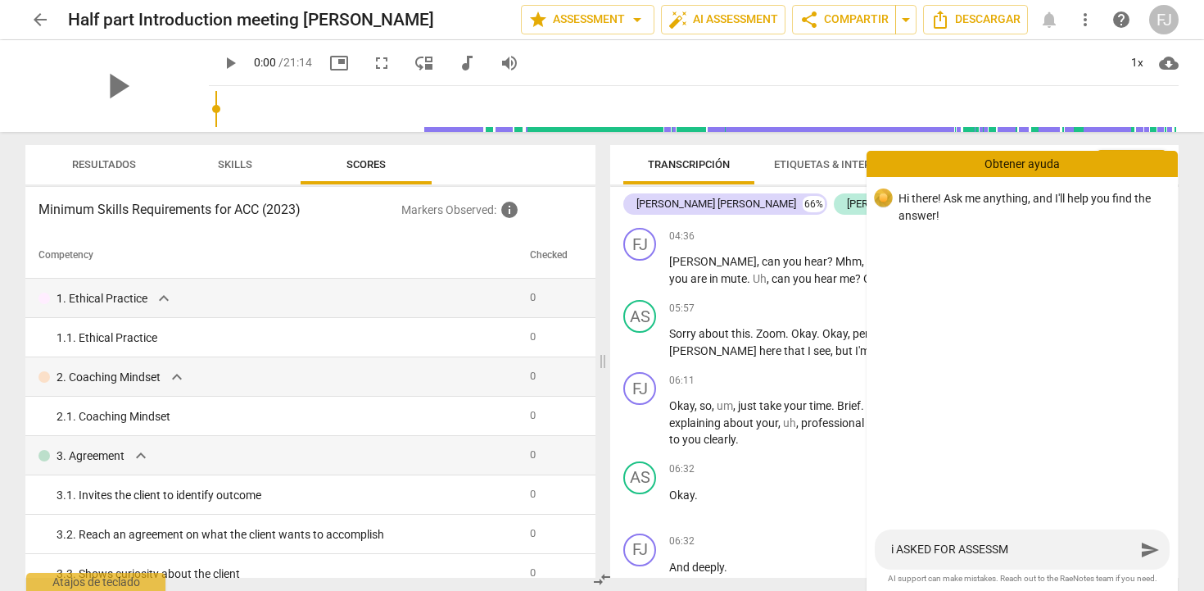
type textarea "i ASKED FOR ASSESSME"
type textarea "i ASKED FOR ASSESSMEN"
type textarea "i ASKED FOR ASSESSMENT"
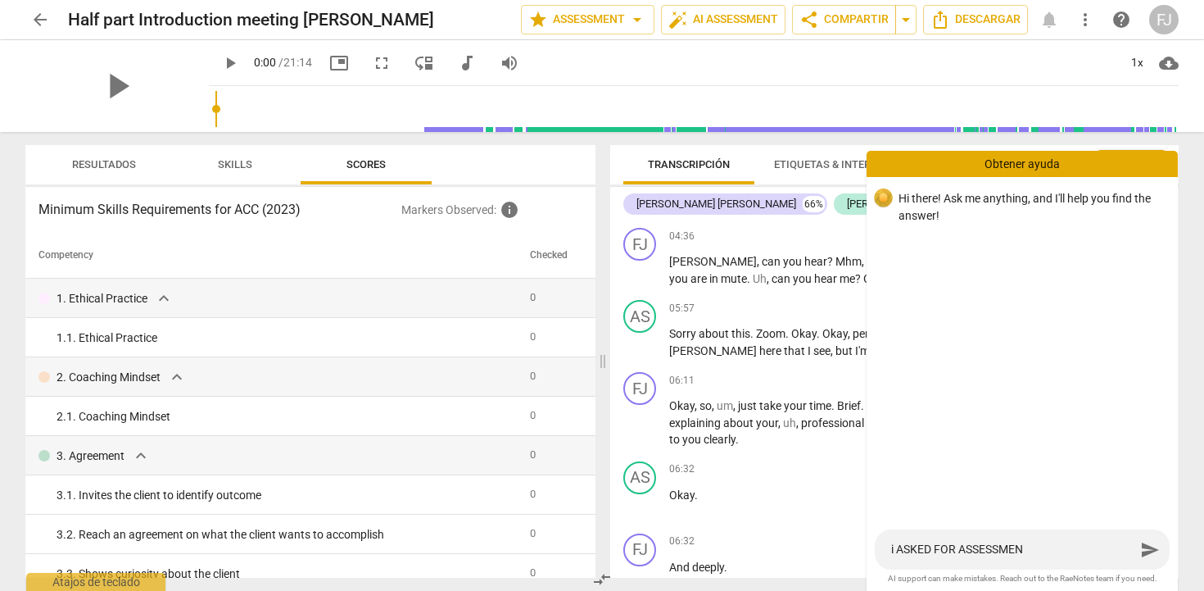
type textarea "i ASKED FOR ASSESSMENT"
type textarea "i ASKED FOR ASSESSMENT,"
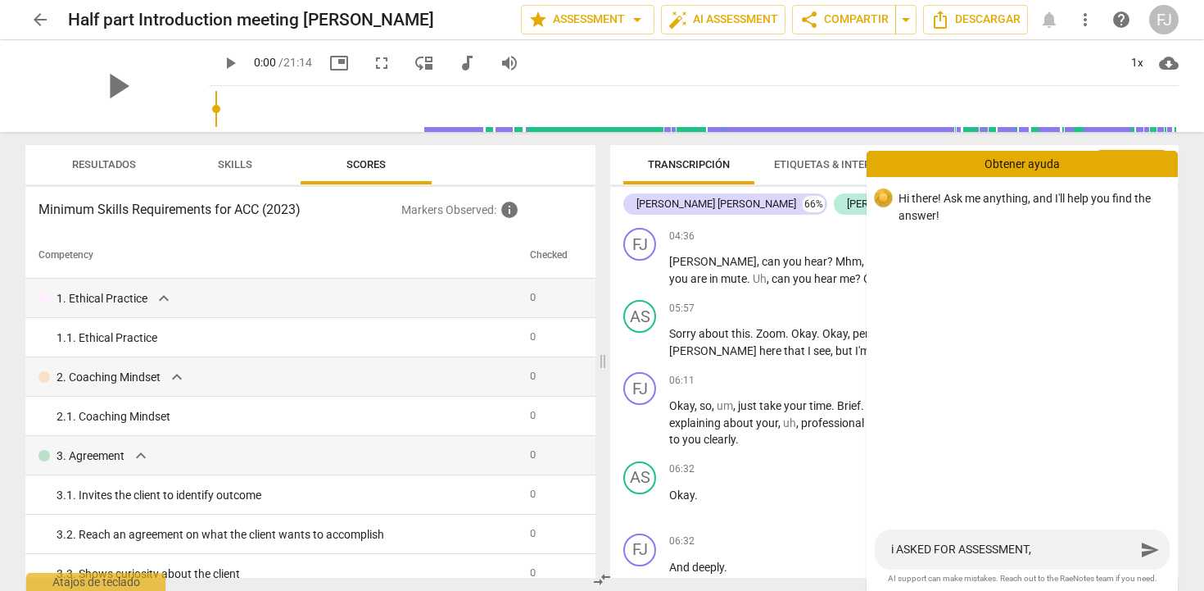
type textarea "i ASKED FOR ASSESSMENT, D"
type textarea "i ASKED FOR ASSESSMENT,"
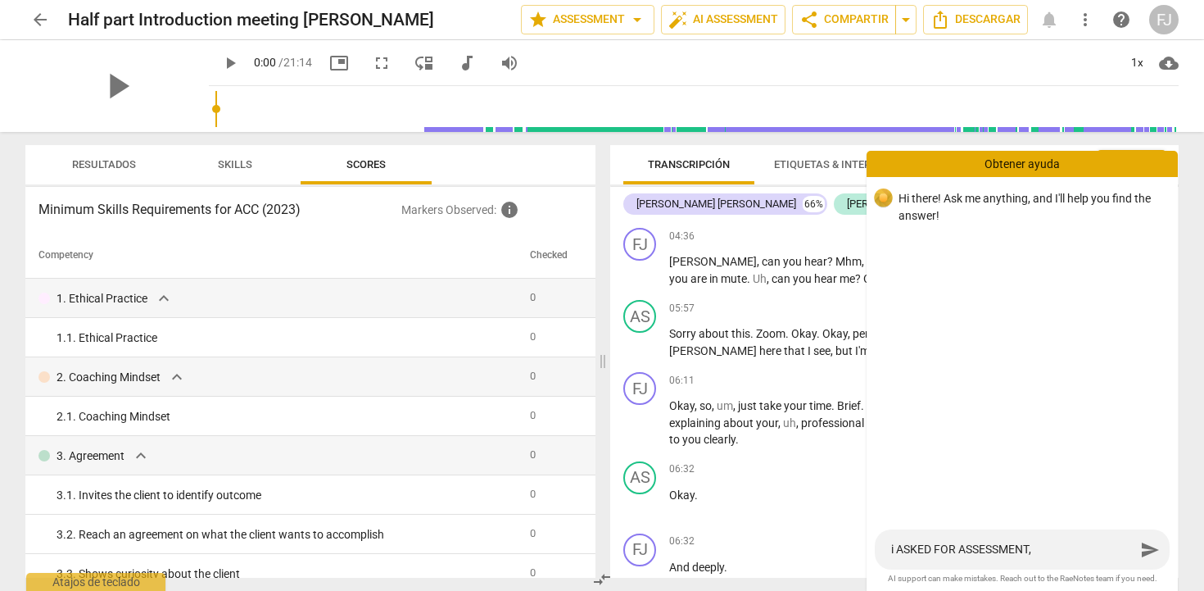
type textarea "i ASKED FOR ASSESSMENT,"
type textarea "i ASKED FOR ASSESSMENT,W"
type textarea "i ASKED FOR ASSESSMENT,WH"
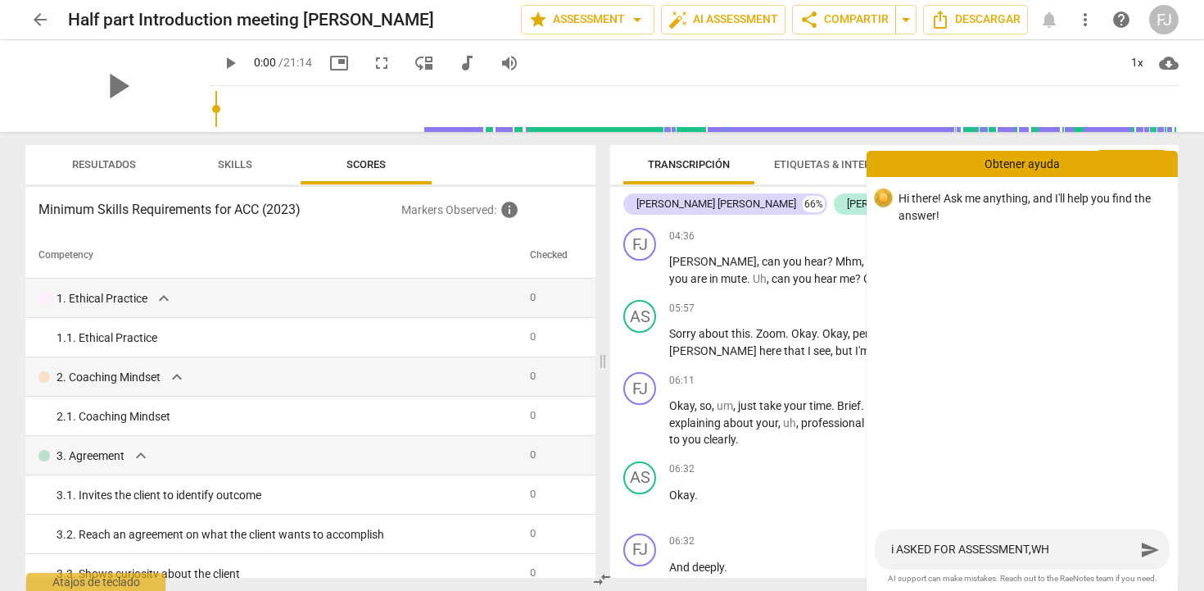
type textarea "i ASKED FOR ASSESSMENT,WHE"
type textarea "i ASKED FOR ASSESSMENT,WHEN"
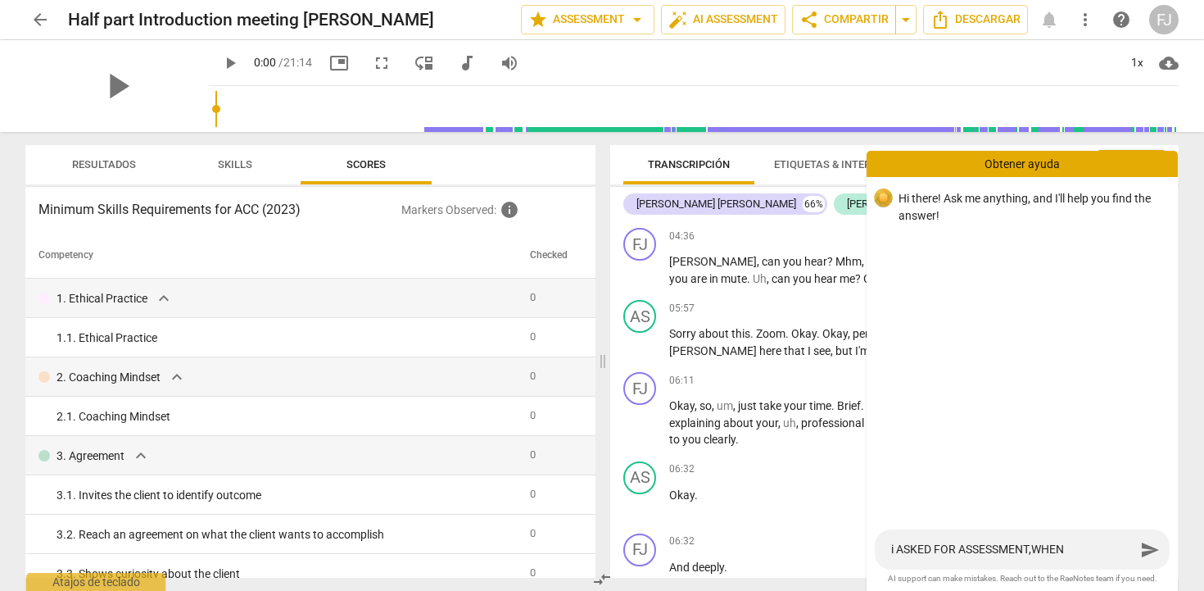
type textarea "i ASKED FOR ASSESSMENT,WHEN"
type textarea "i ASKED FOR ASSESSMENT,WHEN I"
type textarea "i ASKED FOR ASSESSMENT,WHEN IT"
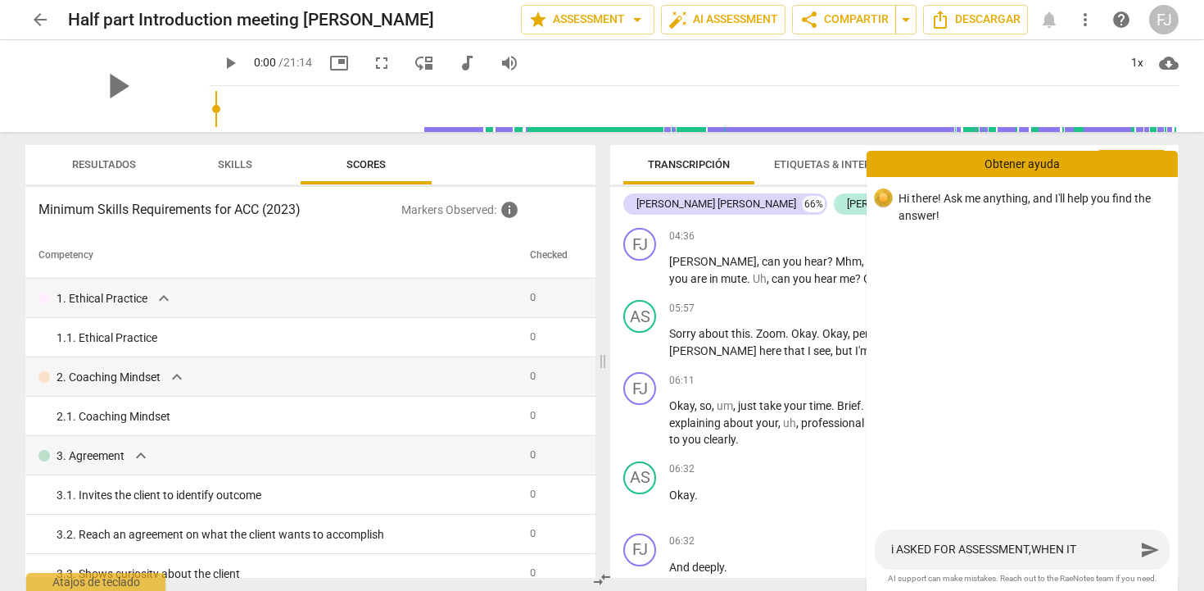
type textarea "i ASKED FOR ASSESSMENT,WHEN IT"
type textarea "i ASKED FOR ASSESSMENT,WHEN IT W"
type textarea "i ASKED FOR ASSESSMENT,WHEN IT WI"
type textarea "i ASKED FOR ASSESSMENT,WHEN IT WIL"
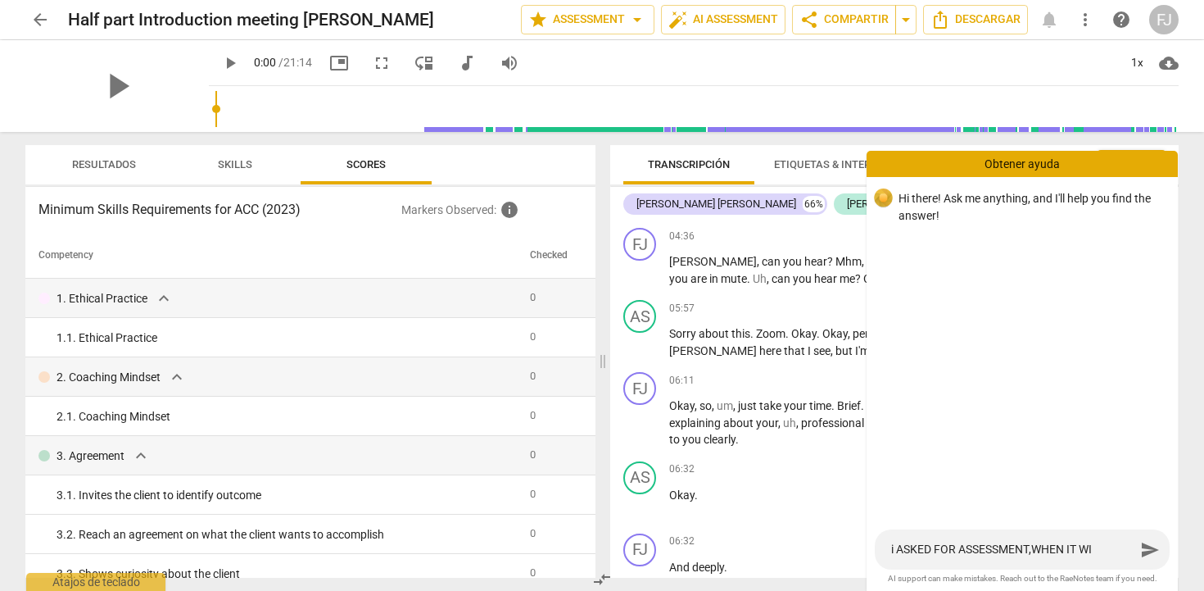
type textarea "i ASKED FOR ASSESSMENT,WHEN IT WIL"
type textarea "i ASKED FOR ASSESSMENT,WHEN IT WILL"
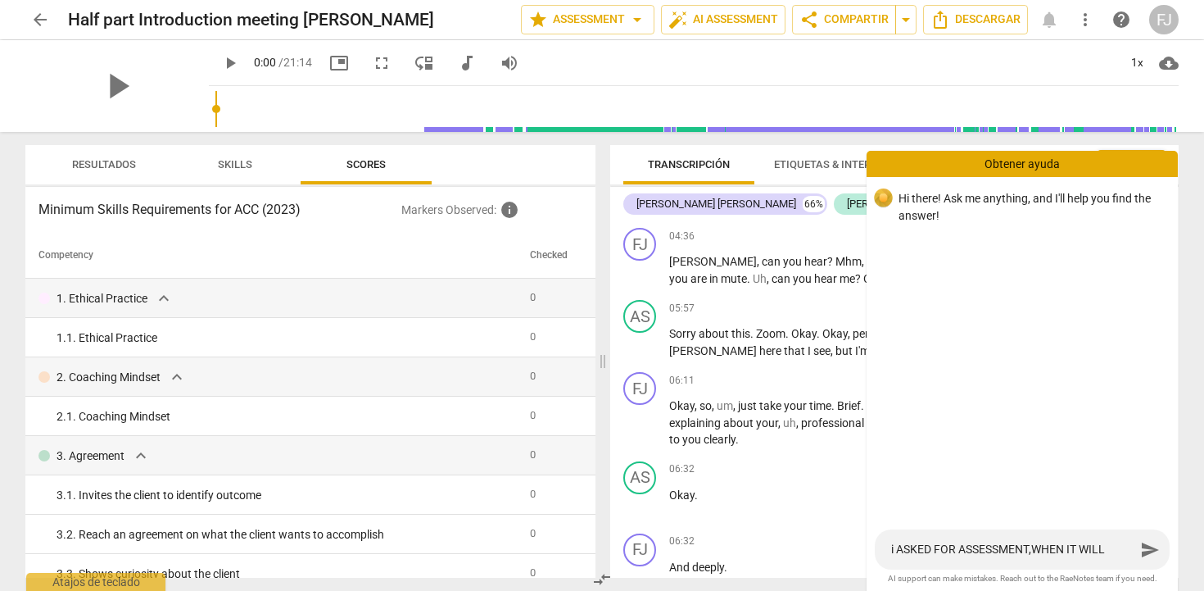
type textarea "i ASKED FOR ASSESSMENT,WHEN IT WILL B"
type textarea "i ASKED FOR ASSESSMENT,WHEN IT WILL BE"
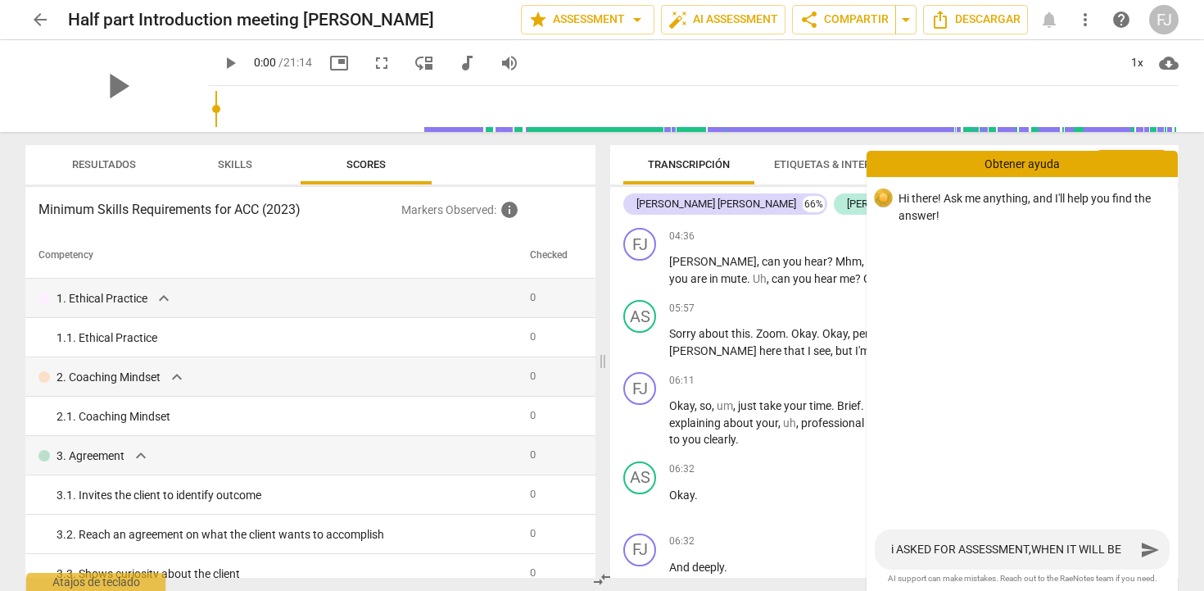
type textarea "i ASKED FOR ASSESSMENT,WHEN IT WILL BE"
type textarea "i ASKED FOR ASSESSMENT,WHEN IT WILL BE A"
type textarea "i ASKED FOR ASSESSMENT,WHEN IT WILL BE AV"
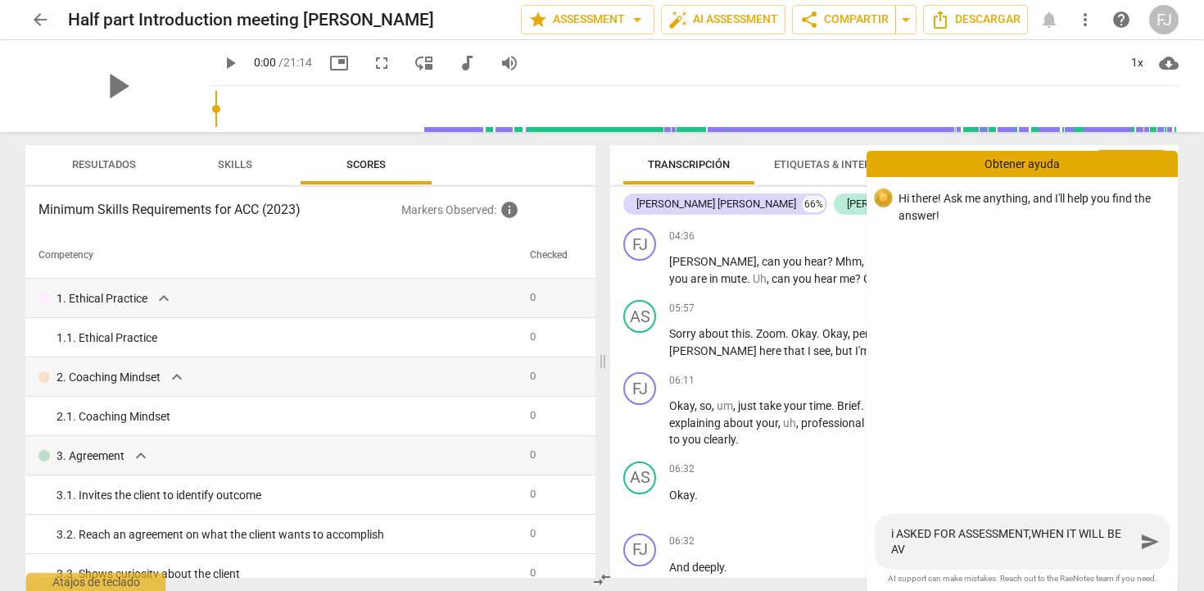
type textarea "i ASKED FOR ASSESSMENT,WHEN IT WILL BE AVA"
type textarea "i ASKED FOR ASSESSMENT,WHEN IT WILL BE AVAI"
type textarea "i ASKED FOR ASSESSMENT,WHEN IT WILL BE AVAIL"
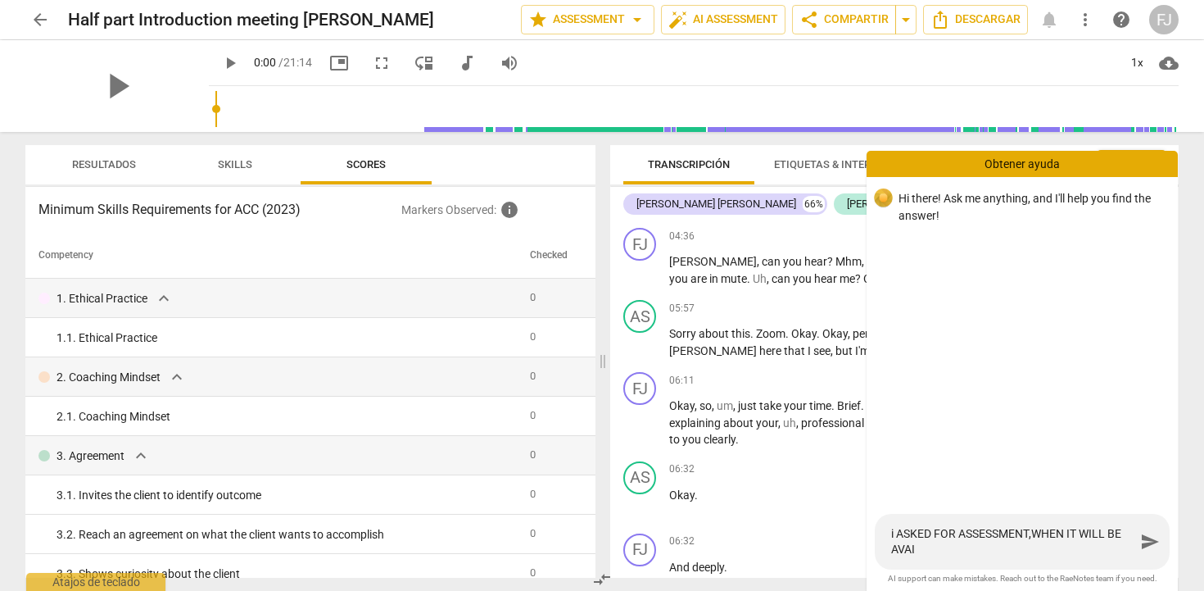
type textarea "i ASKED FOR ASSESSMENT,WHEN IT WILL BE AVAIL"
type textarea "i ASKED FOR ASSESSMENT,WHEN IT WILL BE AVAILA"
type textarea "i ASKED FOR ASSESSMENT,WHEN IT WILL BE AVAILAB"
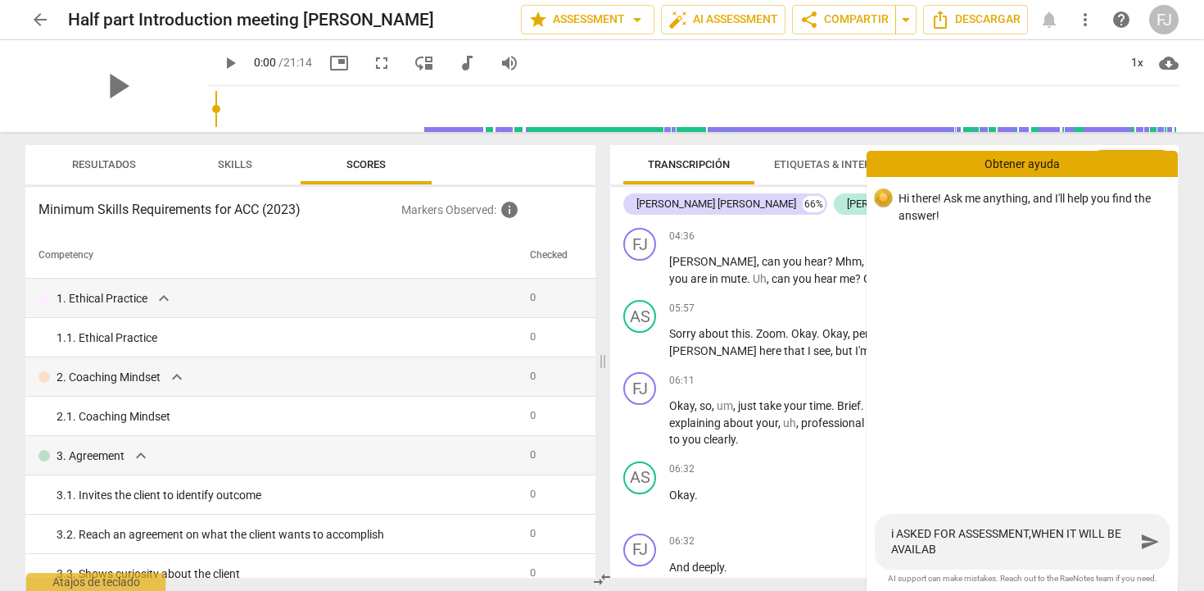
type textarea "i ASKED FOR ASSESSMENT,WHEN IT WILL BE AVAILABL"
type textarea "i ASKED FOR ASSESSMENT,WHEN IT WILL BE AVAILABLE"
type textarea "i ASKED FOR ASSESSMENT,WHEN IT WILL BE AVAILABLE?"
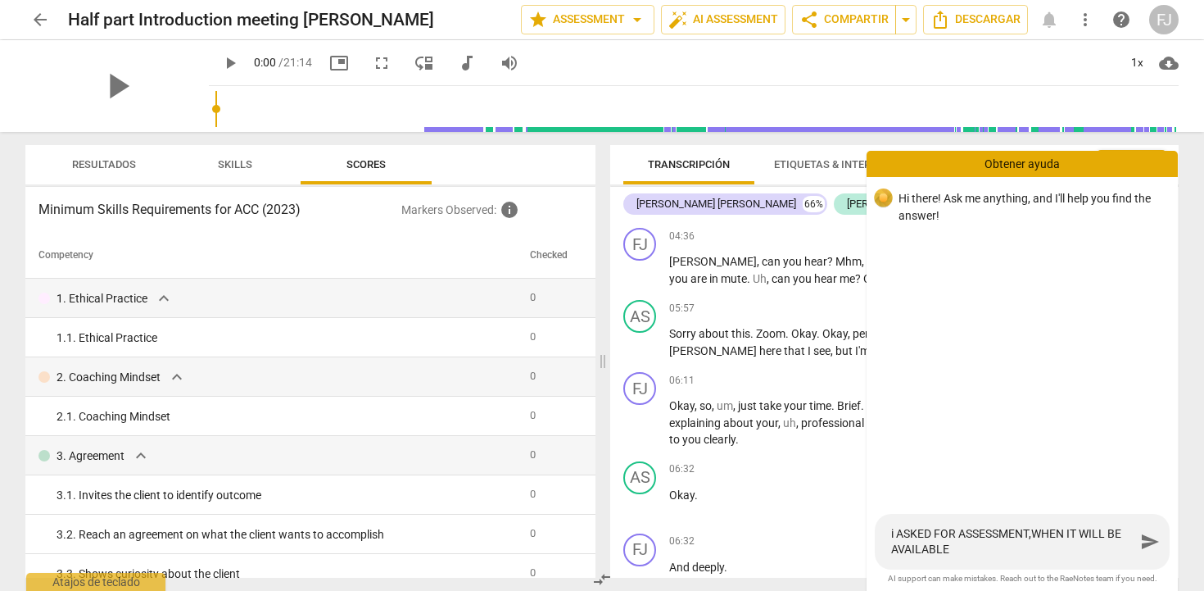
type textarea "i ASKED FOR ASSESSMENT,WHEN IT WILL BE AVAILABLE?"
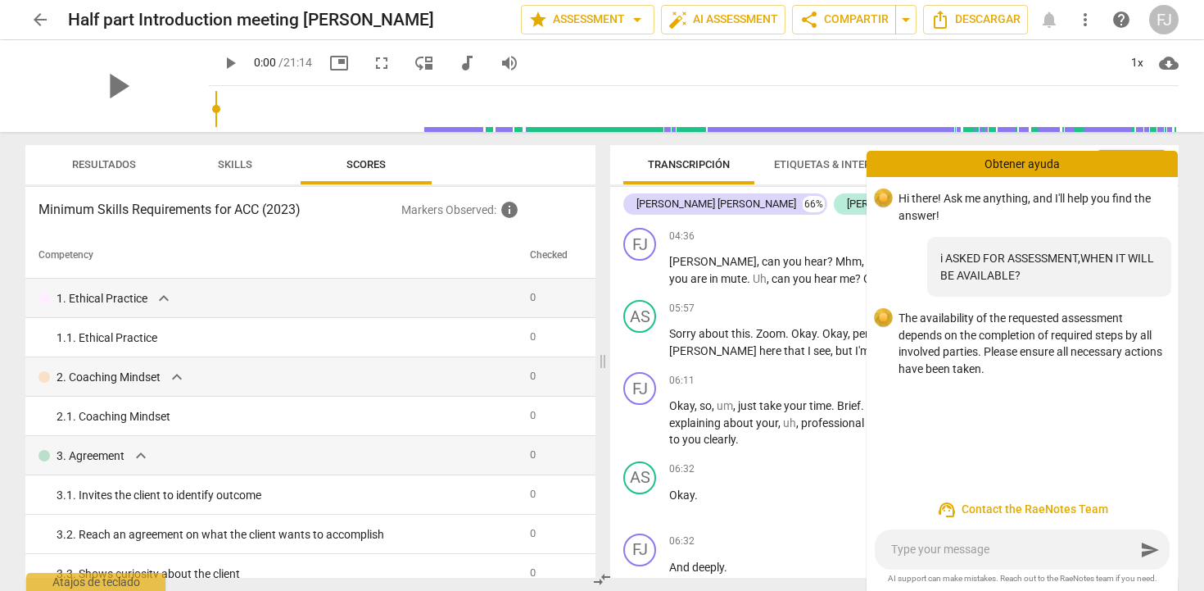
click at [1084, 23] on span "more_vert" at bounding box center [1085, 20] width 20 height 20
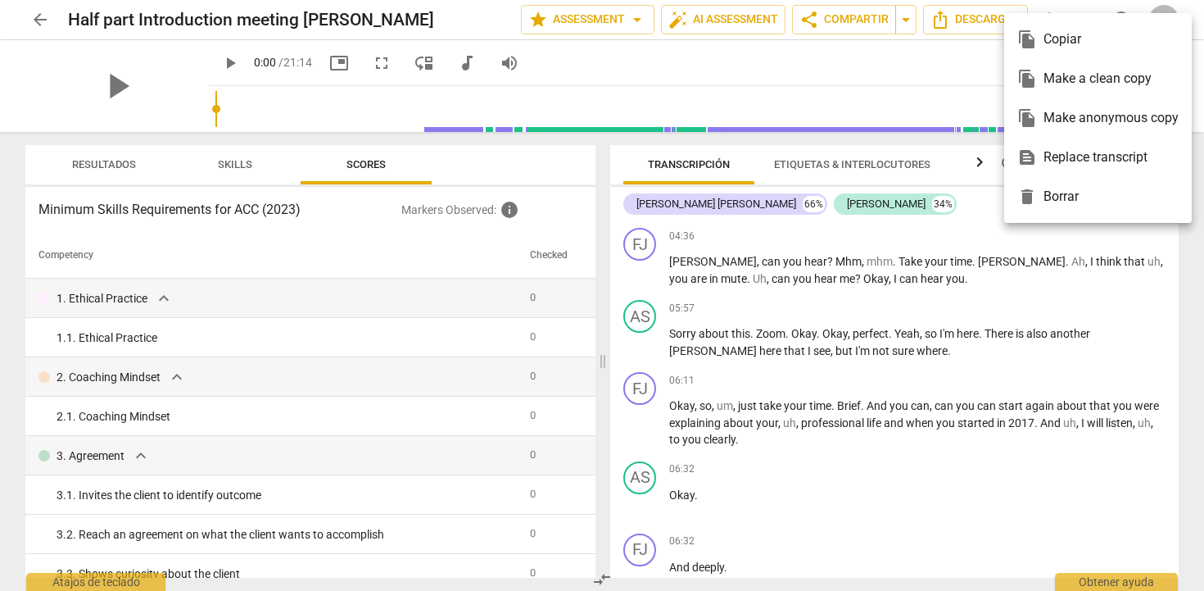
click at [1169, 9] on div at bounding box center [602, 295] width 1204 height 591
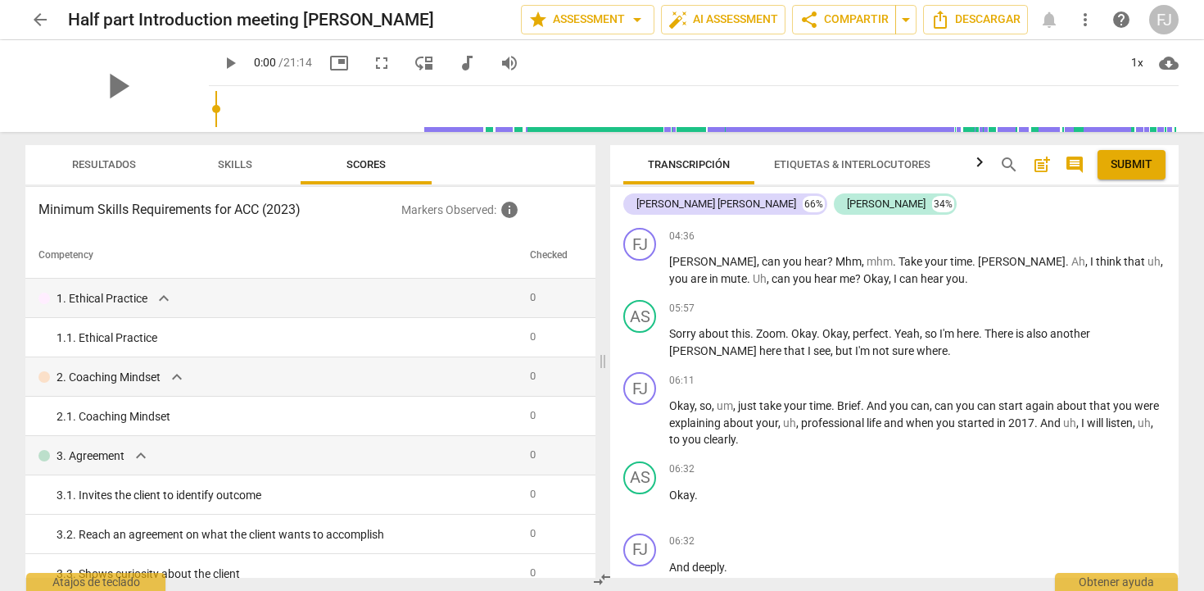
click at [1165, 19] on div "FJ" at bounding box center [1163, 19] width 29 height 29
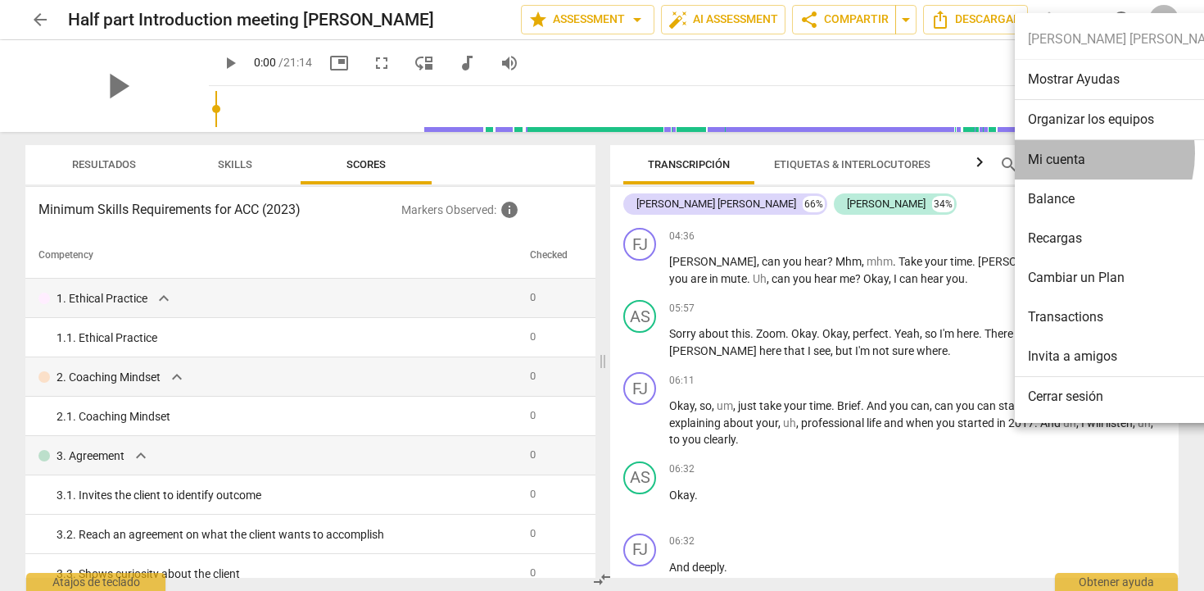
click at [1075, 153] on li "Mi cuenta" at bounding box center [1128, 159] width 226 height 39
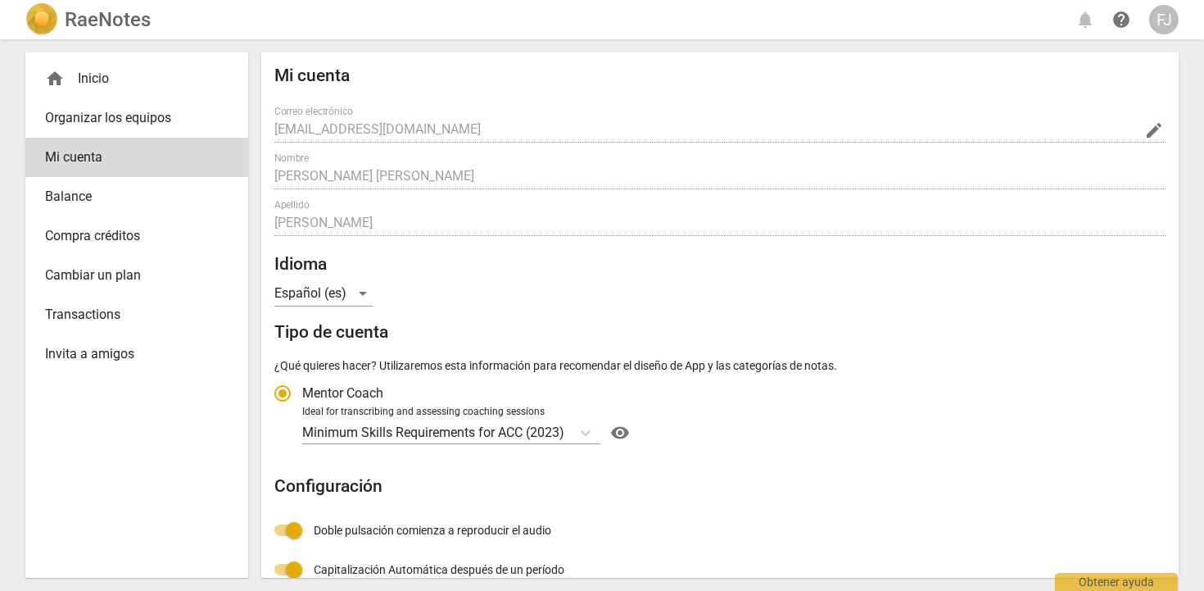
radio input "false"
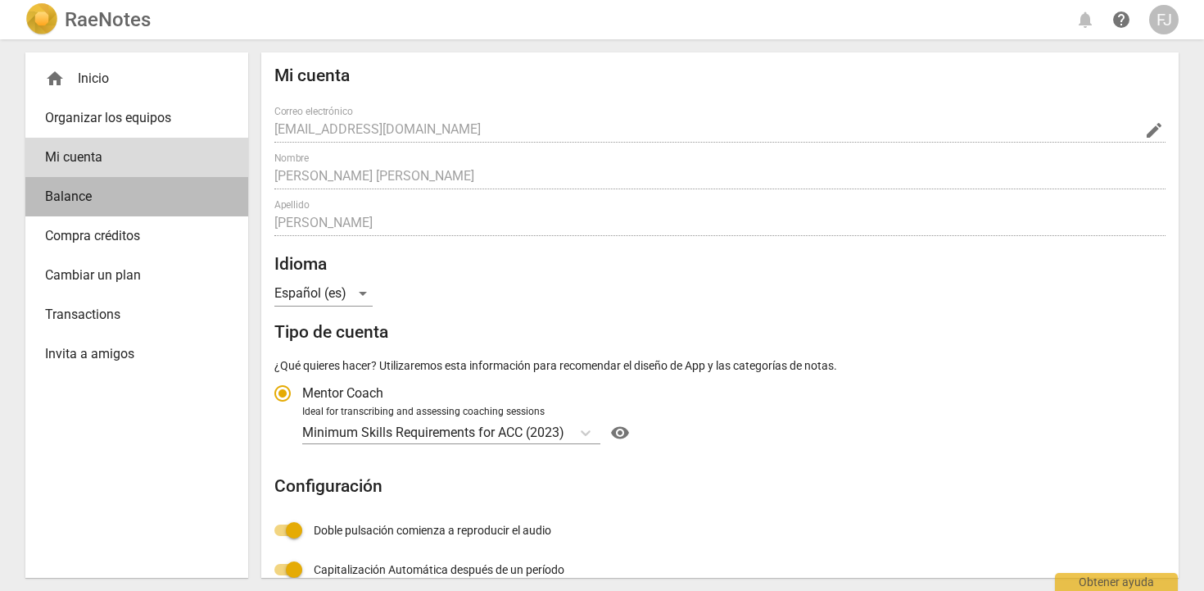
click at [152, 194] on span "Balance" at bounding box center [130, 197] width 170 height 20
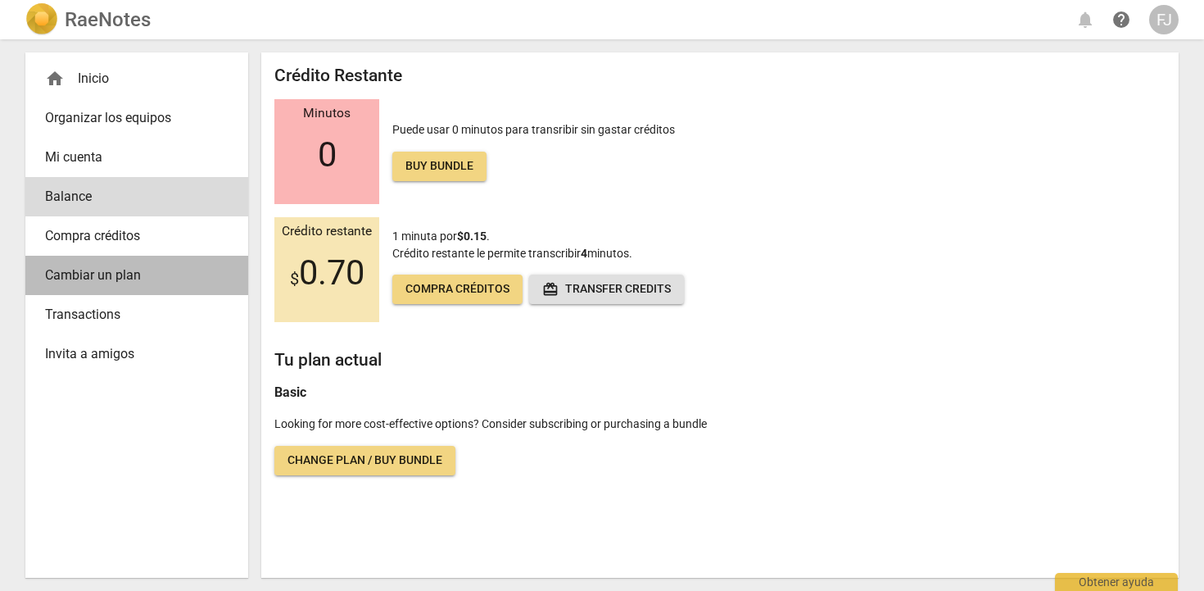
click at [147, 273] on span "Cambiar un plan" at bounding box center [130, 275] width 170 height 20
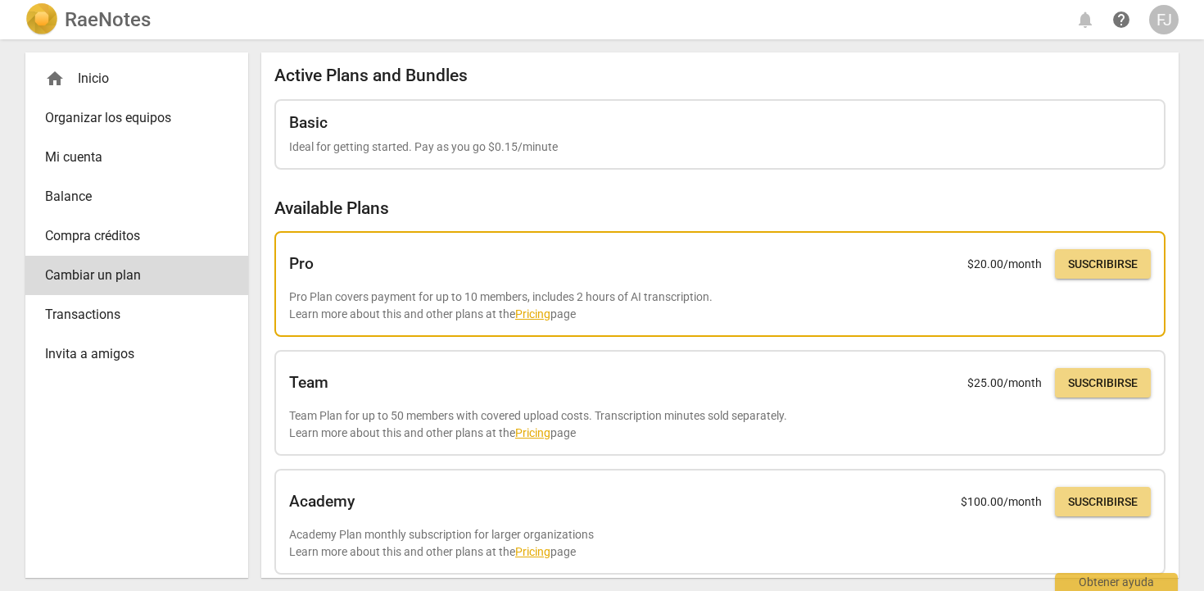
click at [527, 316] on link "Pricing" at bounding box center [532, 313] width 35 height 13
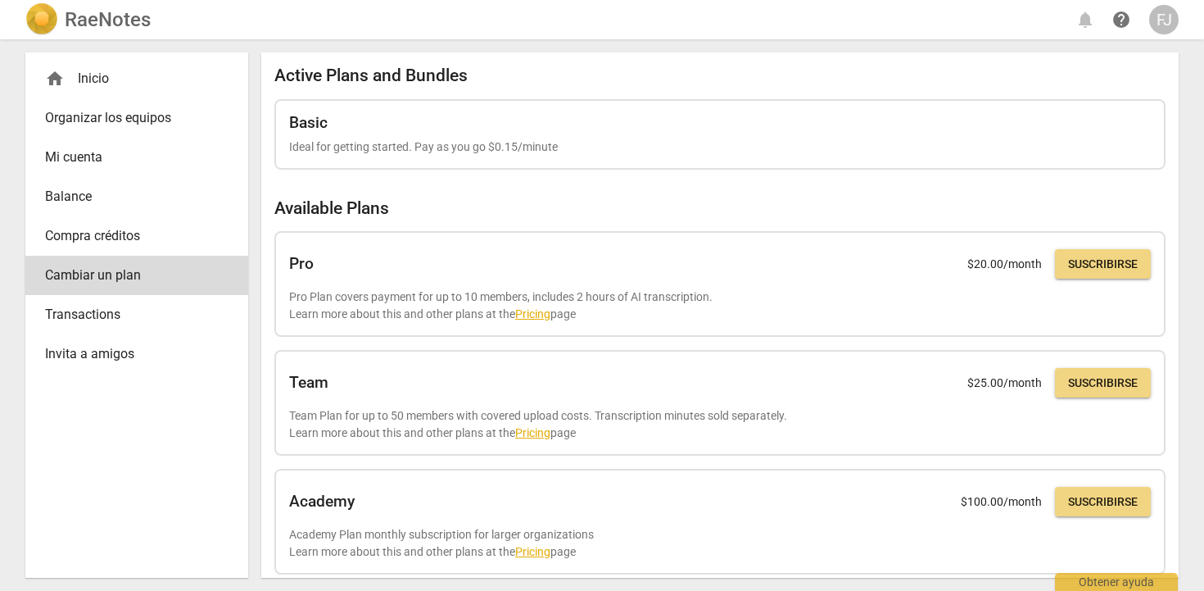
click at [111, 88] on div "home Inicio" at bounding box center [130, 79] width 170 height 20
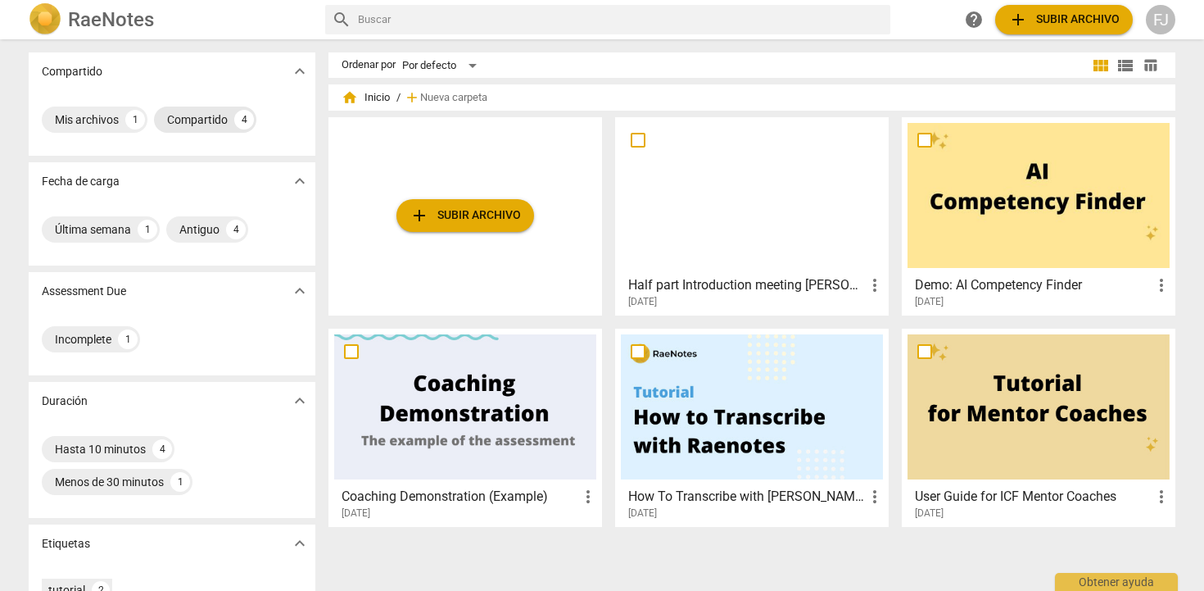
click at [192, 121] on div "Compartido" at bounding box center [197, 119] width 61 height 16
click at [471, 215] on span "add Subir archivo" at bounding box center [465, 216] width 111 height 20
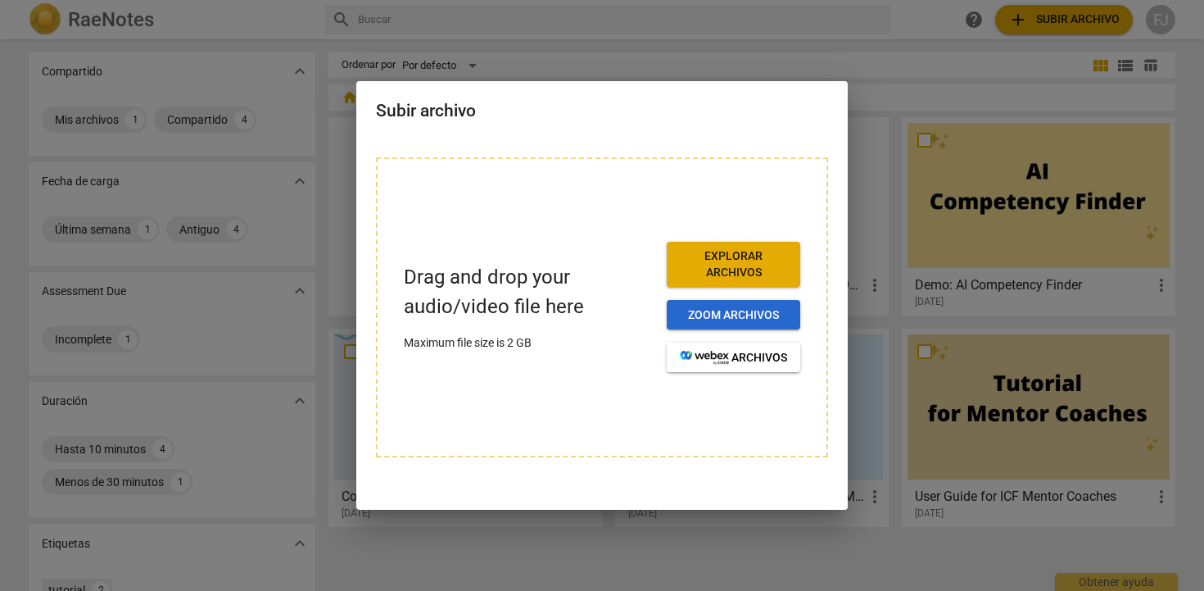
click at [720, 319] on span "Zoom archivos" at bounding box center [733, 315] width 107 height 16
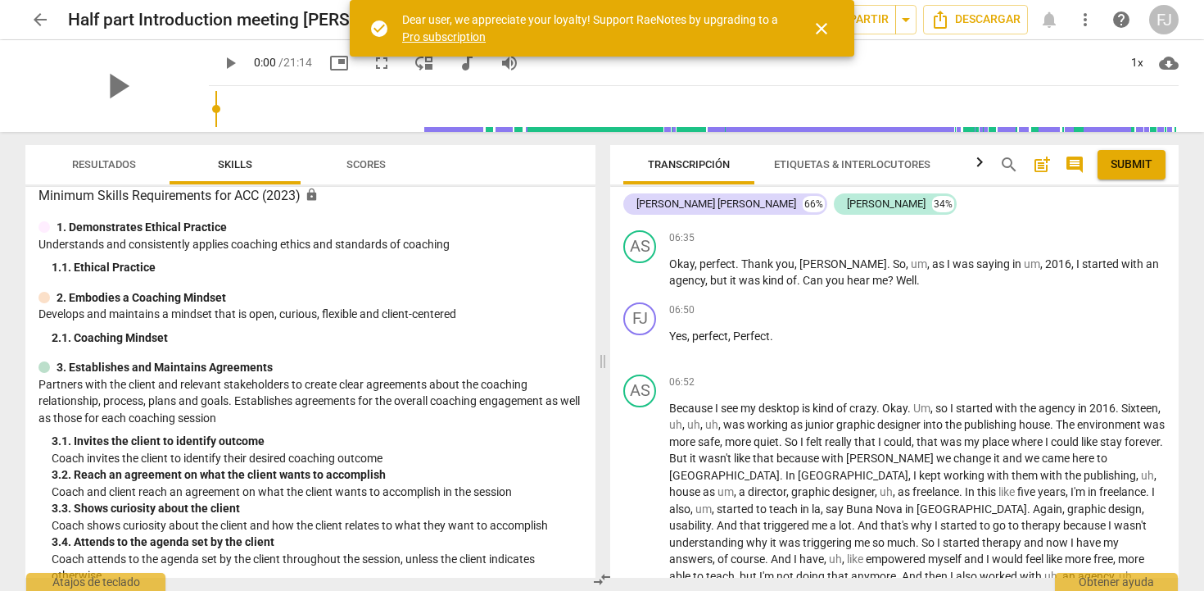
scroll to position [396, 0]
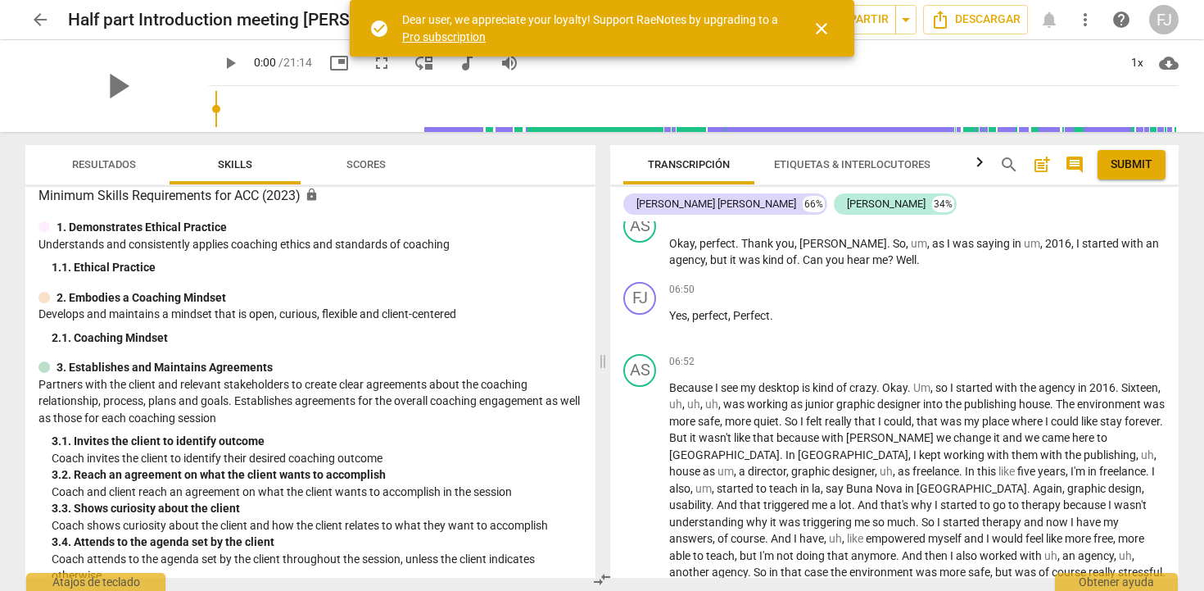
click at [355, 171] on span "Scores" at bounding box center [366, 165] width 79 height 22
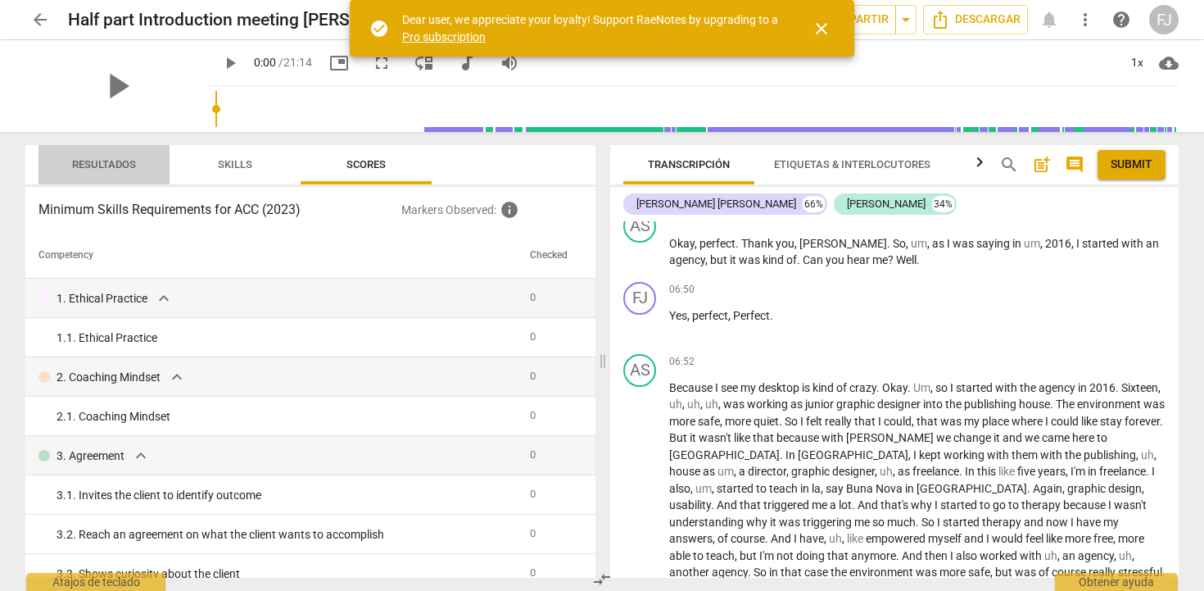
click at [122, 165] on span "Resultados" at bounding box center [104, 164] width 64 height 12
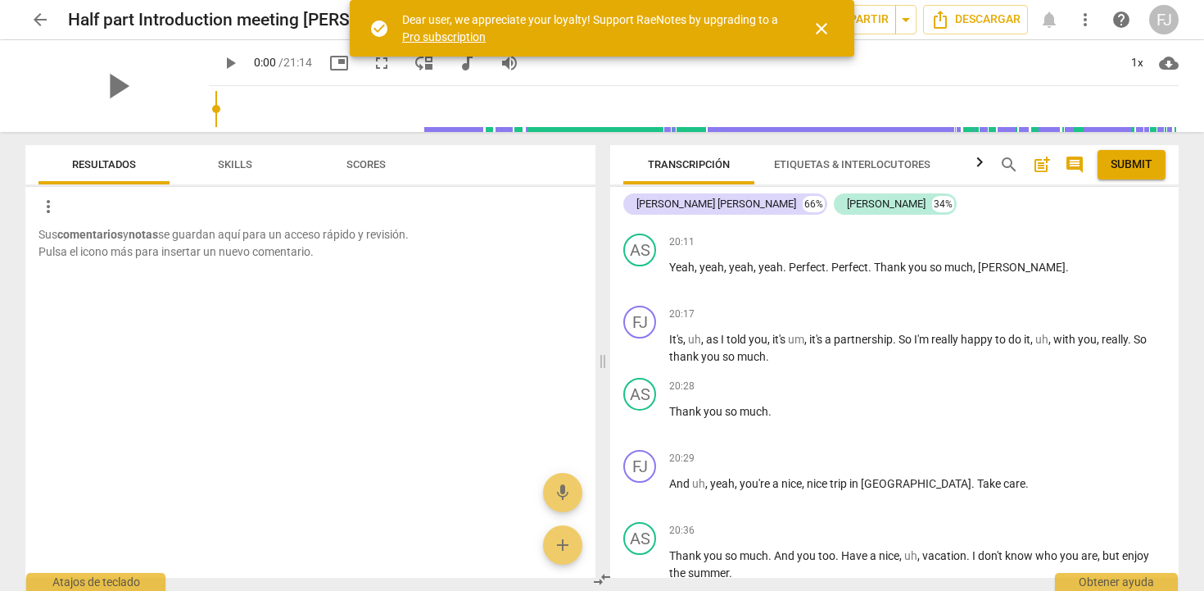
scroll to position [4077, 0]
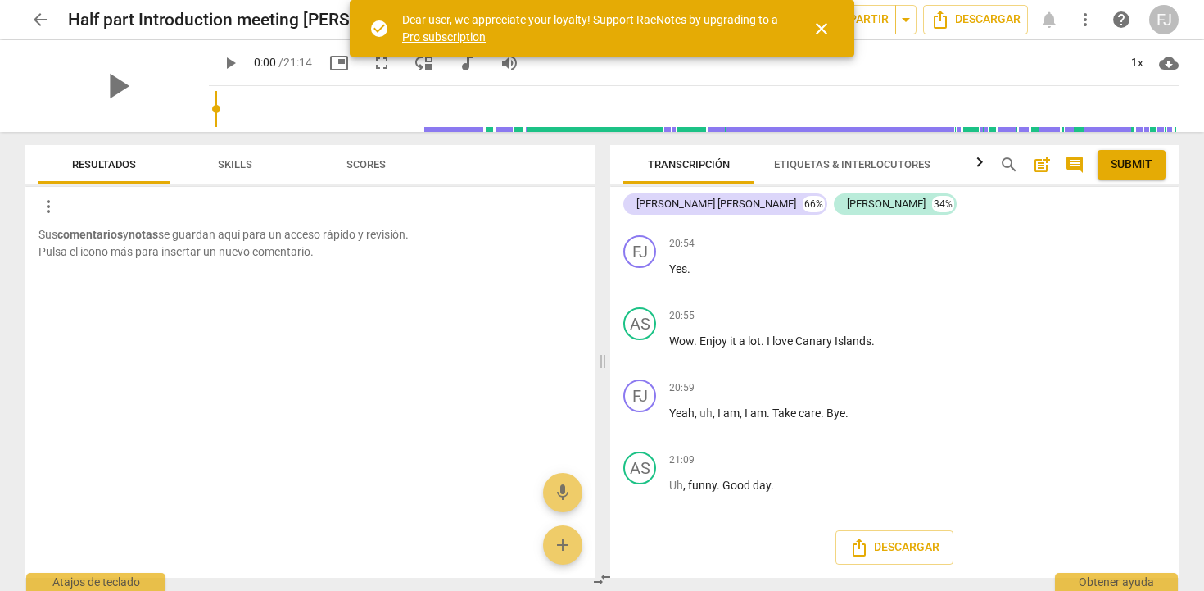
click at [464, 39] on link "Pro subscription" at bounding box center [444, 36] width 84 height 13
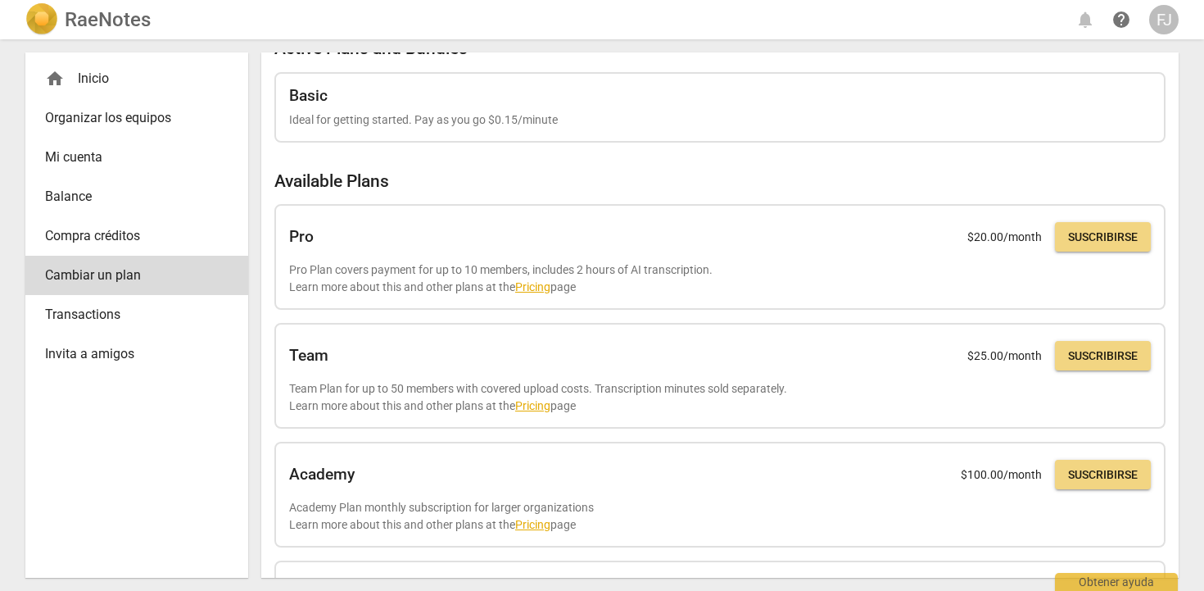
scroll to position [21, 0]
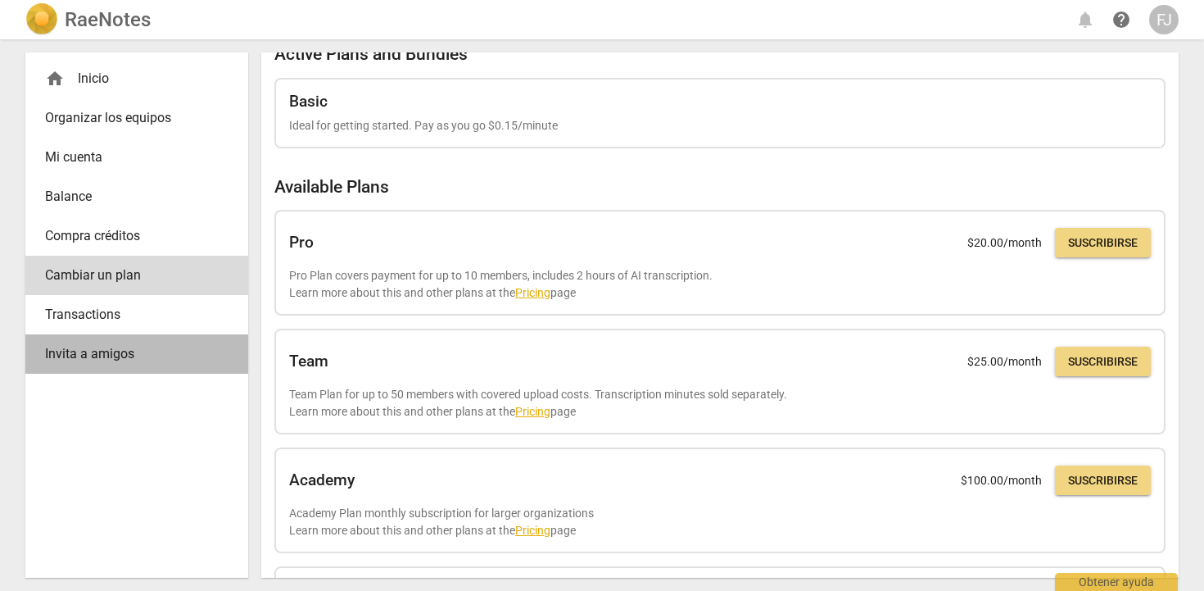
click at [101, 356] on span "Invita a amigos" at bounding box center [130, 354] width 170 height 20
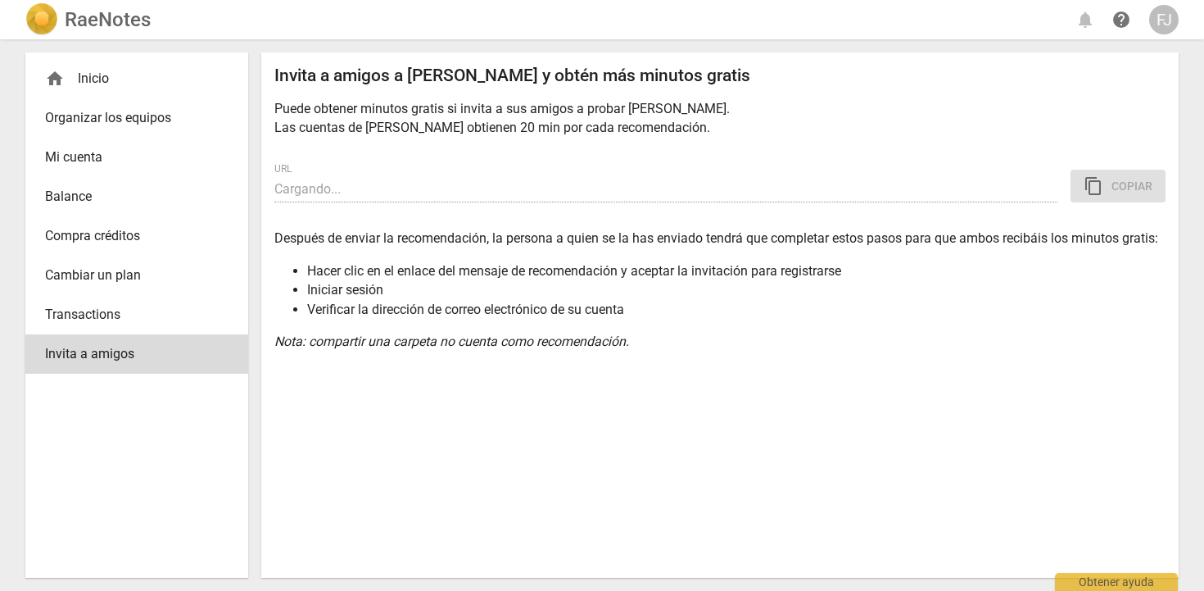
type input "[URL][DOMAIN_NAME]"
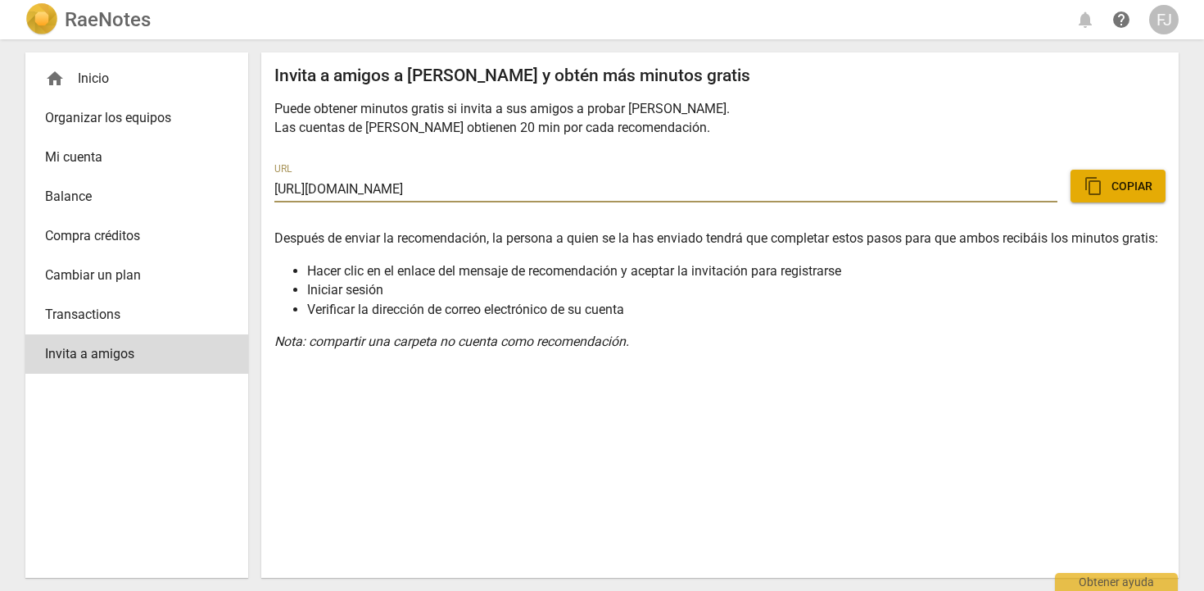
click at [106, 160] on span "Mi cuenta" at bounding box center [130, 157] width 170 height 20
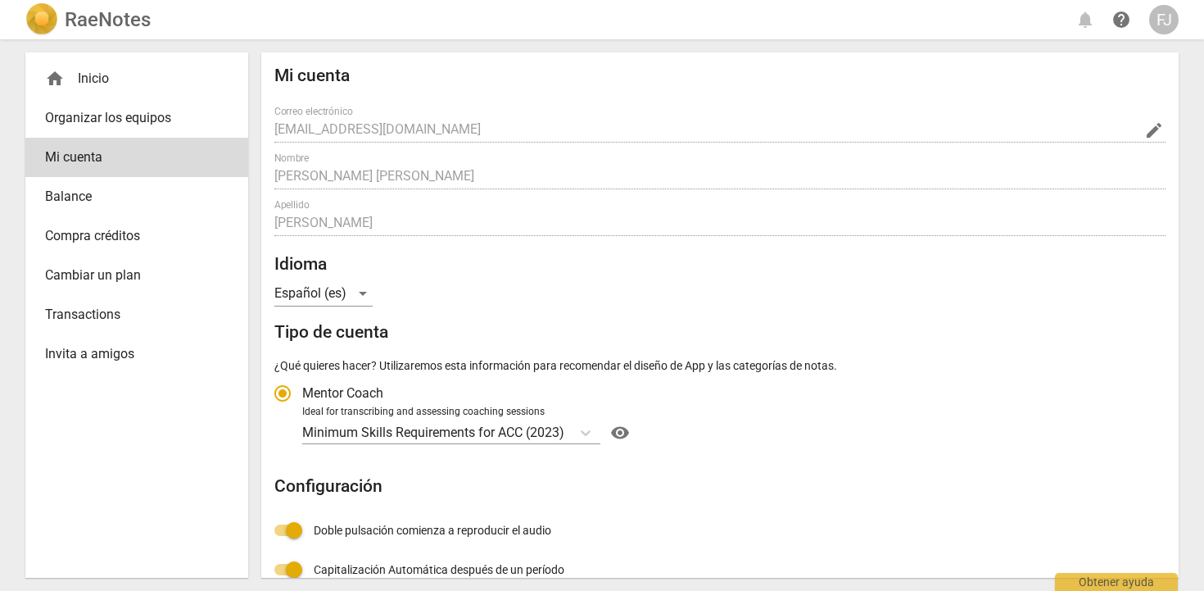
radio input "false"
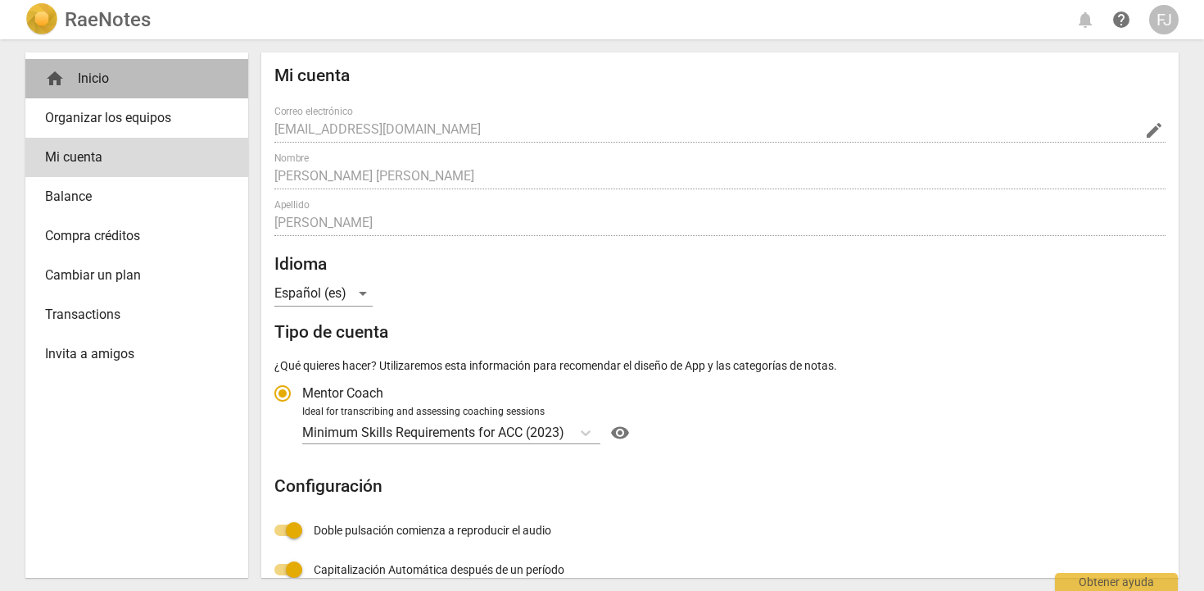
click at [96, 79] on div "home Inicio" at bounding box center [130, 79] width 170 height 20
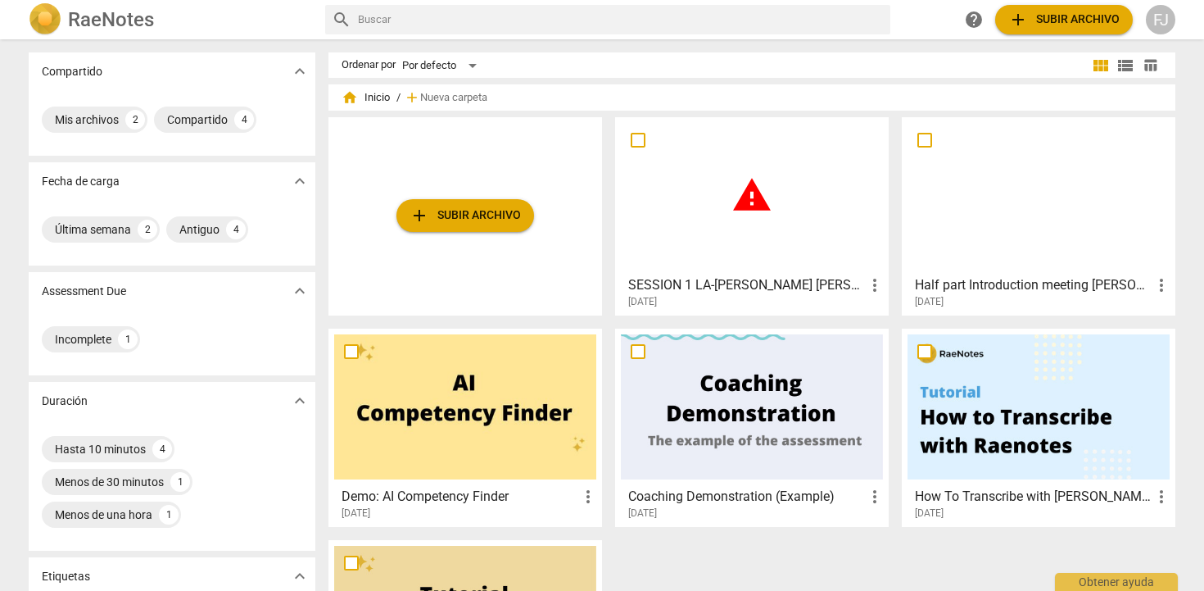
click at [752, 192] on span "warning" at bounding box center [751, 194] width 41 height 41
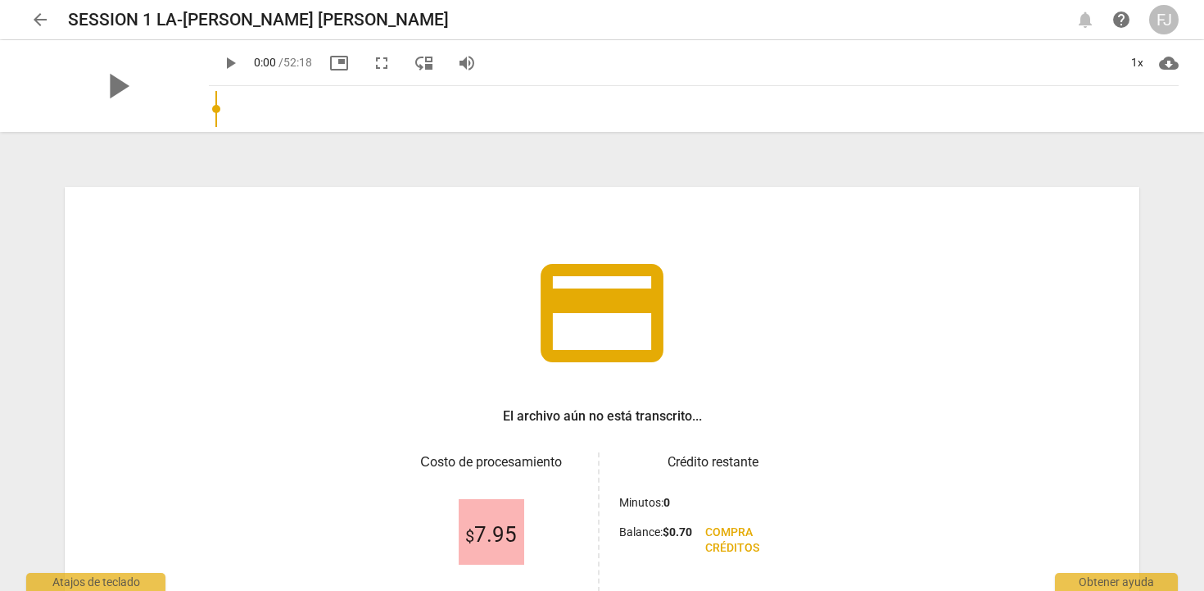
click at [38, 20] on span "arrow_back" at bounding box center [40, 20] width 20 height 20
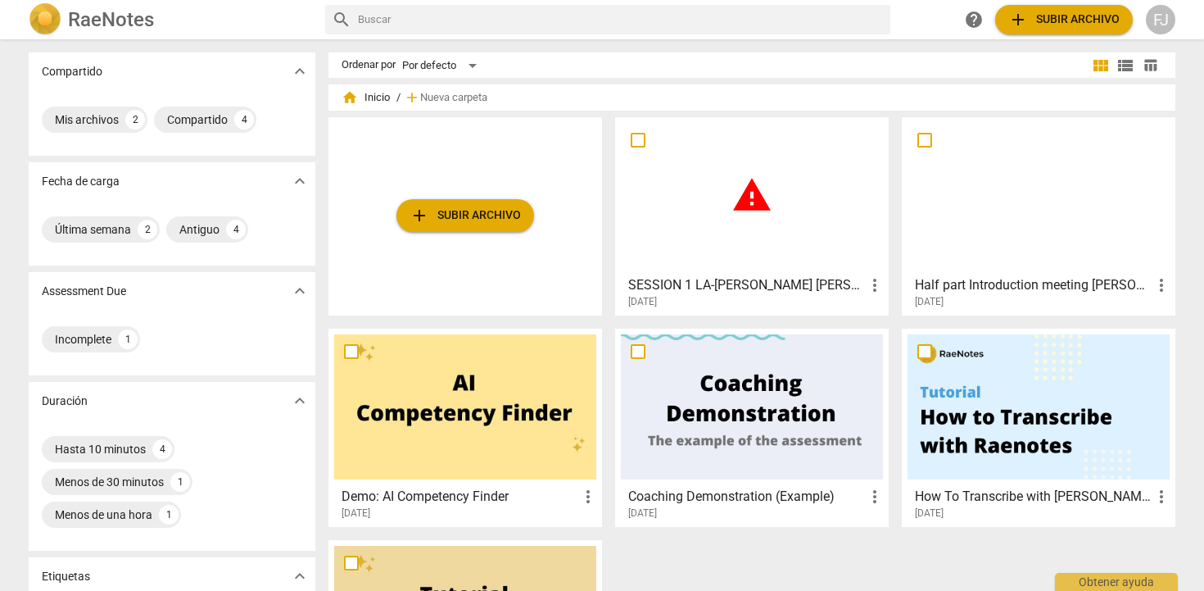
click at [742, 203] on span "warning" at bounding box center [751, 194] width 41 height 41
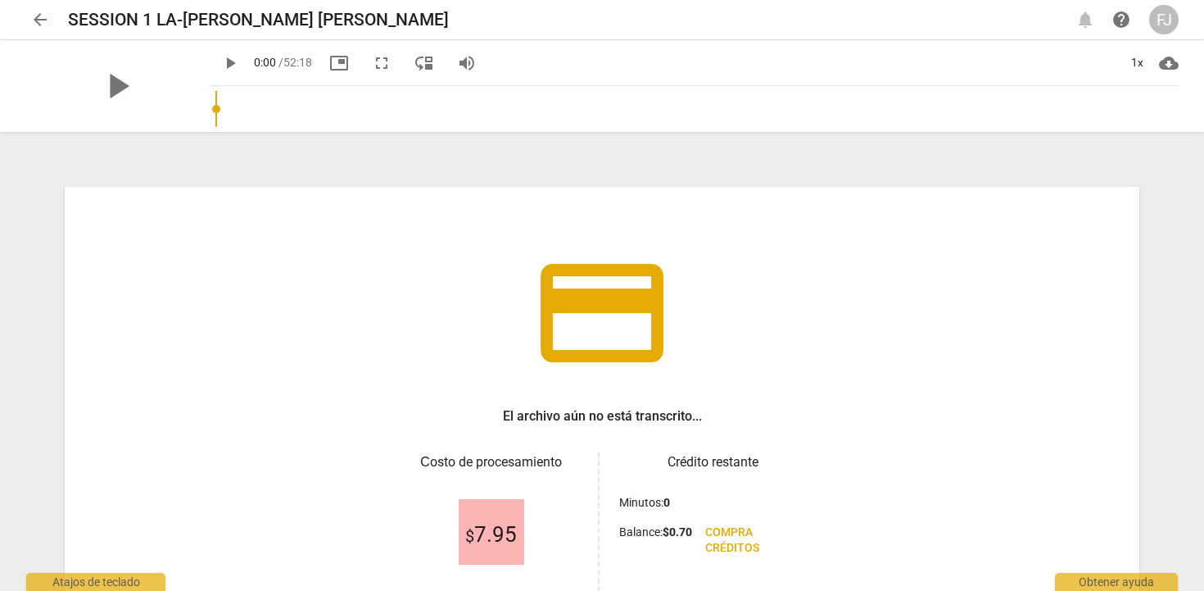
click at [38, 16] on span "arrow_back" at bounding box center [40, 20] width 20 height 20
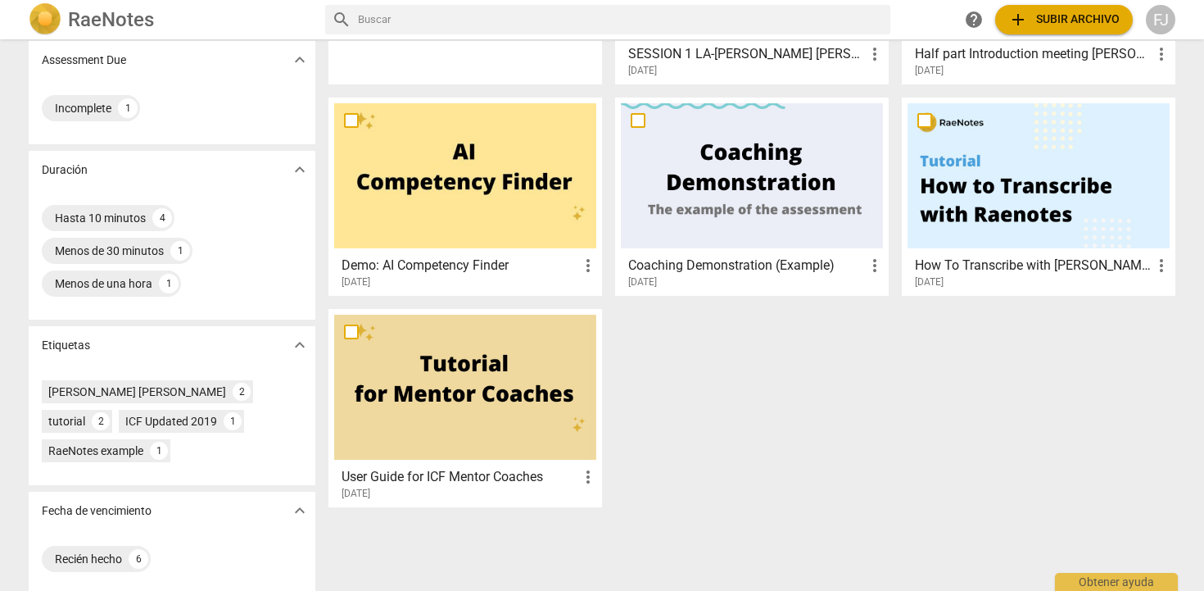
scroll to position [242, 0]
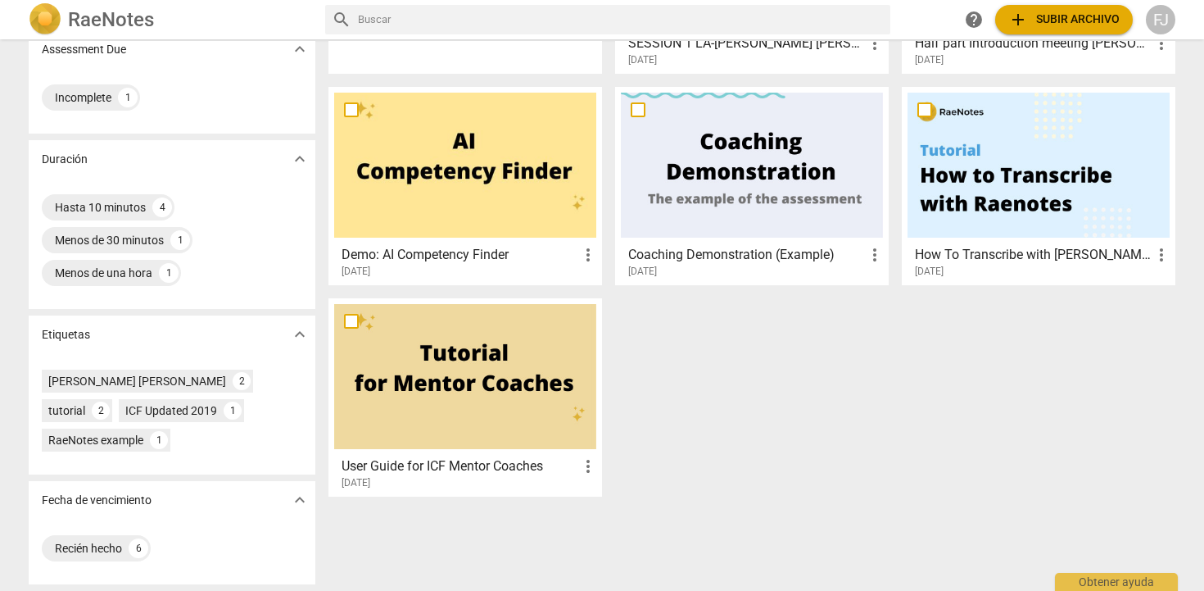
click at [1071, 191] on div at bounding box center [1038, 165] width 262 height 145
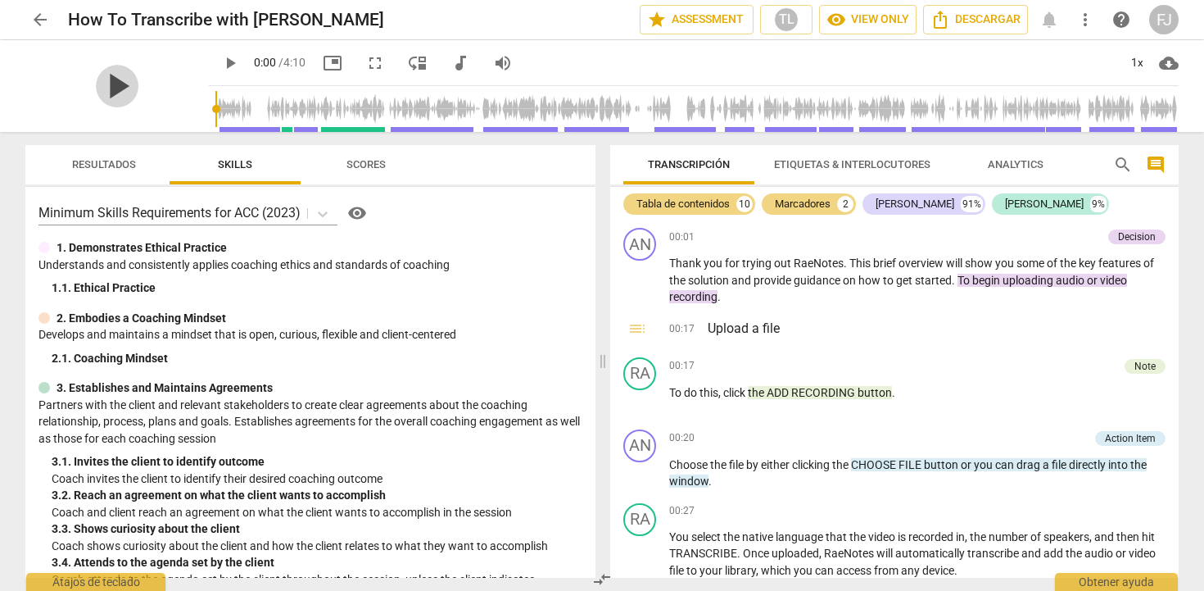
click at [104, 84] on span "play_arrow" at bounding box center [117, 86] width 43 height 43
click at [154, 75] on div "pause" at bounding box center [116, 86] width 183 height 92
click at [166, 82] on div "pause" at bounding box center [116, 86] width 183 height 92
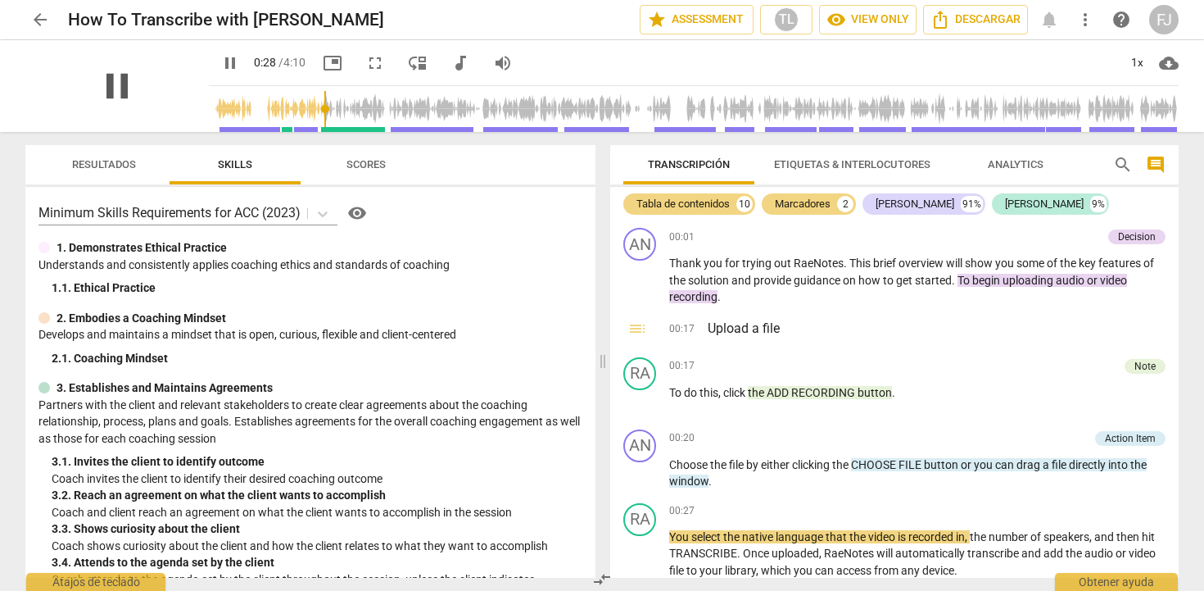
click at [114, 106] on span "pause" at bounding box center [117, 86] width 43 height 43
click at [106, 82] on span "play_arrow" at bounding box center [117, 86] width 43 height 43
click at [174, 52] on div "pause" at bounding box center [116, 86] width 183 height 92
click at [178, 113] on div "pause" at bounding box center [116, 86] width 183 height 92
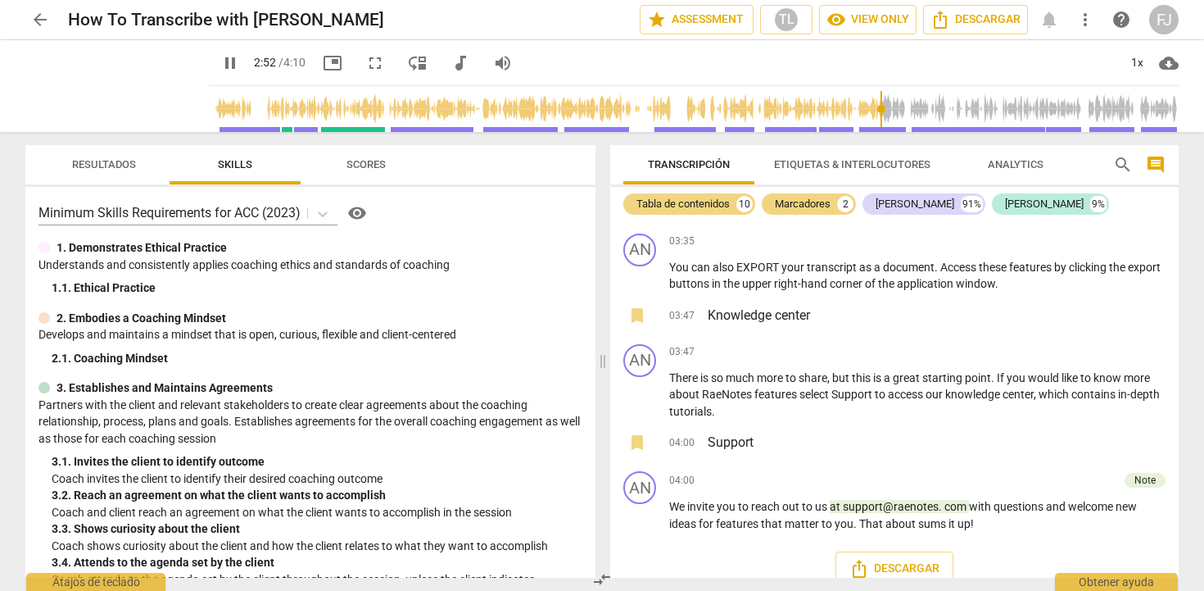
scroll to position [1564, 0]
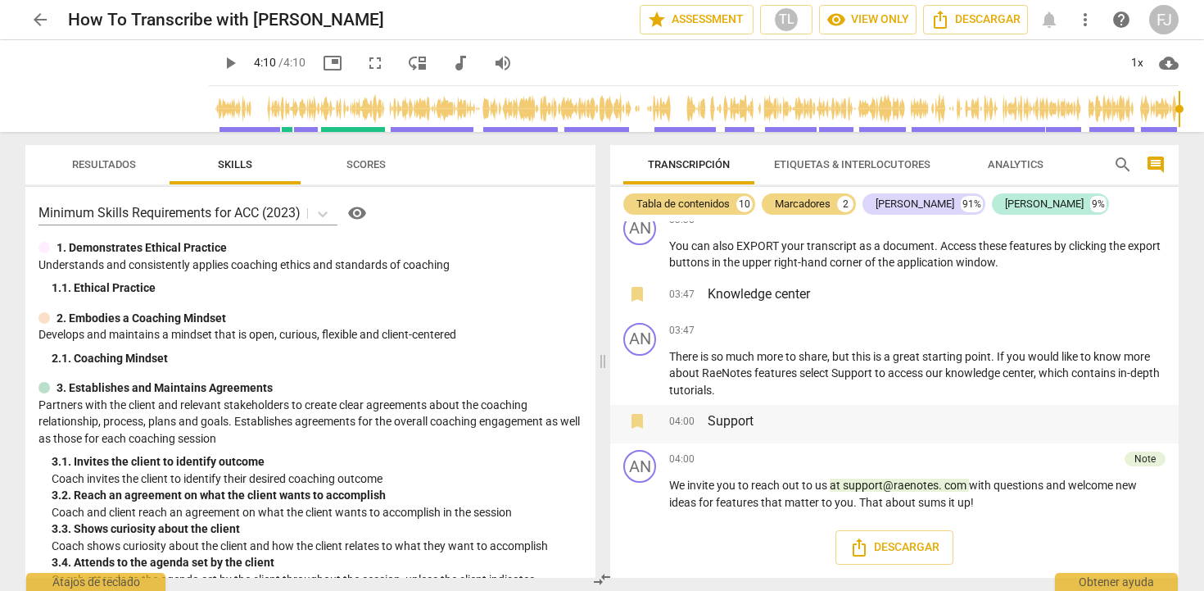
type input "250"
click at [40, 20] on span "arrow_back" at bounding box center [40, 20] width 20 height 20
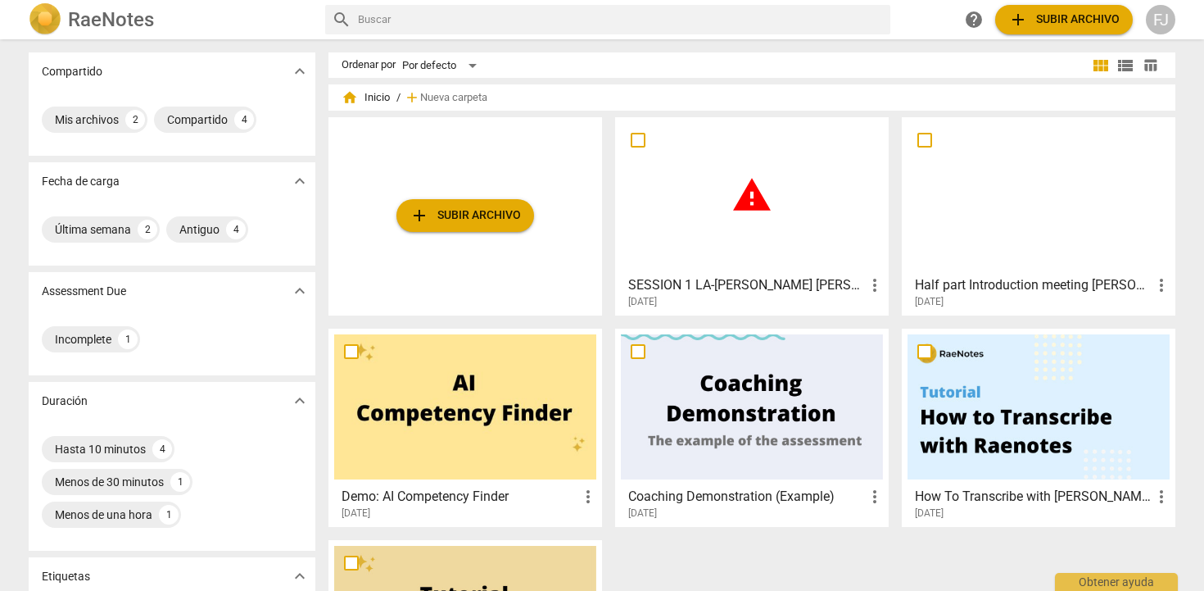
click at [753, 200] on span "warning" at bounding box center [751, 194] width 41 height 41
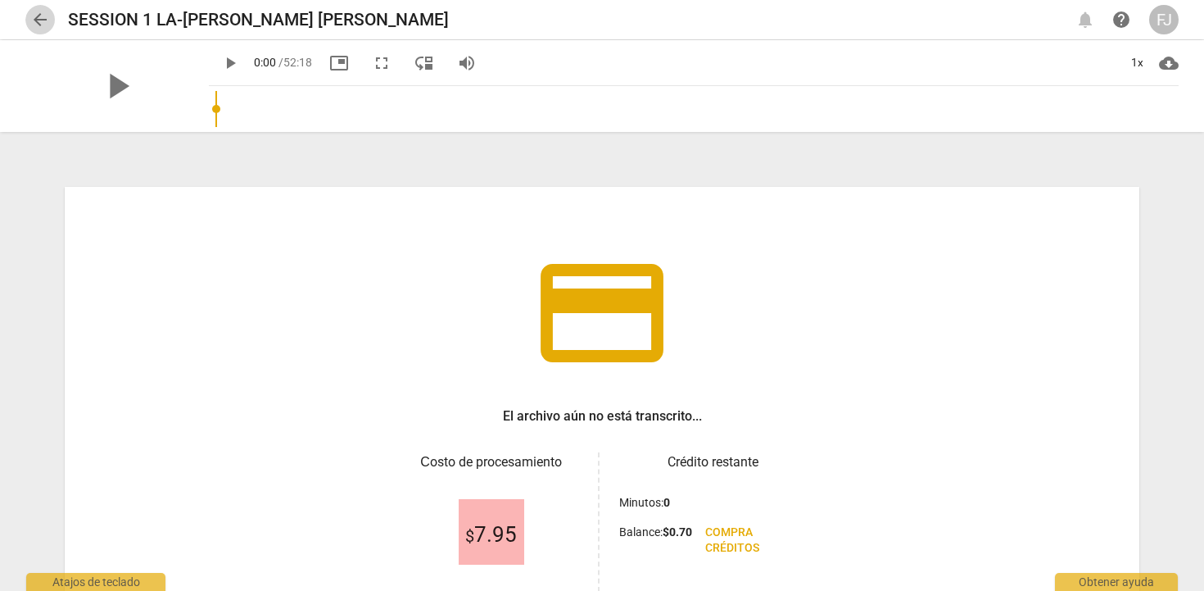
click at [41, 20] on span "arrow_back" at bounding box center [40, 20] width 20 height 20
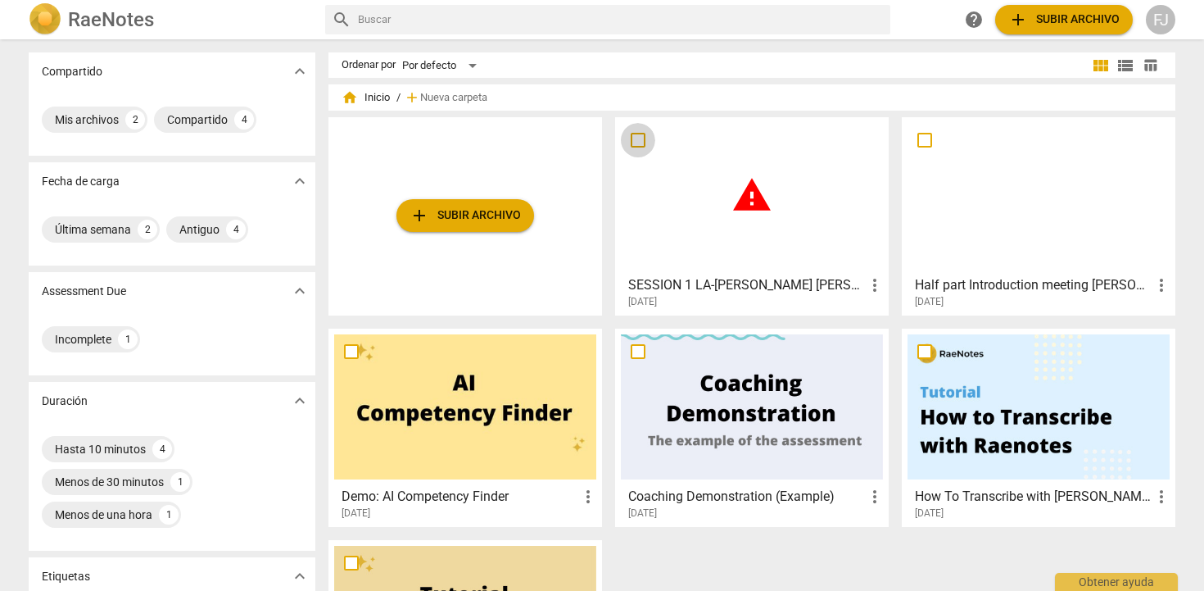
click at [636, 143] on input "checkbox" at bounding box center [638, 140] width 34 height 20
checkbox input "false"
click at [1125, 97] on span "Borrar" at bounding box center [1128, 98] width 39 height 14
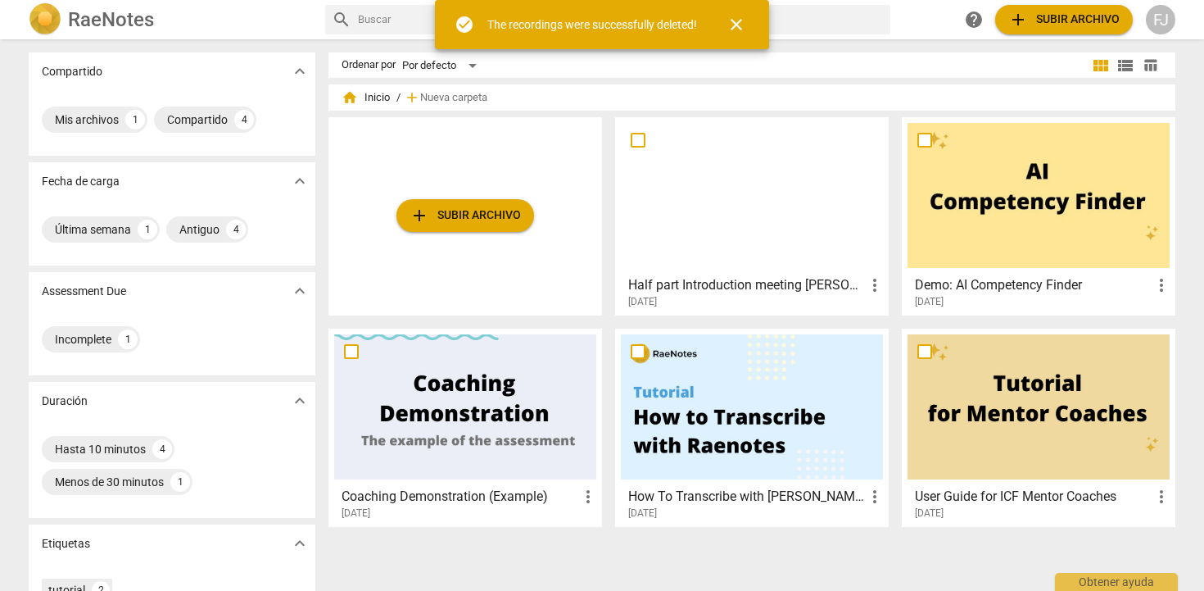
click at [457, 217] on span "add Subir archivo" at bounding box center [465, 216] width 111 height 20
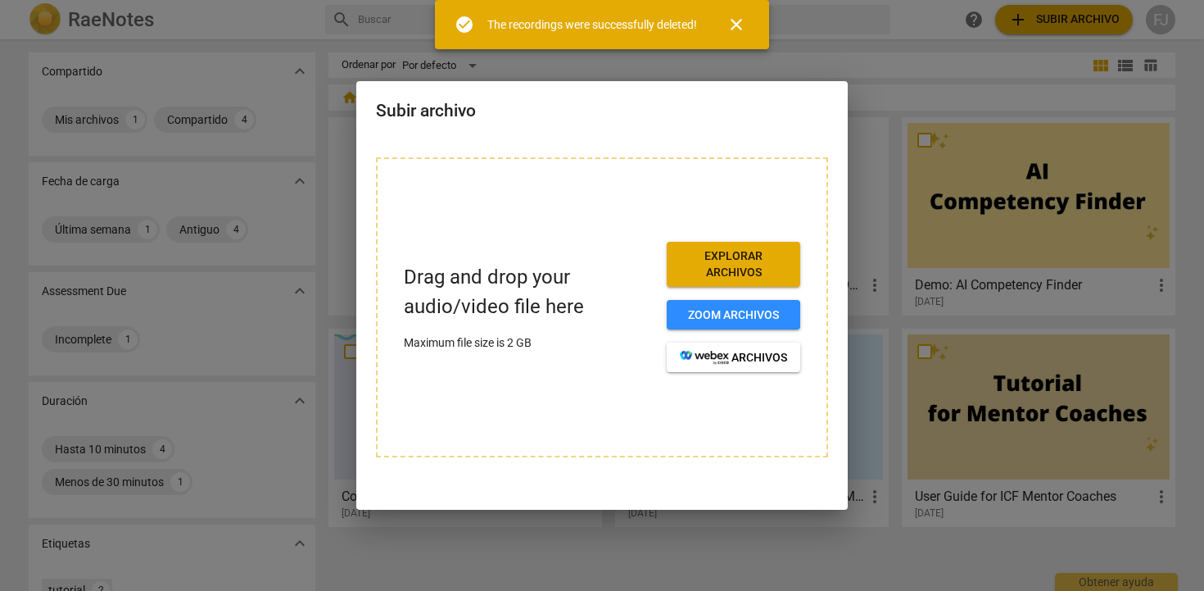
click at [709, 265] on span "Explorar archivos" at bounding box center [733, 264] width 107 height 32
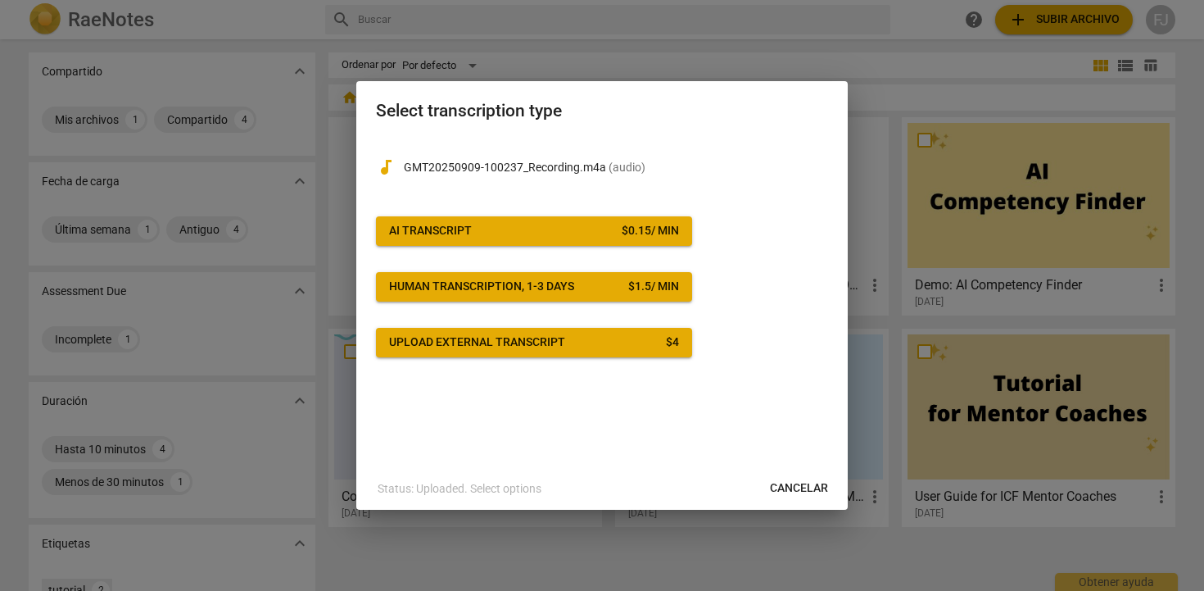
click at [622, 229] on div "$ 0.15 / min" at bounding box center [650, 231] width 57 height 16
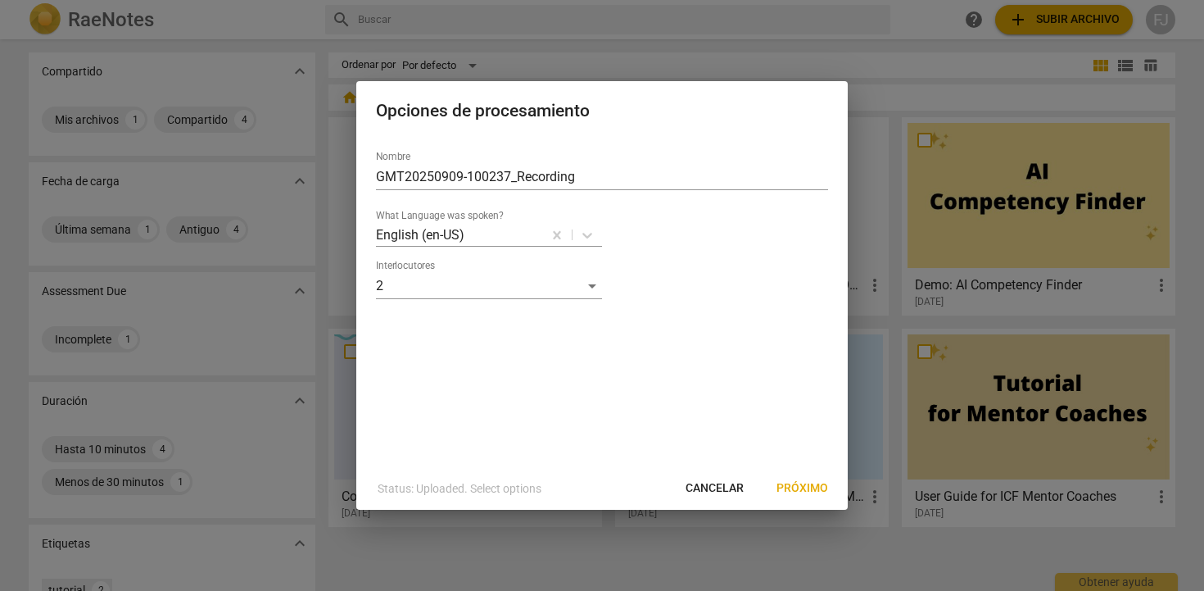
click at [699, 489] on span "Cancelar" at bounding box center [715, 488] width 58 height 16
click at [706, 488] on span "Cancelar" at bounding box center [715, 488] width 58 height 16
click at [713, 487] on span "Cancelar" at bounding box center [715, 488] width 58 height 16
